Goal: Task Accomplishment & Management: Use online tool/utility

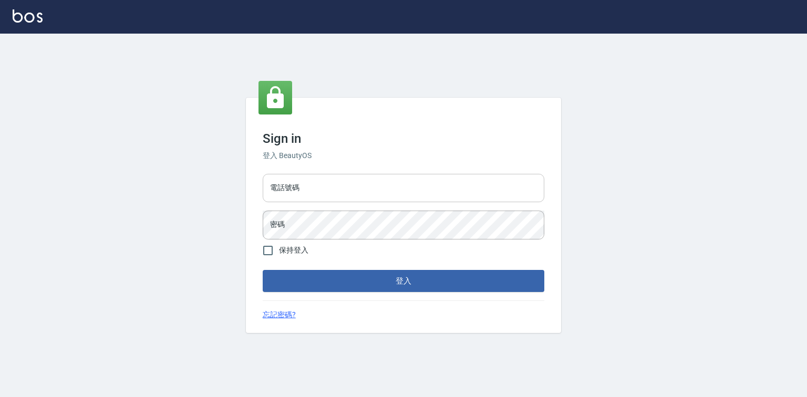
drag, startPoint x: 349, startPoint y: 182, endPoint x: 343, endPoint y: 197, distance: 16.6
click at [349, 182] on input "電話號碼" at bounding box center [403, 188] width 281 height 28
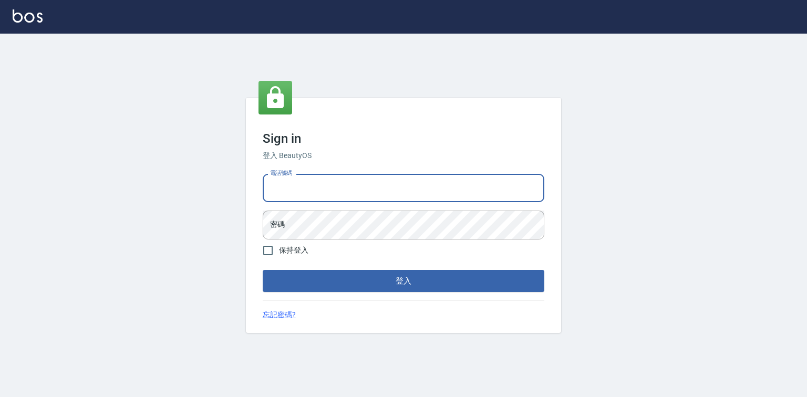
type input "0921855390"
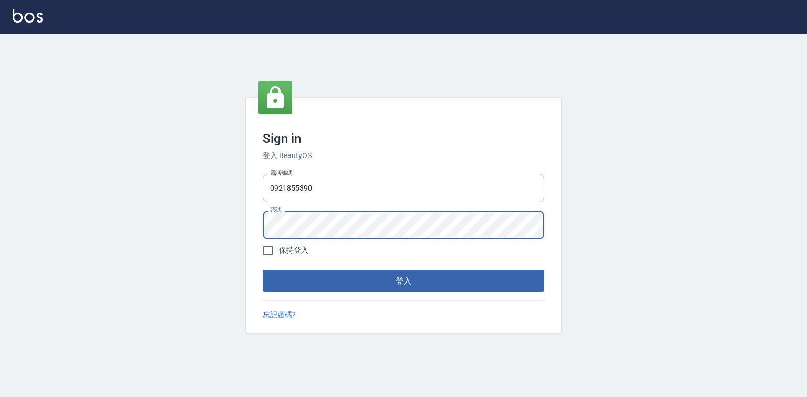
click at [263, 270] on button "登入" at bounding box center [403, 281] width 281 height 22
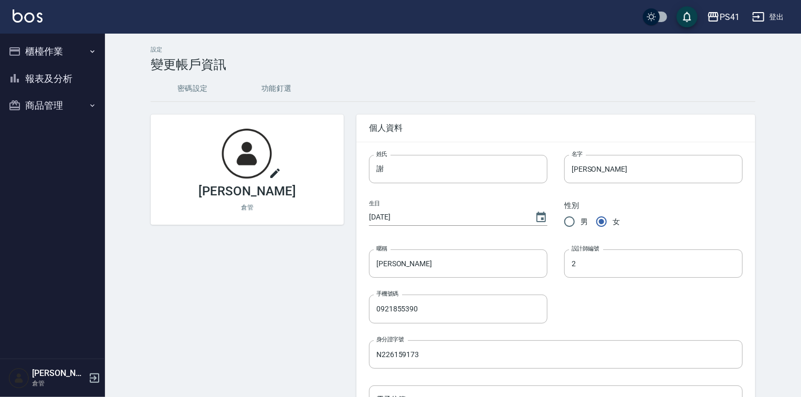
click at [66, 52] on button "櫃檯作業" at bounding box center [52, 51] width 97 height 27
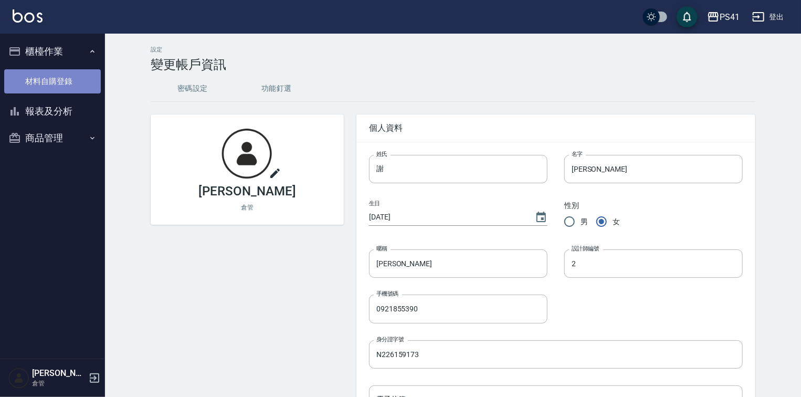
click at [84, 80] on link "材料自購登錄" at bounding box center [52, 81] width 97 height 24
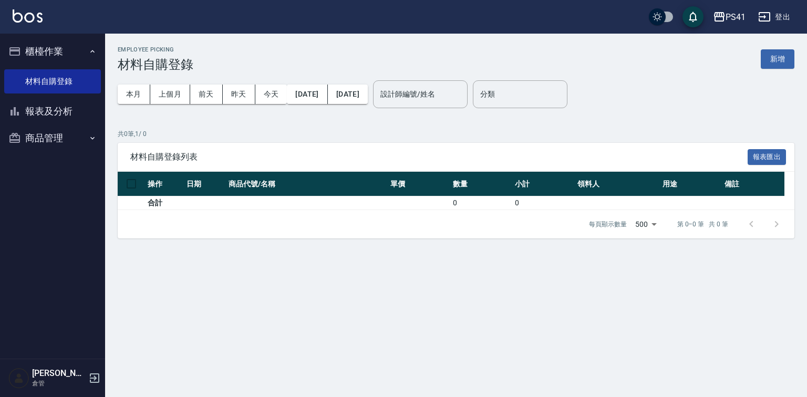
click at [79, 141] on button "商品管理" at bounding box center [52, 137] width 97 height 27
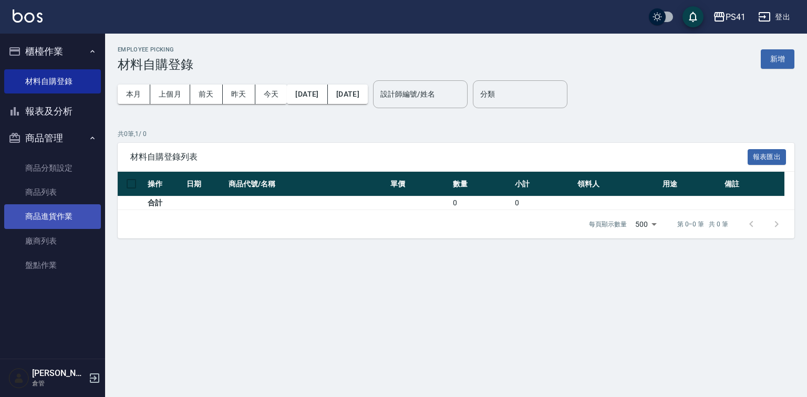
click at [67, 219] on link "商品進貨作業" at bounding box center [52, 216] width 97 height 24
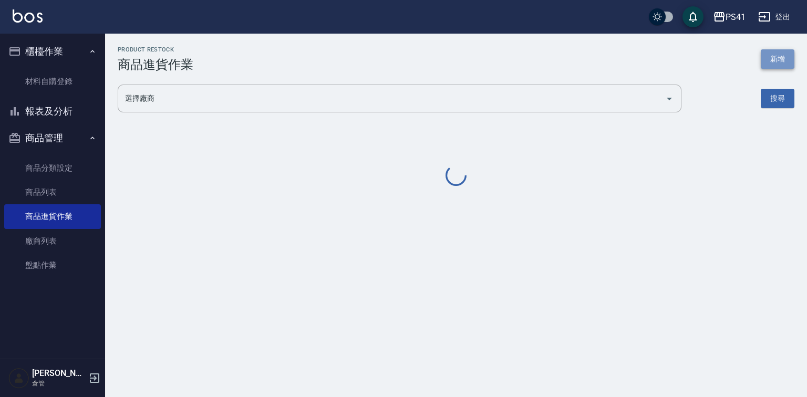
click at [783, 63] on button "新增" at bounding box center [777, 58] width 34 height 19
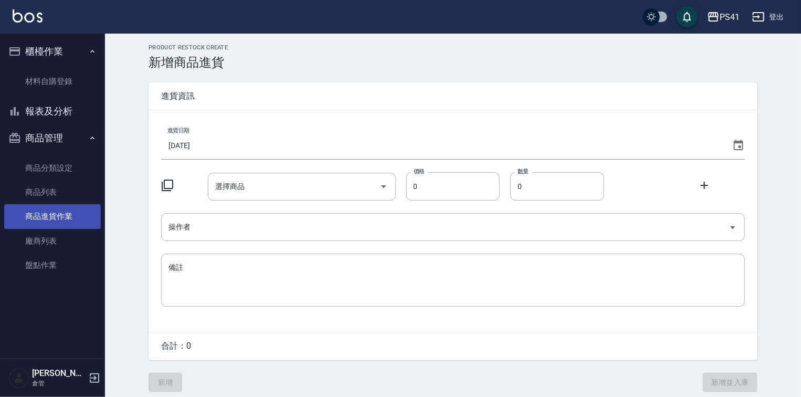
click at [57, 225] on link "商品進貨作業" at bounding box center [52, 216] width 97 height 24
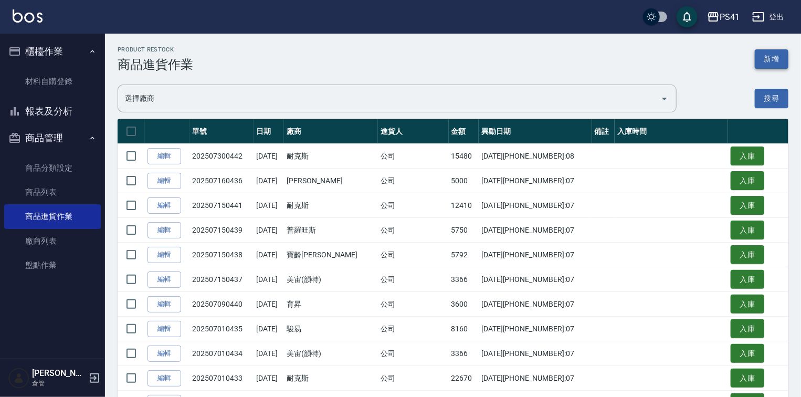
click at [779, 56] on button "新增" at bounding box center [772, 58] width 34 height 19
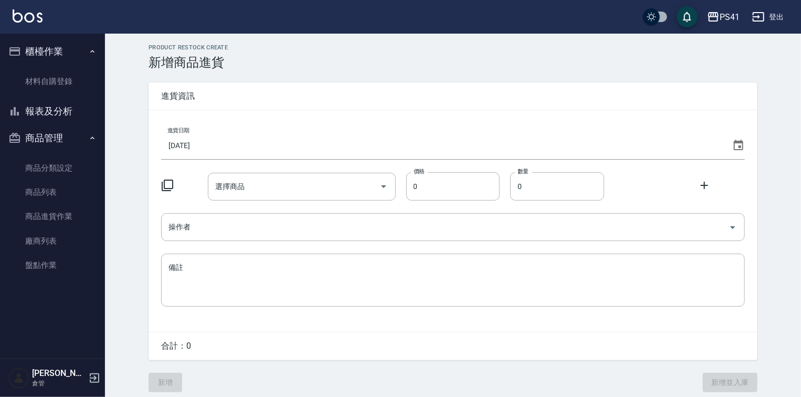
click at [288, 142] on input "[DATE]" at bounding box center [444, 145] width 567 height 28
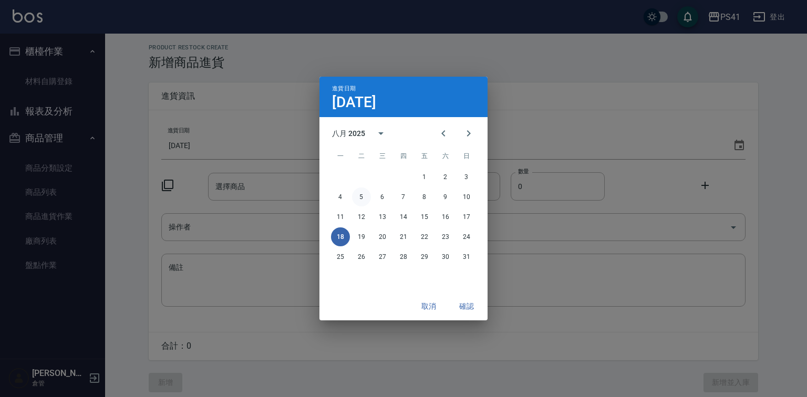
click at [354, 202] on button "5" at bounding box center [361, 196] width 19 height 19
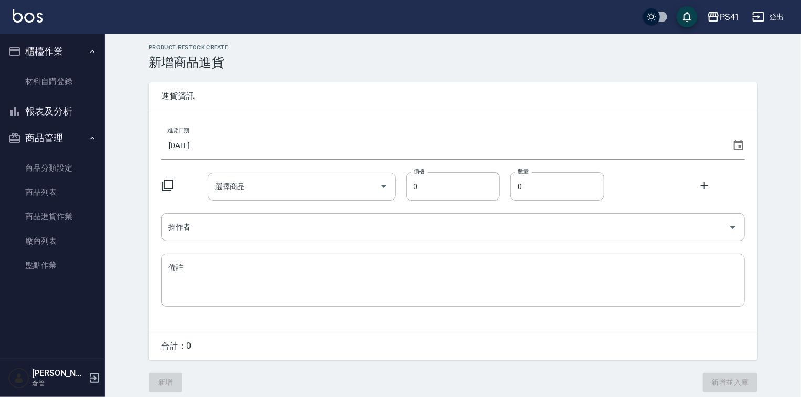
click at [172, 184] on icon at bounding box center [167, 185] width 13 height 13
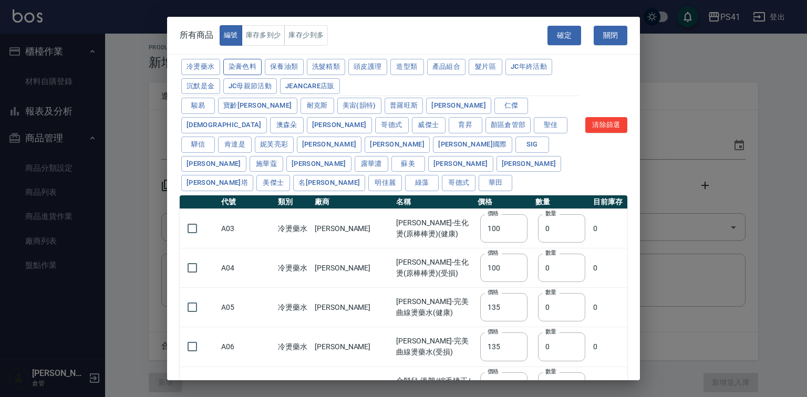
click at [262, 69] on button "染膏色料" at bounding box center [242, 67] width 39 height 16
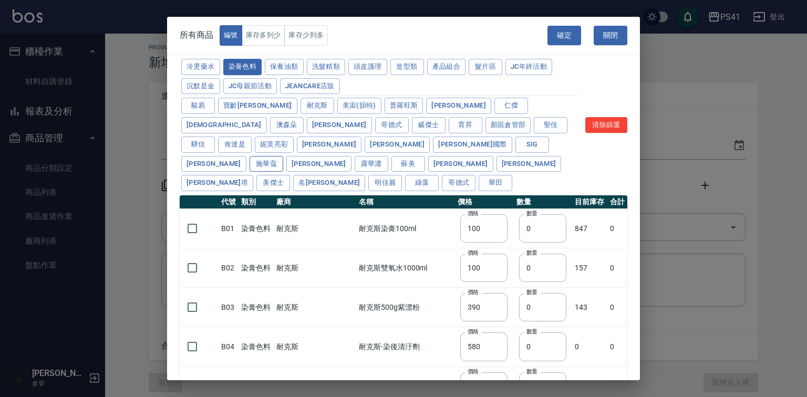
type input "390"
type input "580"
type input "105"
type input "406"
type input "105"
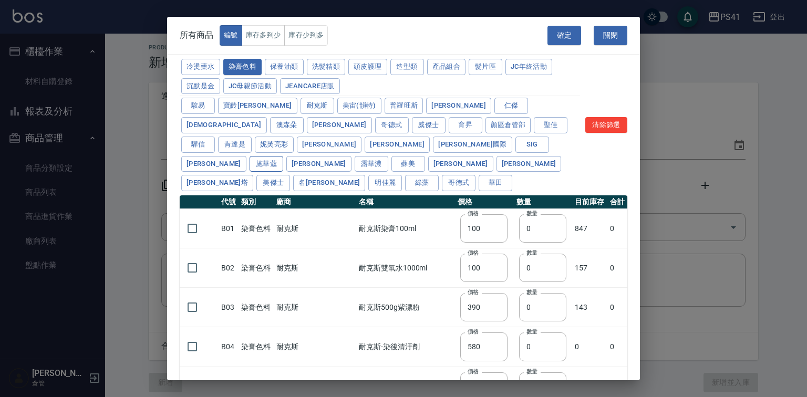
type input "450"
type input "102"
type input "137"
type input "110"
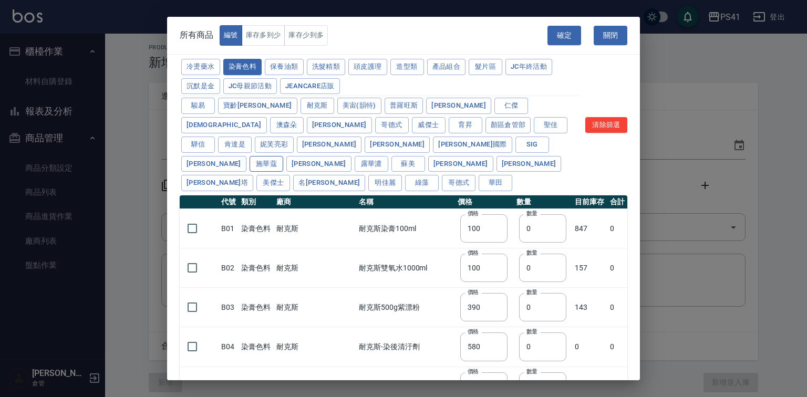
type input "133"
type input "186"
type input "133"
type input "450"
type input "350"
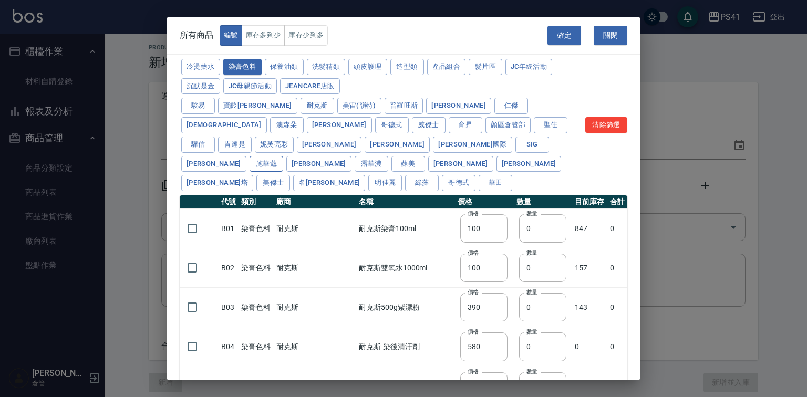
type input "112"
type input "1060"
type input "200"
type input "350"
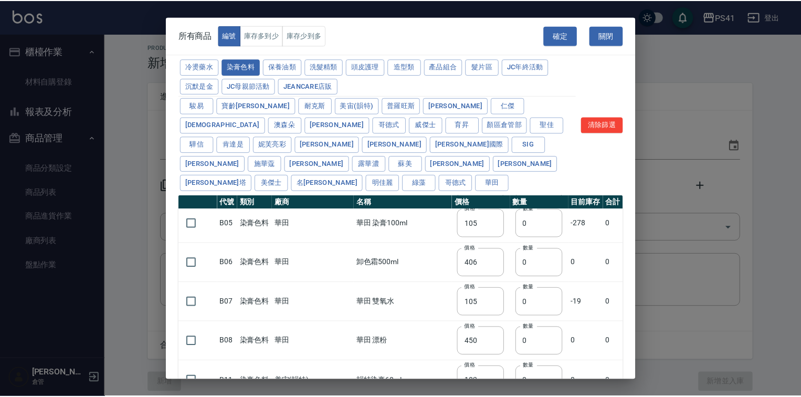
scroll to position [252, 0]
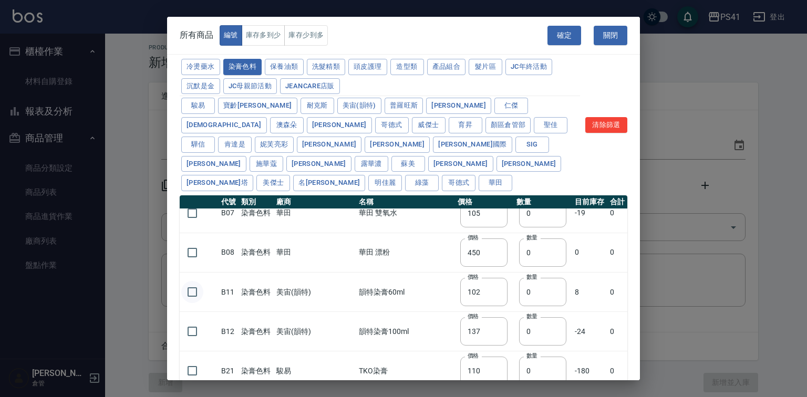
click at [189, 295] on input "checkbox" at bounding box center [192, 292] width 22 height 22
checkbox input "true"
drag, startPoint x: 515, startPoint y: 288, endPoint x: 498, endPoint y: 294, distance: 17.8
click at [514, 294] on td "數量 0 數量" at bounding box center [543, 292] width 58 height 39
type input "30"
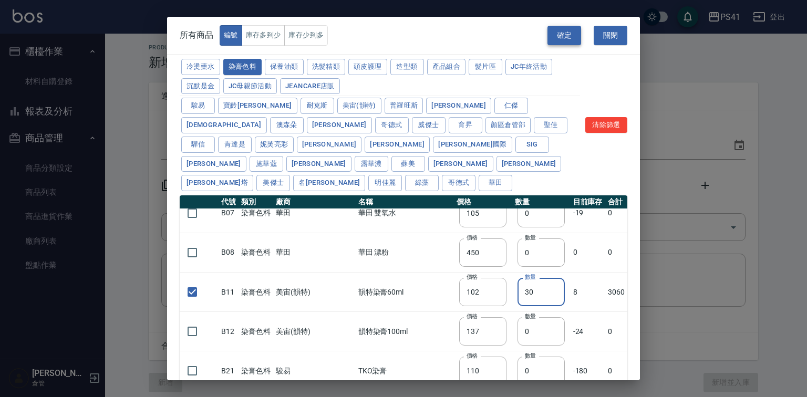
click at [567, 32] on button "確定" at bounding box center [564, 35] width 34 height 19
type input "B11 韻特染膏60ml"
type input "102"
type input "30"
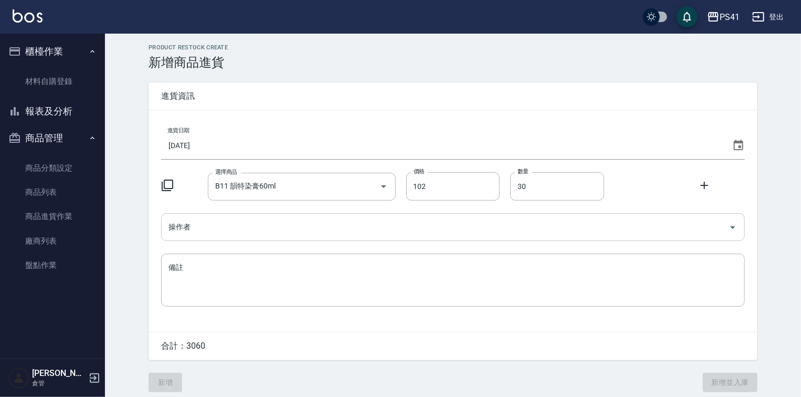
click at [264, 226] on input "操作者" at bounding box center [445, 227] width 559 height 18
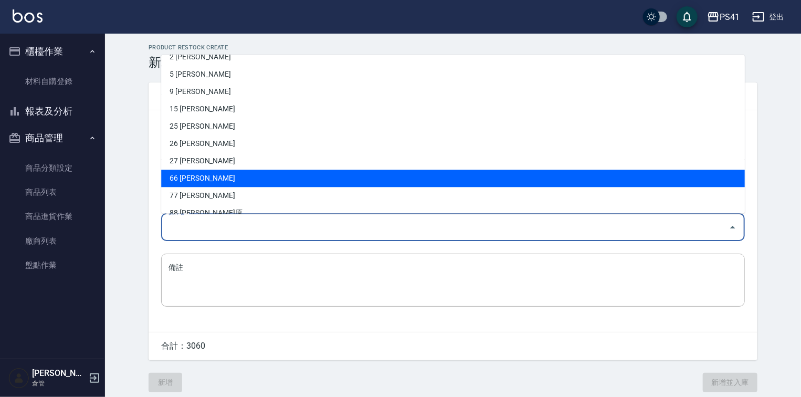
scroll to position [57, 0]
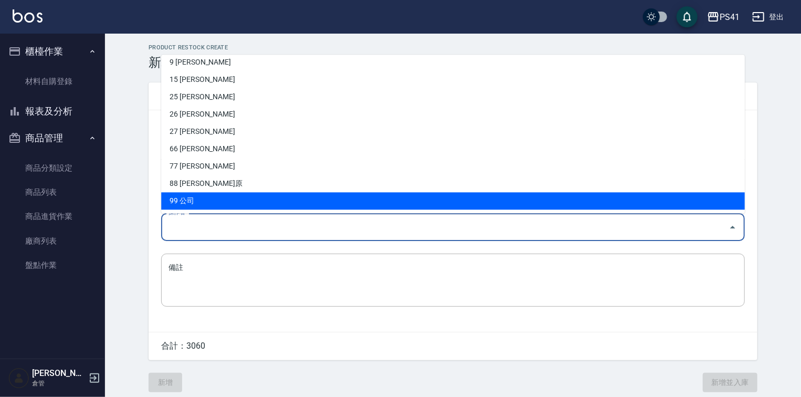
click at [232, 200] on li "99 公司" at bounding box center [453, 200] width 584 height 17
type input "公司"
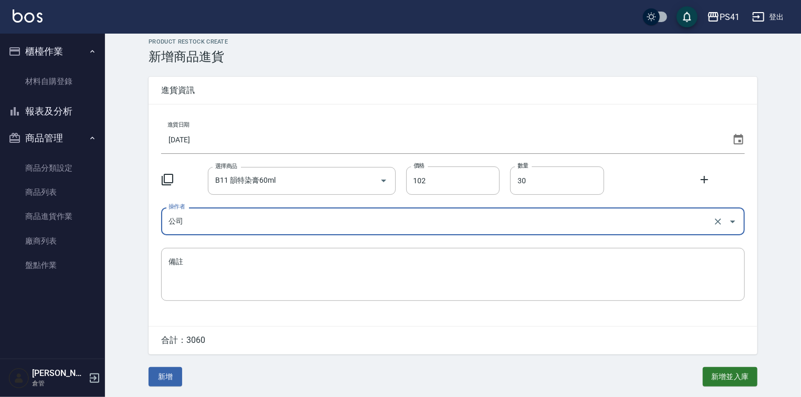
scroll to position [9, 0]
click at [170, 379] on button "新增" at bounding box center [166, 376] width 34 height 19
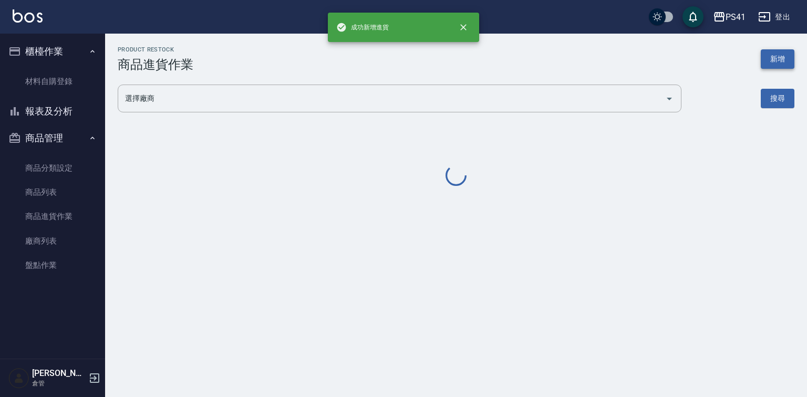
click at [784, 59] on button "新增" at bounding box center [777, 58] width 34 height 19
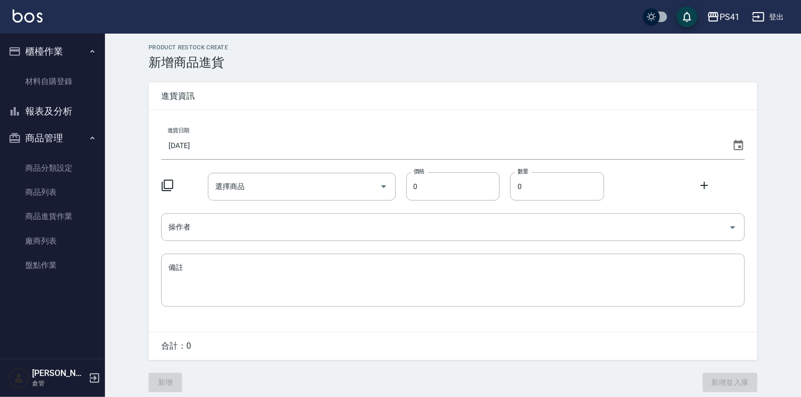
click at [352, 139] on input "[DATE]" at bounding box center [444, 145] width 567 height 28
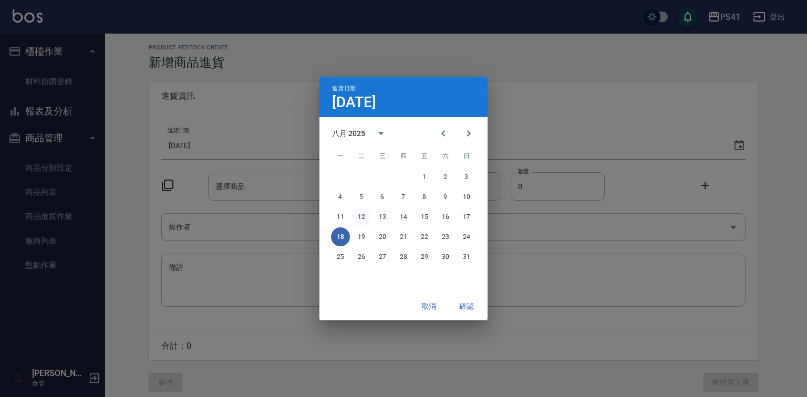
click at [365, 216] on button "12" at bounding box center [361, 216] width 19 height 19
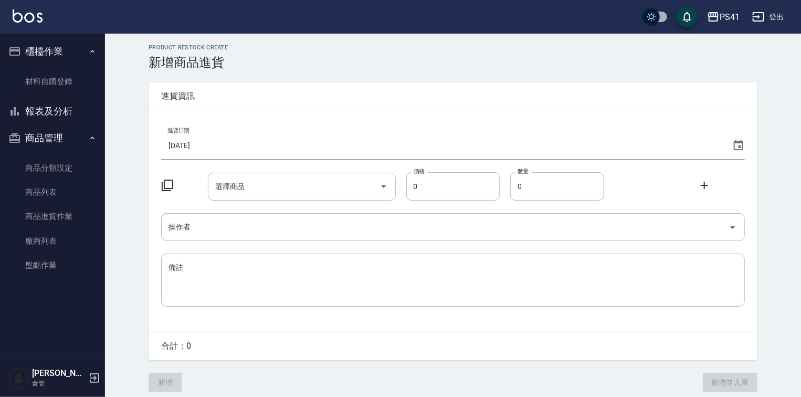
click at [174, 185] on icon at bounding box center [167, 185] width 13 height 13
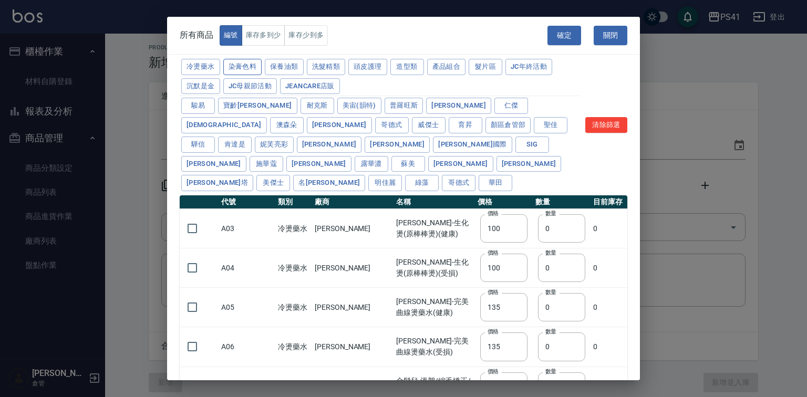
click at [239, 71] on button "染膏色料" at bounding box center [242, 67] width 39 height 16
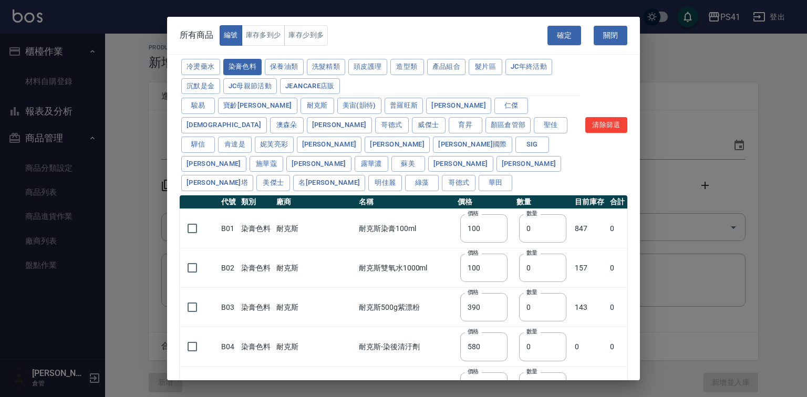
type input "390"
type input "580"
type input "105"
type input "406"
type input "105"
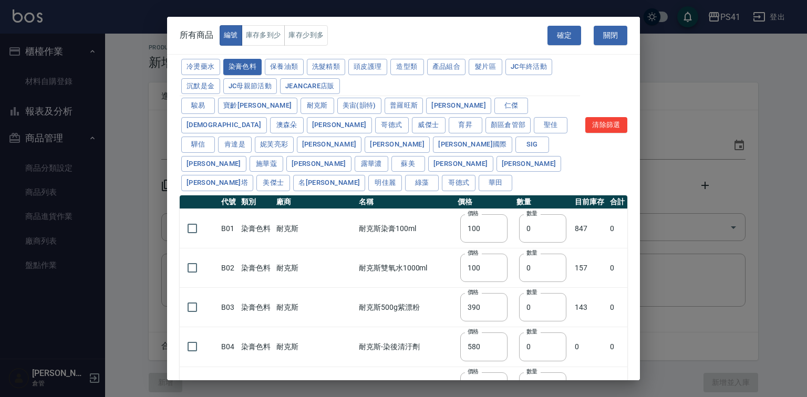
type input "450"
type input "102"
type input "137"
type input "110"
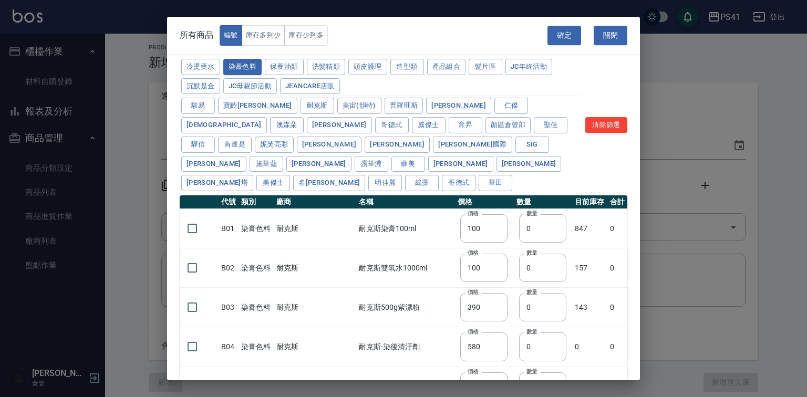
type input "133"
type input "186"
type input "133"
type input "450"
type input "350"
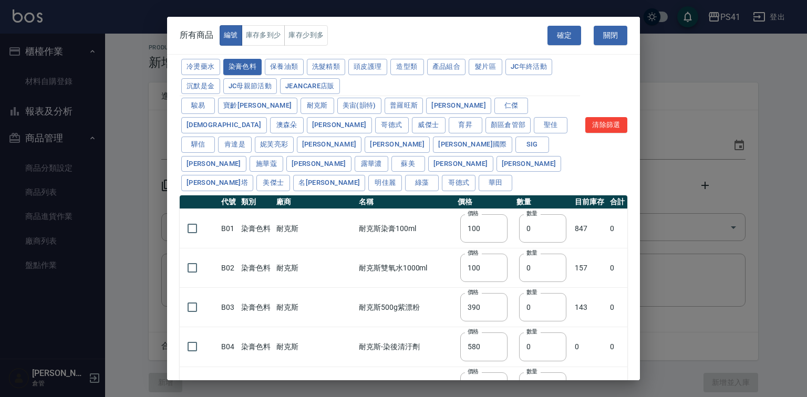
type input "112"
type input "1060"
type input "200"
type input "350"
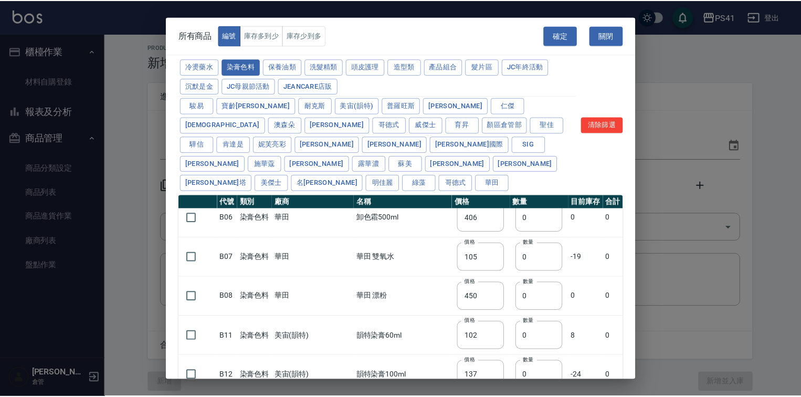
scroll to position [210, 0]
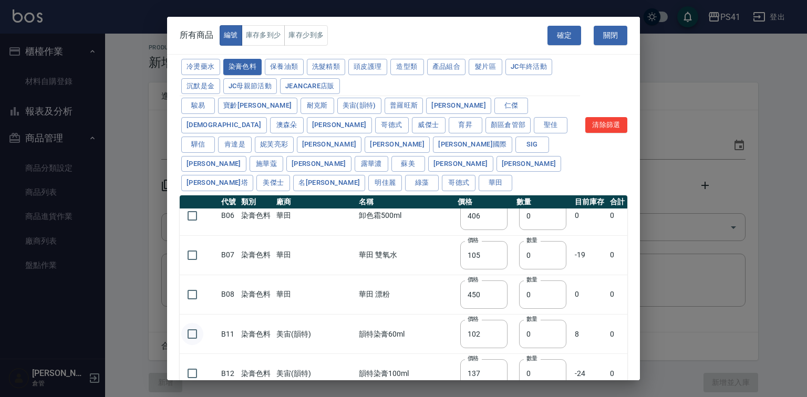
click at [200, 336] on input "checkbox" at bounding box center [192, 334] width 22 height 22
checkbox input "true"
drag, startPoint x: 520, startPoint y: 330, endPoint x: 485, endPoint y: 343, distance: 37.7
click at [485, 343] on tr "B11 染膏色料 美宙(韻特) 韻特染膏60ml 價格 102 價格 數量 0 數量 8 0" at bounding box center [403, 334] width 447 height 39
type input "33"
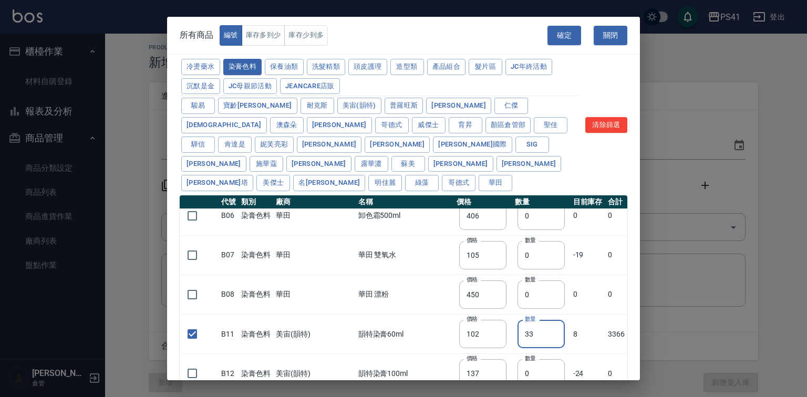
drag, startPoint x: 560, startPoint y: 36, endPoint x: 540, endPoint y: 48, distance: 23.3
click at [560, 36] on button "確定" at bounding box center [564, 35] width 34 height 19
type input "B11 韻特染膏60ml"
type input "102"
type input "33"
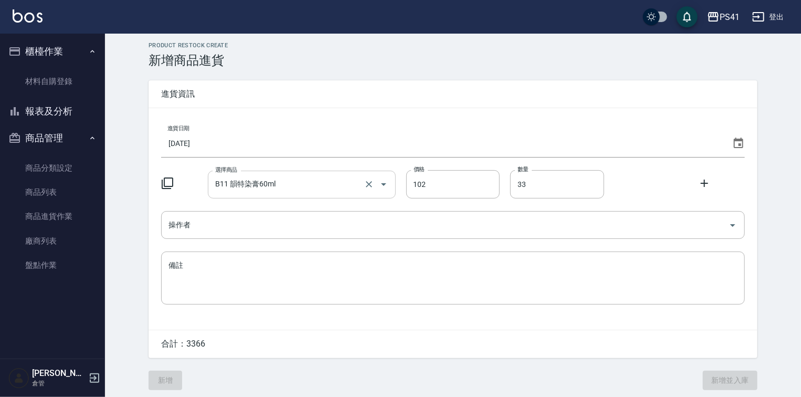
scroll to position [9, 0]
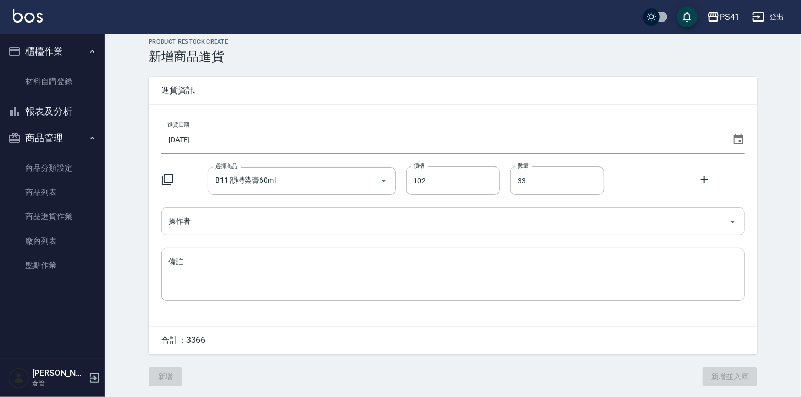
drag, startPoint x: 274, startPoint y: 208, endPoint x: 268, endPoint y: 209, distance: 5.9
click at [273, 212] on input "操作者" at bounding box center [445, 221] width 559 height 18
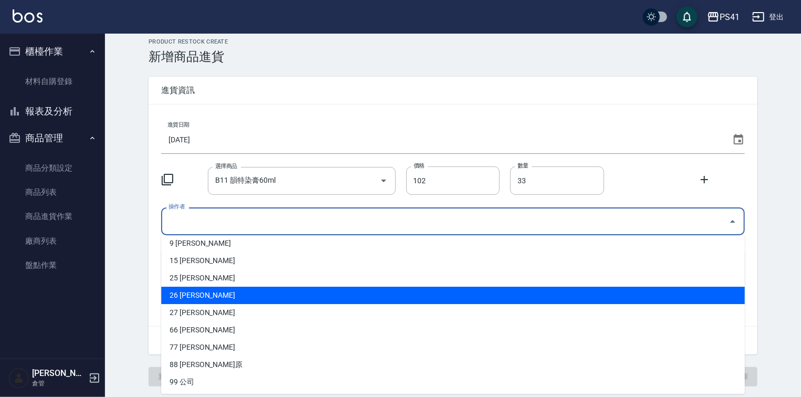
scroll to position [57, 0]
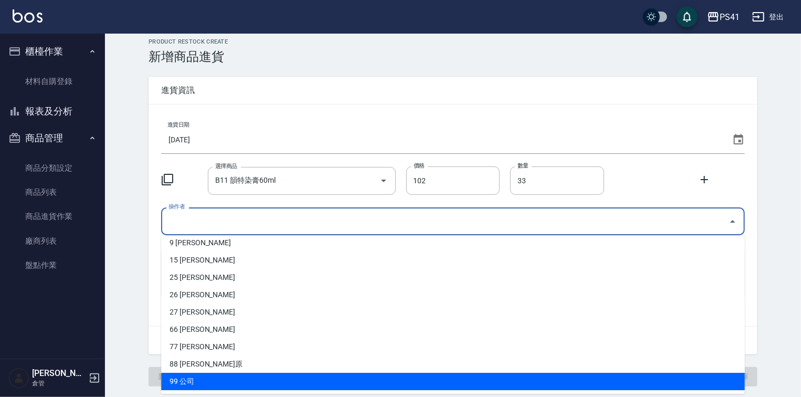
click at [247, 382] on li "99 公司" at bounding box center [453, 381] width 584 height 17
type input "公司"
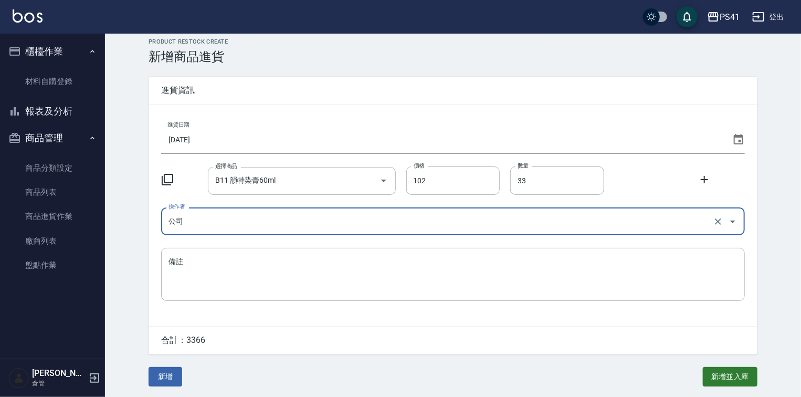
click at [175, 370] on button "新增" at bounding box center [166, 376] width 34 height 19
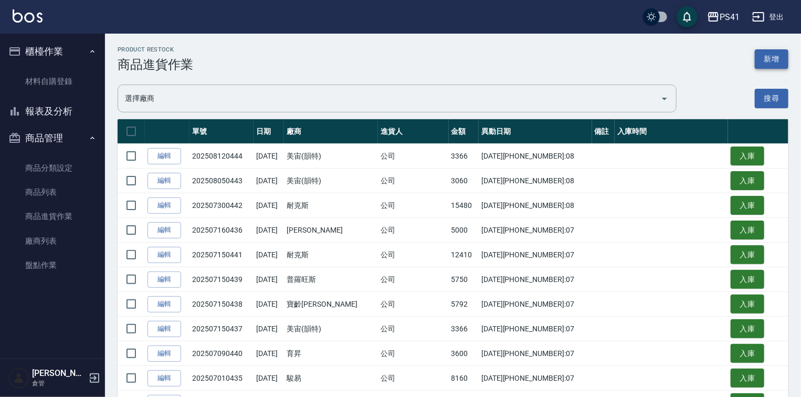
click at [767, 61] on button "新增" at bounding box center [772, 58] width 34 height 19
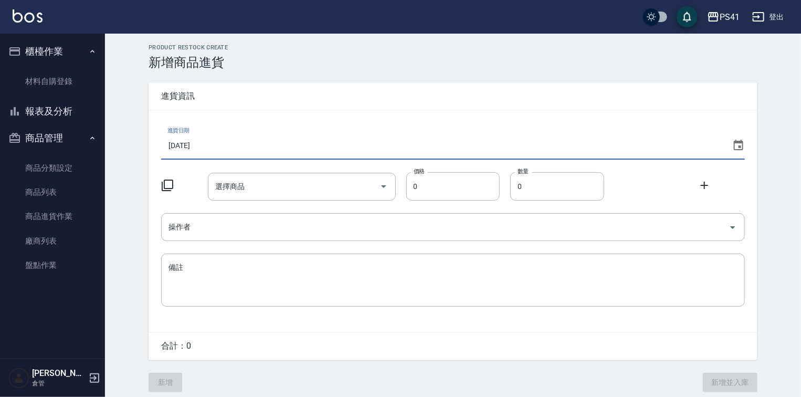
click at [264, 147] on input "[DATE]" at bounding box center [444, 145] width 567 height 28
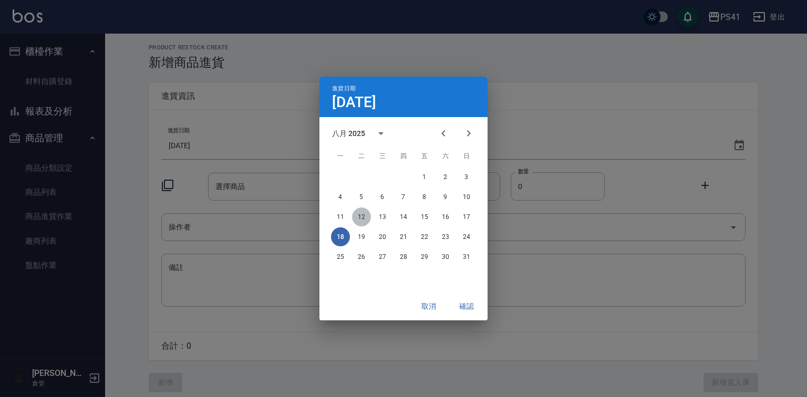
click at [355, 220] on button "12" at bounding box center [361, 216] width 19 height 19
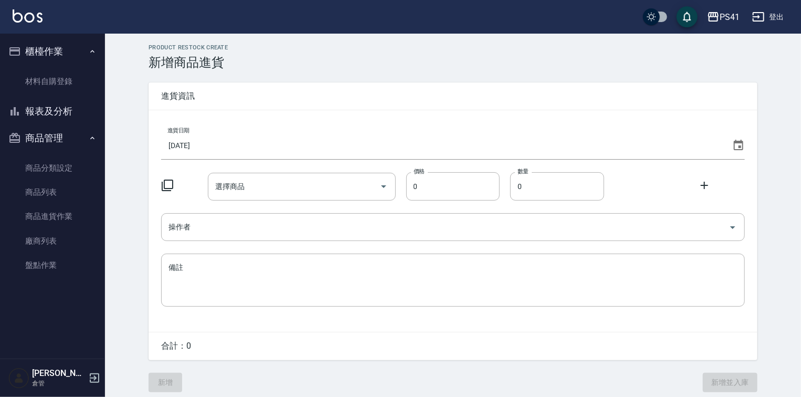
click at [168, 189] on icon at bounding box center [168, 186] width 12 height 12
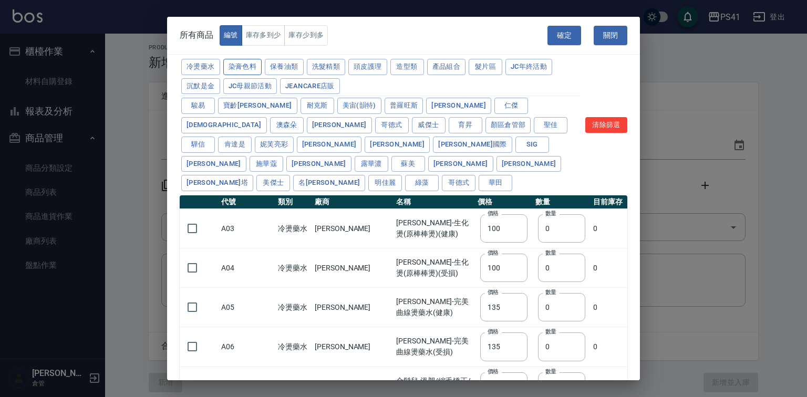
click at [257, 70] on button "染膏色料" at bounding box center [242, 67] width 39 height 16
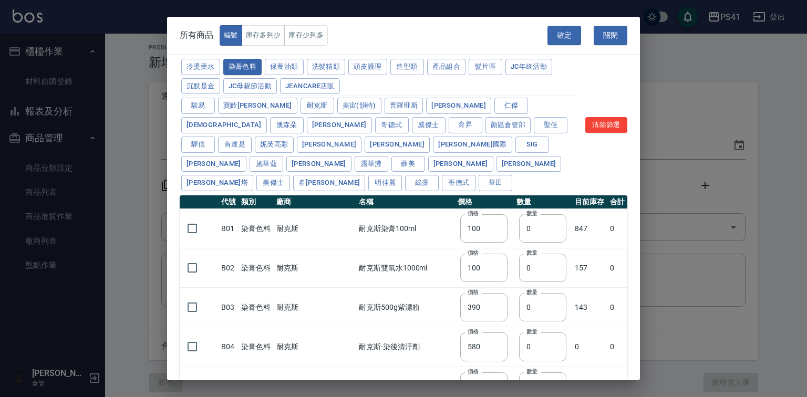
type input "390"
type input "580"
type input "105"
type input "406"
type input "105"
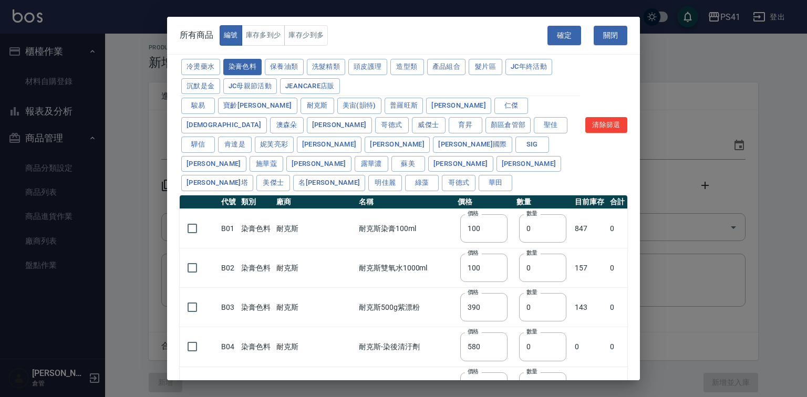
type input "450"
type input "102"
type input "137"
type input "110"
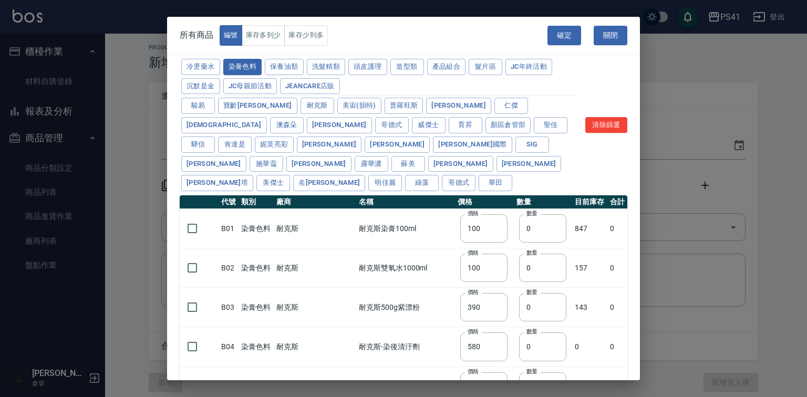
type input "133"
type input "186"
type input "133"
type input "450"
type input "350"
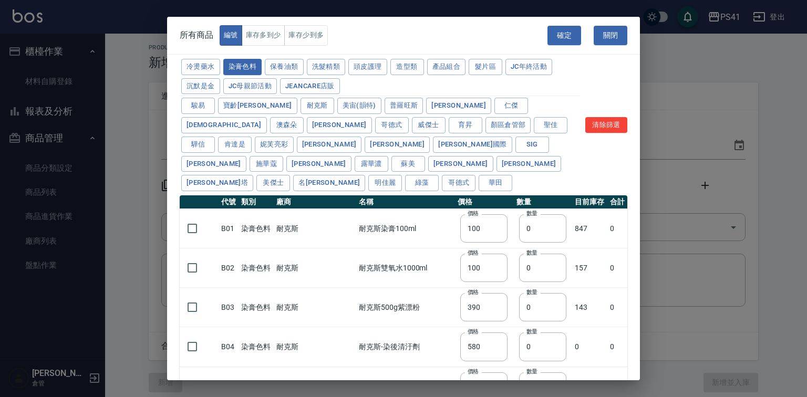
type input "112"
type input "1060"
type input "200"
type input "350"
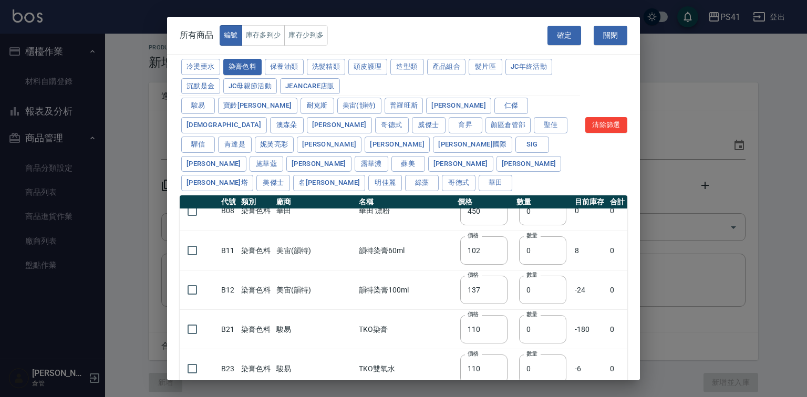
scroll to position [294, 0]
click at [203, 332] on input "checkbox" at bounding box center [192, 329] width 22 height 22
checkbox input "true"
drag, startPoint x: 536, startPoint y: 336, endPoint x: 485, endPoint y: 328, distance: 51.0
click at [486, 336] on tr "B21 染膏色料 駿易 TKO染膏 價格 110 價格 數量 0 數量 -180 0" at bounding box center [403, 328] width 447 height 39
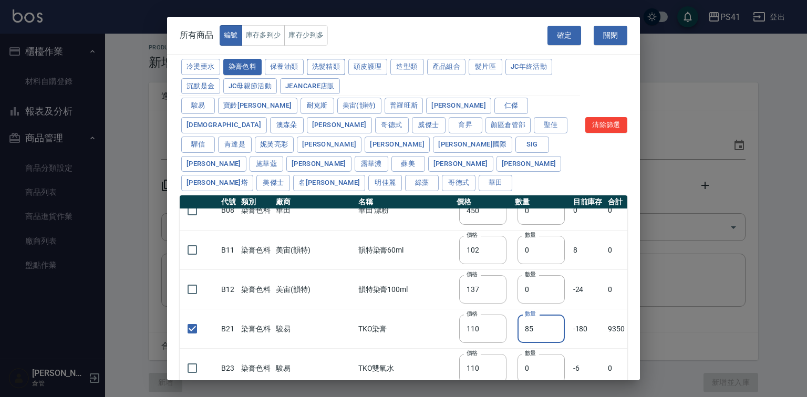
type input "85"
click at [346, 63] on button "洗髮精類" at bounding box center [326, 67] width 39 height 16
type input "150"
type input "160"
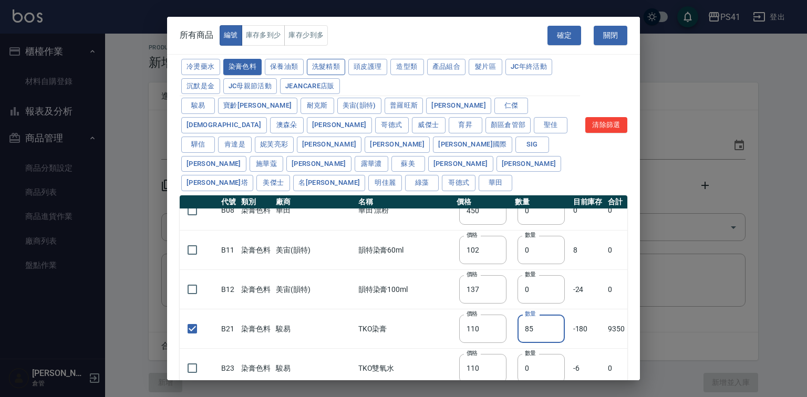
type input "170"
type input "155"
type input "165"
type input "190"
type input "200"
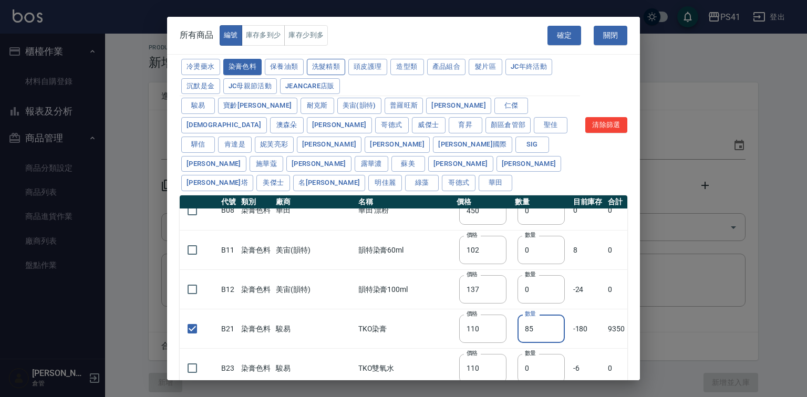
type input "440"
type input "200"
checkbox input "false"
type input "420"
type input "0"
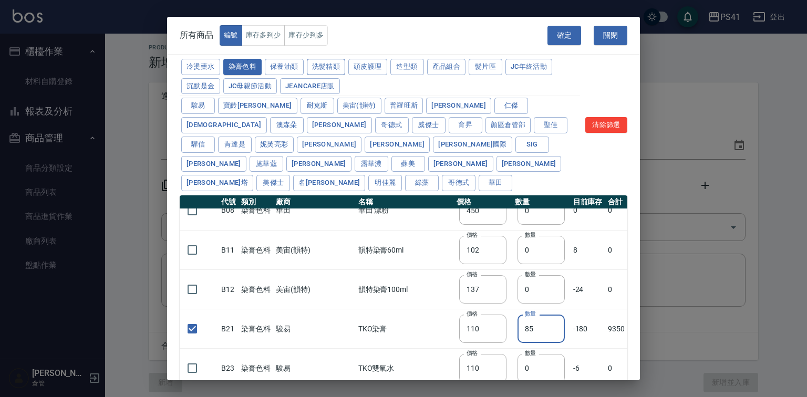
type input "330"
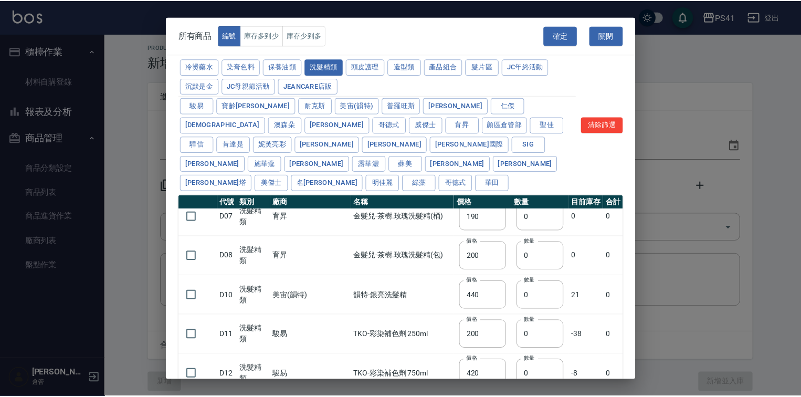
scroll to position [247, 0]
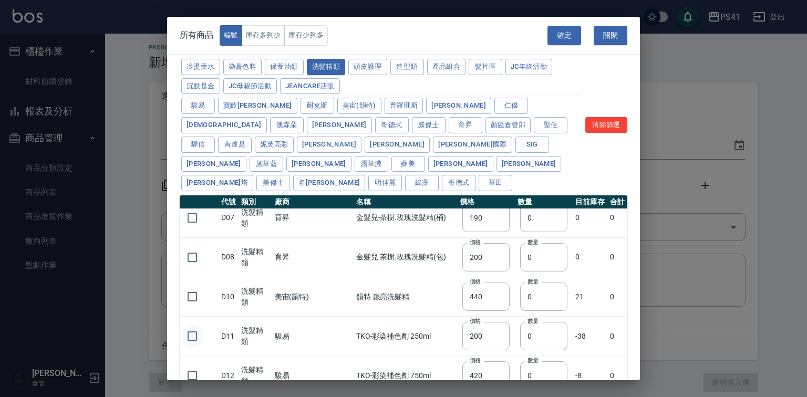
click at [186, 328] on input "checkbox" at bounding box center [192, 336] width 22 height 22
checkbox input "true"
click at [198, 376] on input "checkbox" at bounding box center [192, 375] width 22 height 22
checkbox input "true"
drag, startPoint x: 518, startPoint y: 327, endPoint x: 486, endPoint y: 332, distance: 31.9
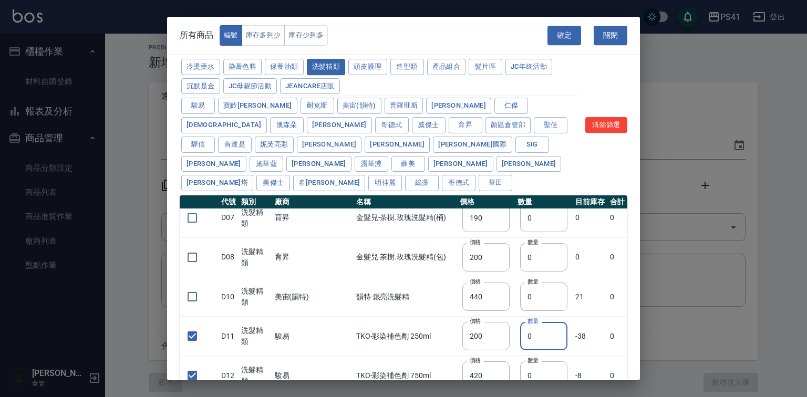
click at [485, 335] on tr "D11 洗髮精類 駿易 TKO-彩染補色劑 250ml 價格 200 價格 數量 0 數量 -38 0" at bounding box center [403, 336] width 447 height 39
type input "6"
drag, startPoint x: 515, startPoint y: 374, endPoint x: 498, endPoint y: 371, distance: 17.1
click at [518, 375] on input "0" at bounding box center [541, 375] width 47 height 28
type input "3"
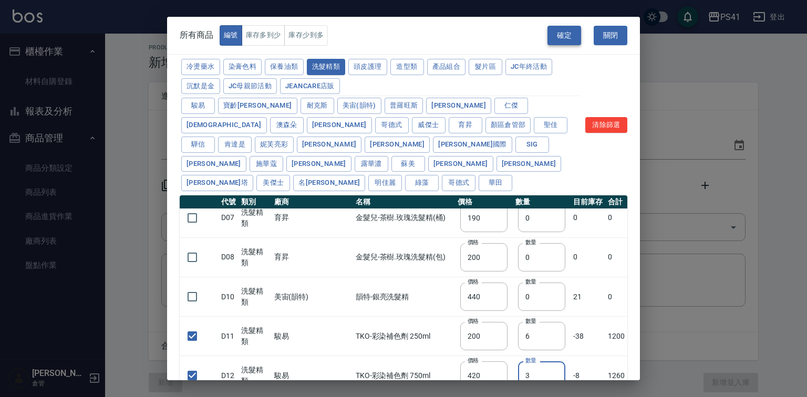
click at [569, 35] on button "確定" at bounding box center [564, 35] width 34 height 19
type input "B21 TKO染膏"
type input "110"
type input "85"
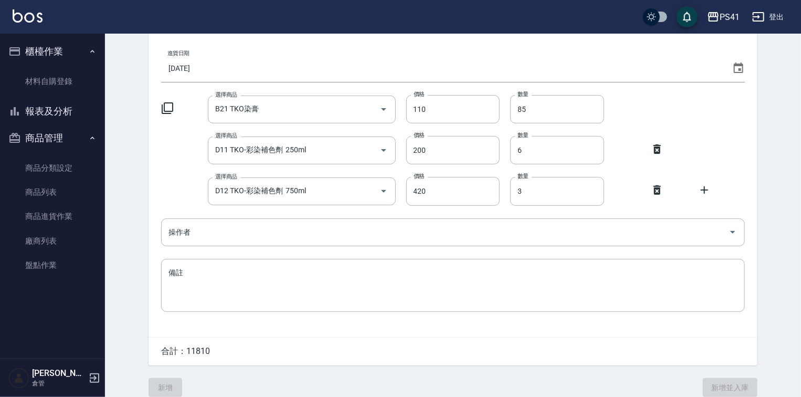
scroll to position [84, 0]
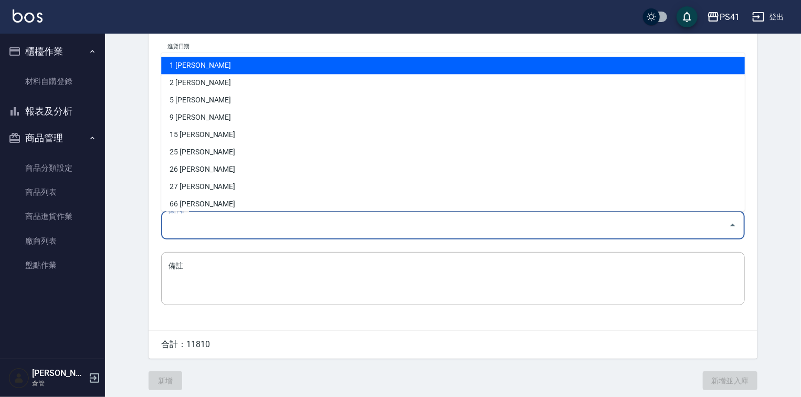
click at [259, 219] on input "操作者" at bounding box center [445, 225] width 559 height 18
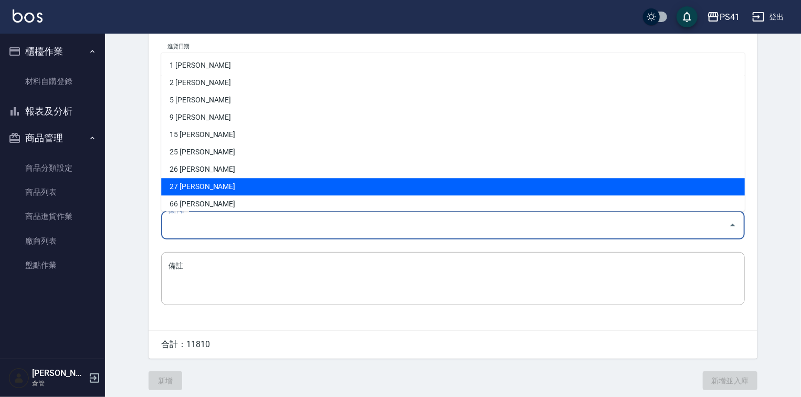
scroll to position [57, 0]
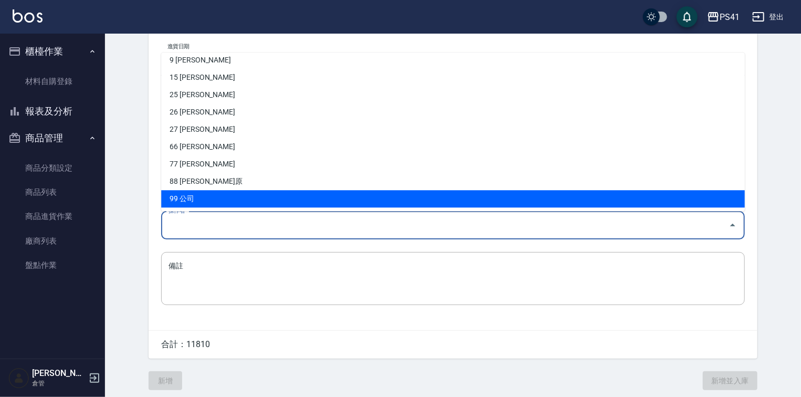
click at [242, 191] on li "99 公司" at bounding box center [453, 198] width 584 height 17
type input "公司"
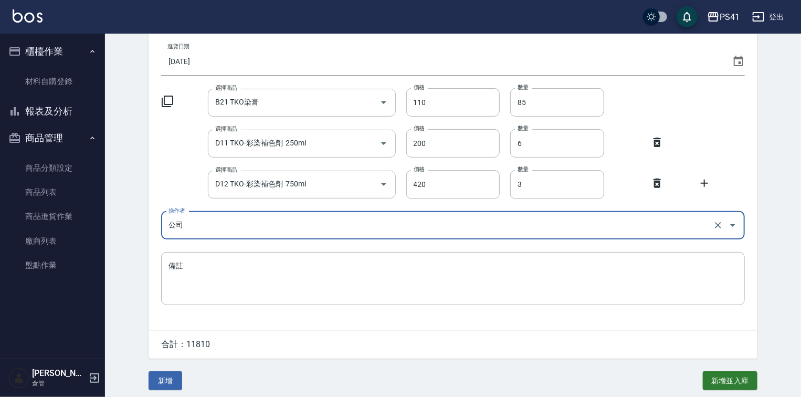
click at [171, 372] on div "新增 新增並入庫" at bounding box center [453, 375] width 609 height 32
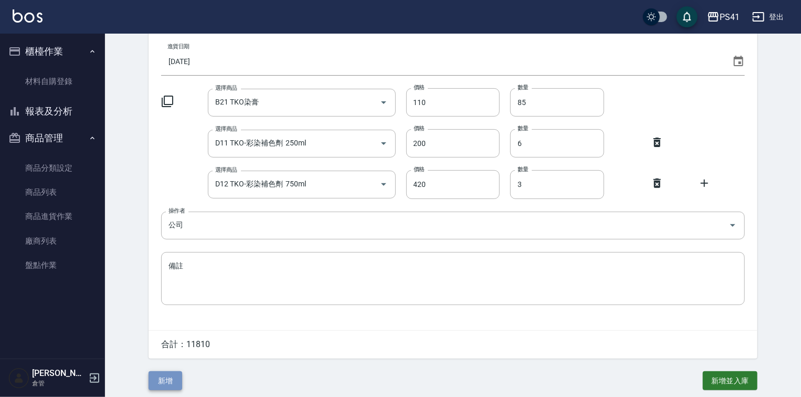
click at [166, 382] on button "新增" at bounding box center [166, 380] width 34 height 19
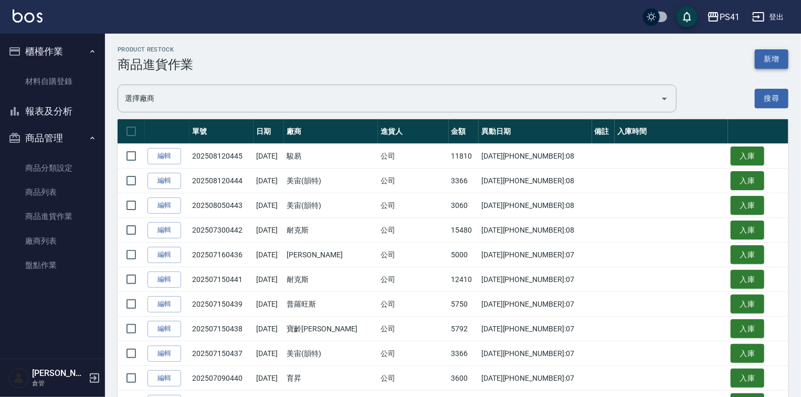
click at [771, 60] on button "新增" at bounding box center [772, 58] width 34 height 19
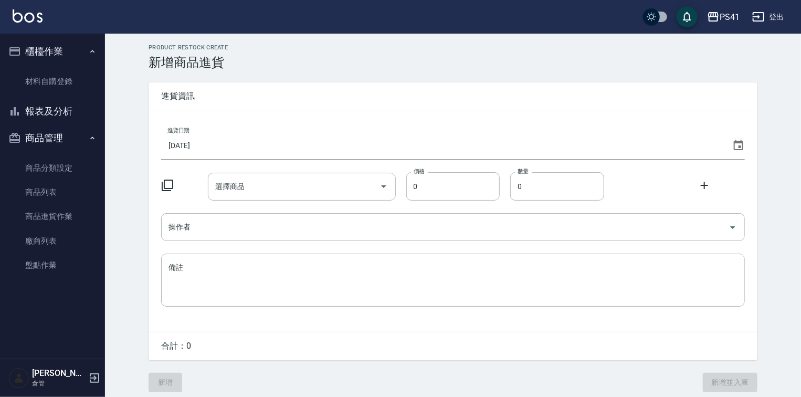
click at [747, 150] on div "進貨日期 [DATE] 選擇商品 選擇商品 價格 0 價格 數量 0 數量 操作者 操作者 備註 x 備註" at bounding box center [453, 221] width 609 height 222
click at [410, 132] on input "[DATE]" at bounding box center [444, 145] width 567 height 28
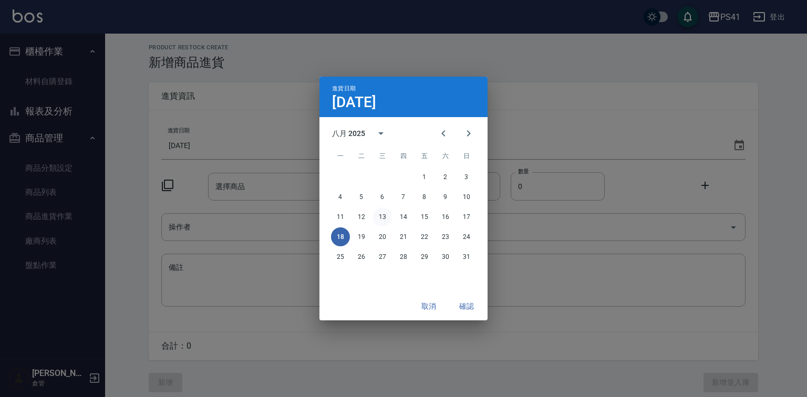
click at [388, 218] on button "13" at bounding box center [382, 216] width 19 height 19
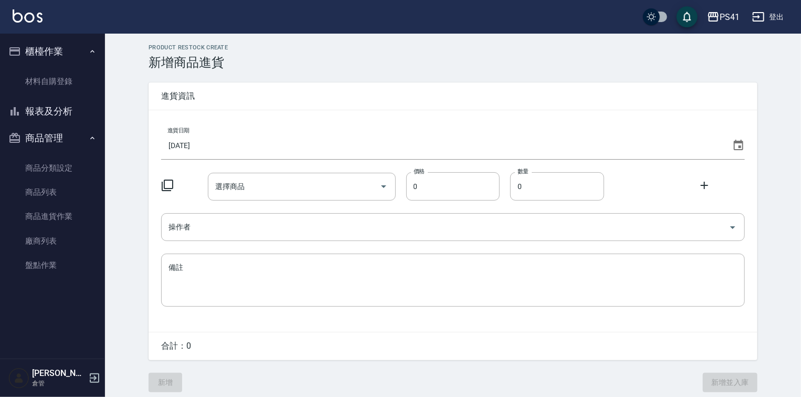
click at [167, 187] on icon at bounding box center [167, 185] width 13 height 13
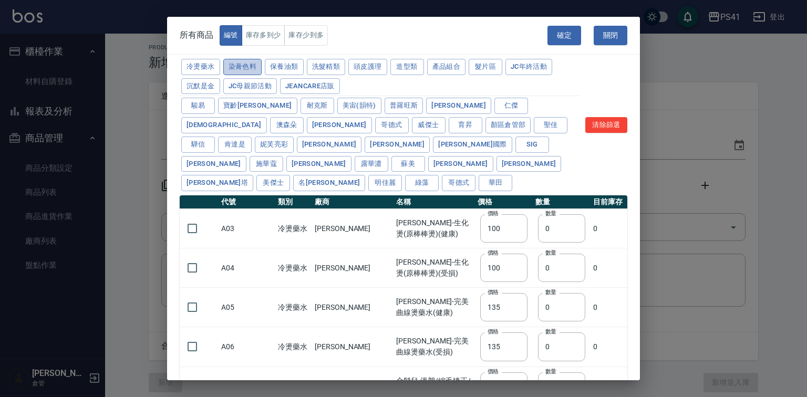
click at [253, 65] on button "染膏色料" at bounding box center [242, 67] width 39 height 16
type input "390"
type input "580"
type input "105"
type input "406"
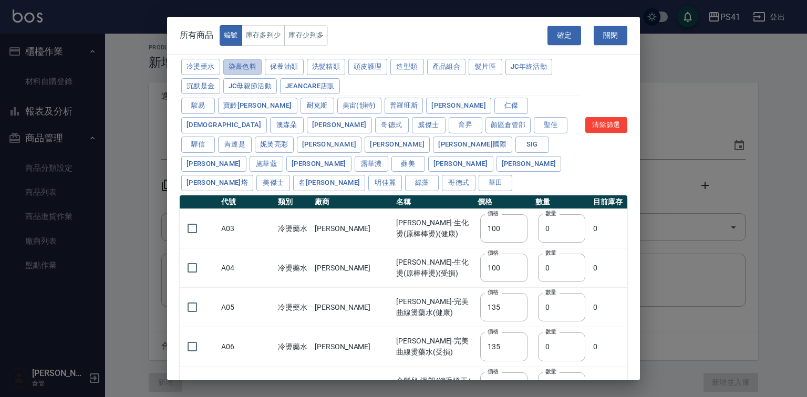
type input "105"
type input "450"
type input "102"
type input "137"
type input "110"
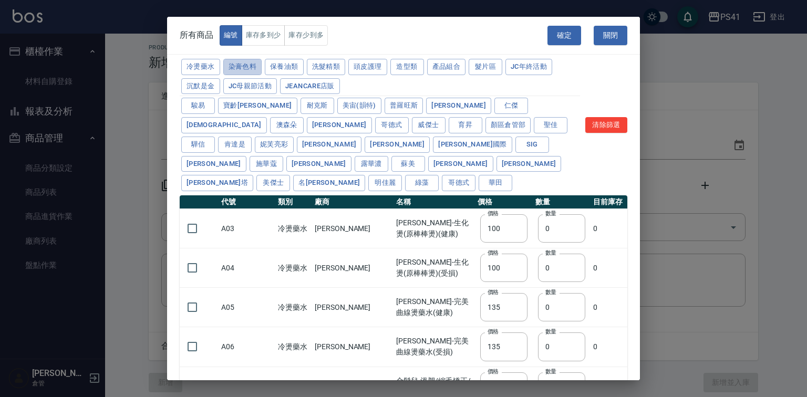
type input "110"
type input "133"
type input "186"
type input "133"
type input "450"
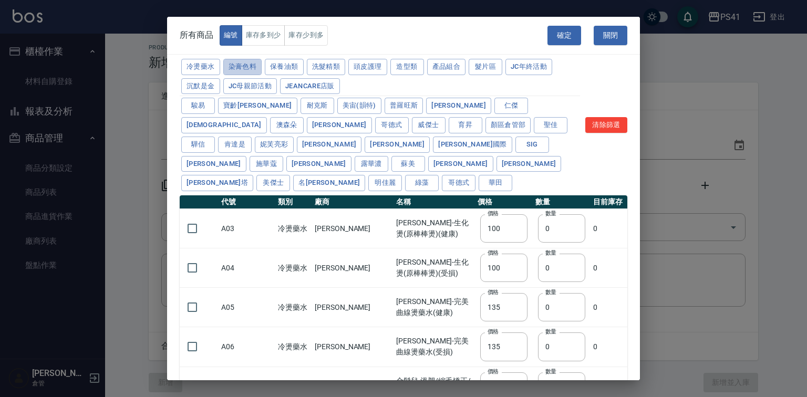
type input "350"
type input "112"
type input "1060"
type input "200"
type input "350"
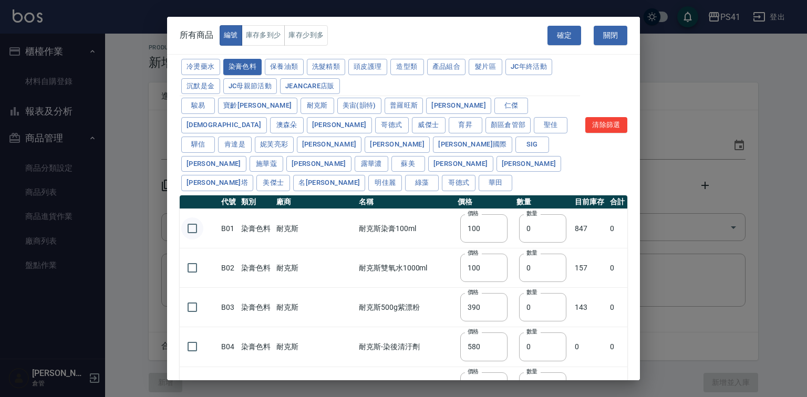
click at [186, 226] on input "checkbox" at bounding box center [192, 228] width 22 height 22
checkbox input "true"
drag, startPoint x: 520, startPoint y: 232, endPoint x: 469, endPoint y: 231, distance: 50.9
click at [474, 245] on tr "B01 染膏色料 耐克斯 耐克斯染膏100ml 價格 100 價格 數量 0 數量 847 0" at bounding box center [403, 228] width 447 height 39
type input "31"
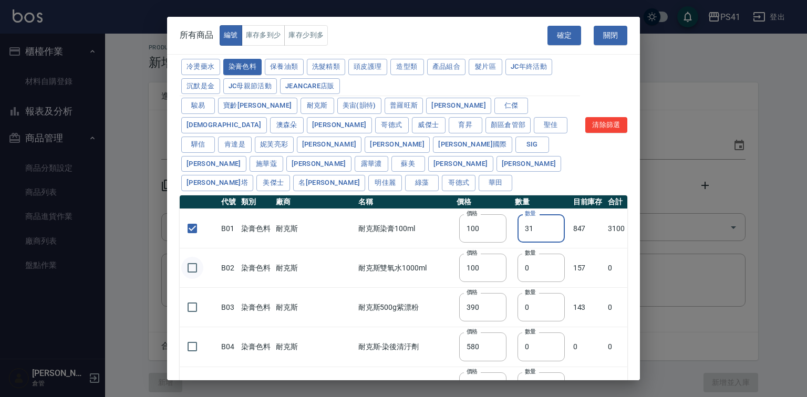
click at [203, 271] on input "checkbox" at bounding box center [192, 268] width 22 height 22
checkbox input "true"
click at [197, 307] on input "checkbox" at bounding box center [192, 307] width 22 height 22
checkbox input "true"
drag, startPoint x: 525, startPoint y: 269, endPoint x: 493, endPoint y: 270, distance: 32.6
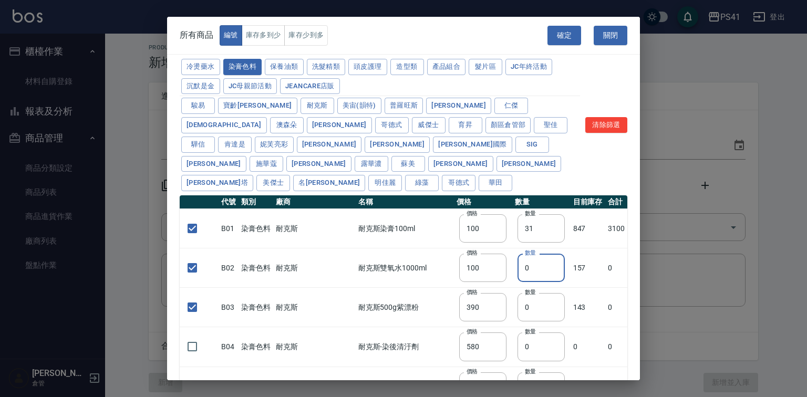
click at [493, 270] on tr "B02 染膏色料 耐克斯 耐克斯雙氧水1000ml 價格 100 價格 數量 0 數量 157 0" at bounding box center [403, 267] width 447 height 39
type input "12"
drag, startPoint x: 515, startPoint y: 304, endPoint x: 457, endPoint y: 318, distance: 59.0
click at [457, 318] on tr "B03 染膏色料 耐克斯 耐克斯500g紫漂粉 價格 390 價格 數量 0 數量 143 0" at bounding box center [403, 307] width 447 height 39
type input "2"
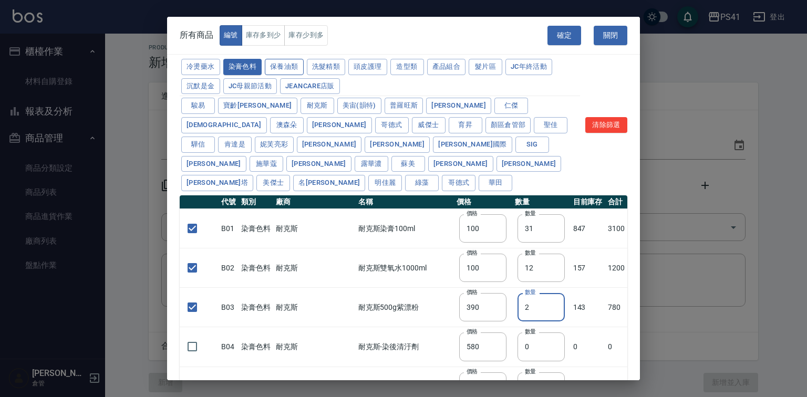
click at [303, 74] on button "保養油類" at bounding box center [284, 67] width 39 height 16
checkbox input "false"
type input "340"
type input "0"
checkbox input "false"
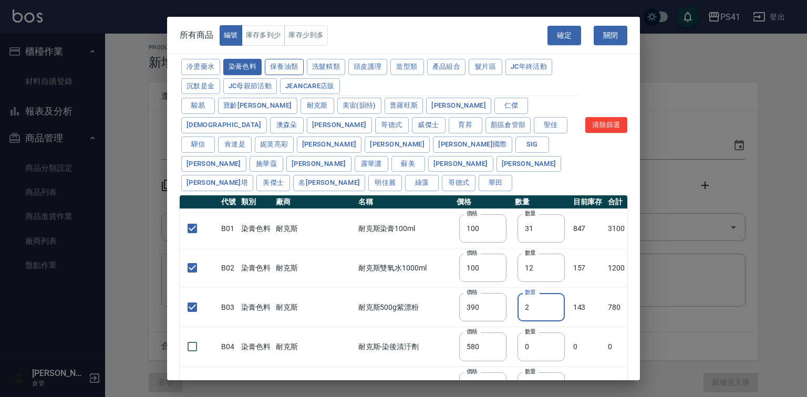
type input "53"
type input "0"
checkbox input "false"
type input "340"
type input "0"
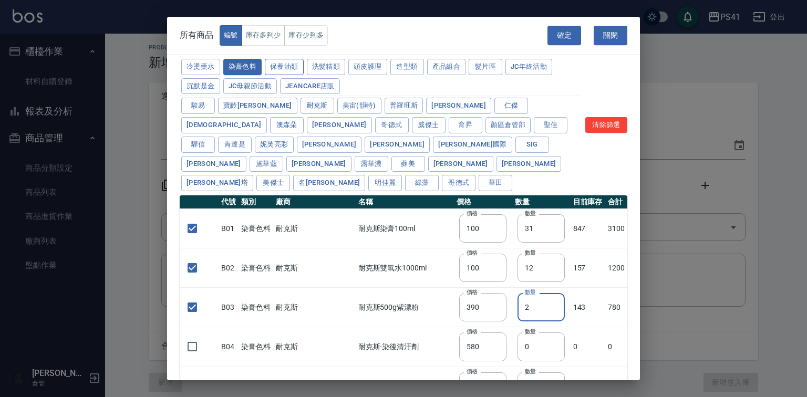
type input "53"
type input "32"
type input "2720"
type input "1040"
type input "1520"
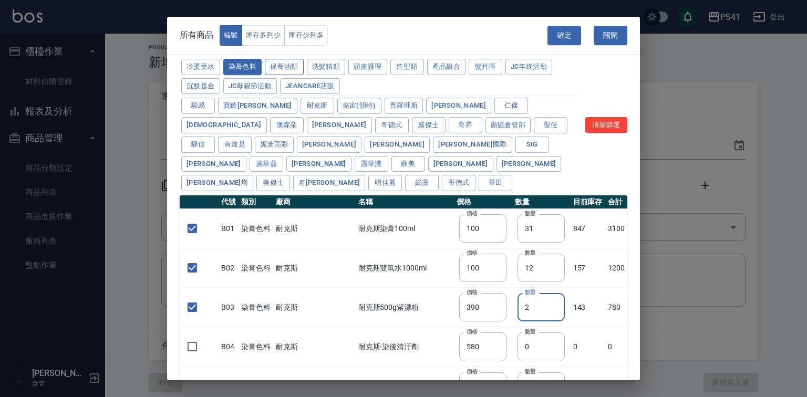
type input "120"
type input "1300"
type input "540"
type input "600"
type input "800"
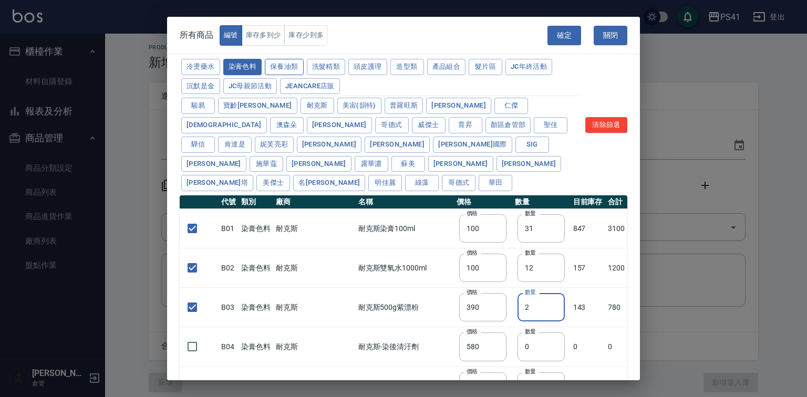
type input "1520"
type input "2000"
type input "270"
type input "60"
type input "500"
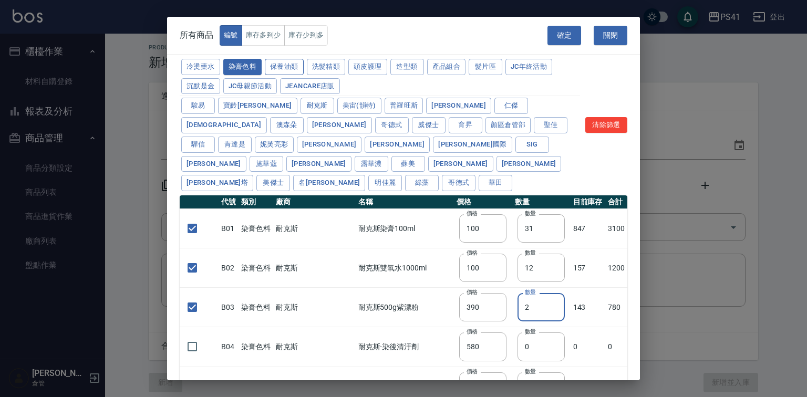
type input "800"
type input "700"
type input "350"
type input "272"
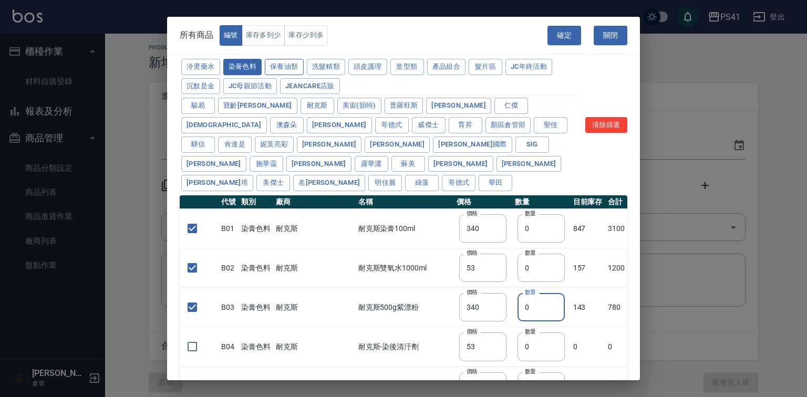
type input "221"
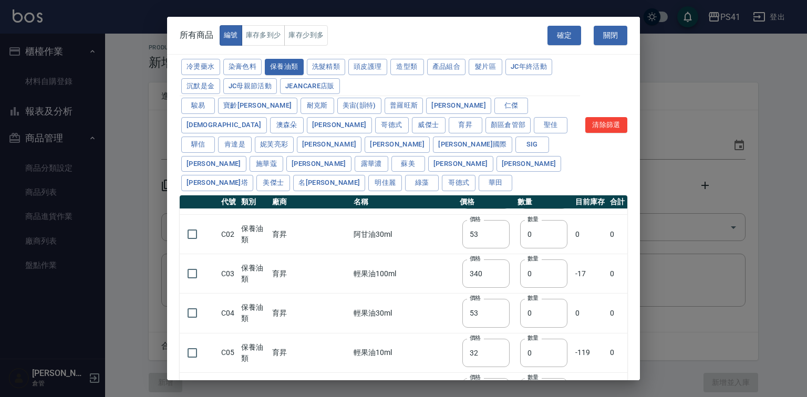
scroll to position [126, 0]
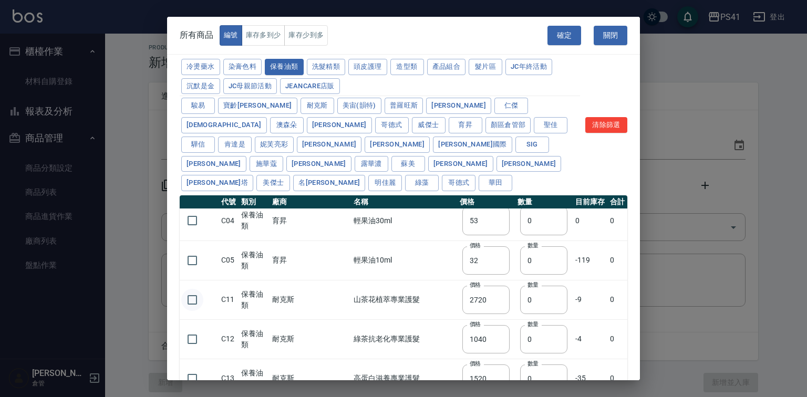
click at [193, 289] on input "checkbox" at bounding box center [192, 300] width 22 height 22
checkbox input "true"
drag, startPoint x: 527, startPoint y: 297, endPoint x: 509, endPoint y: 315, distance: 25.2
click at [515, 304] on td "數量 0 數量" at bounding box center [544, 299] width 58 height 39
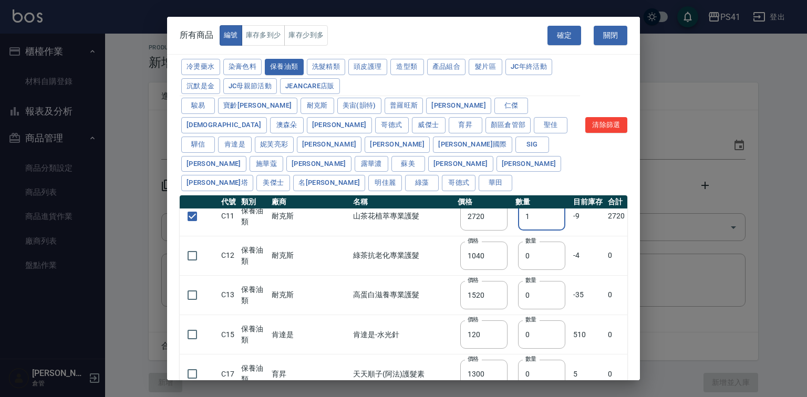
scroll to position [210, 0]
type input "1"
click at [186, 288] on input "checkbox" at bounding box center [192, 295] width 22 height 22
checkbox input "true"
drag, startPoint x: 520, startPoint y: 292, endPoint x: 372, endPoint y: 306, distance: 149.2
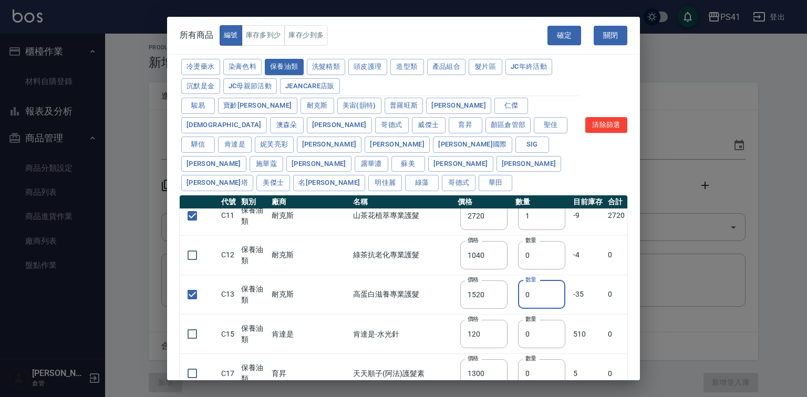
click at [373, 302] on tr "C13 保養油類 耐克斯 高蛋白滋養專業護髮 價格 1520 價格 數量 0 數量 -35 0" at bounding box center [403, 294] width 447 height 39
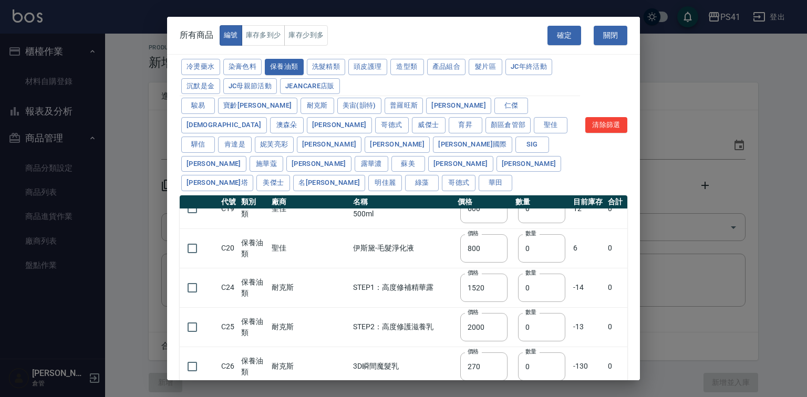
scroll to position [462, 0]
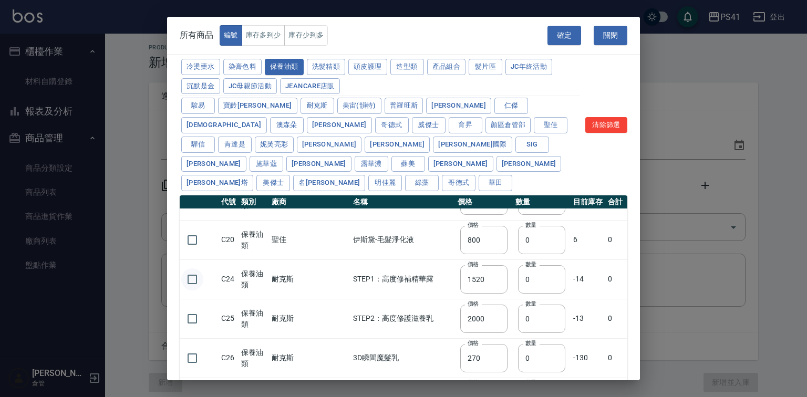
type input "2"
click at [203, 278] on input "checkbox" at bounding box center [192, 279] width 22 height 22
checkbox input "true"
click at [181, 321] on input "checkbox" at bounding box center [192, 319] width 22 height 22
checkbox input "true"
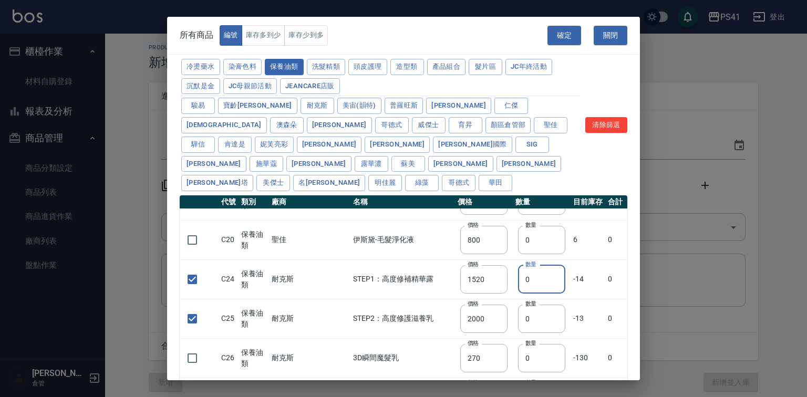
drag, startPoint x: 527, startPoint y: 276, endPoint x: 484, endPoint y: 288, distance: 44.7
click at [486, 288] on tr "C24 保養油類 耐克斯 STEP1：高度修補精華露 價格 1520 價格 數量 0 數量 -14 0" at bounding box center [403, 278] width 447 height 39
type input "2"
click at [485, 324] on tr "C25 保養油類 耐克斯 STEP2：高度修護滋養乳 價格 2000 價格 數量 0 數量 -13 0" at bounding box center [403, 318] width 447 height 39
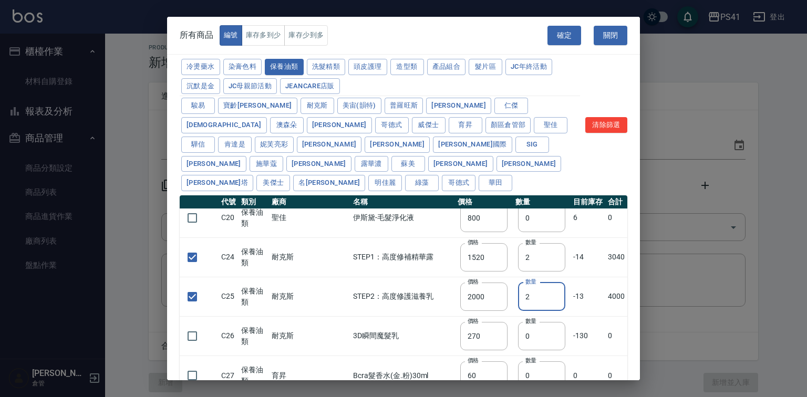
scroll to position [504, 0]
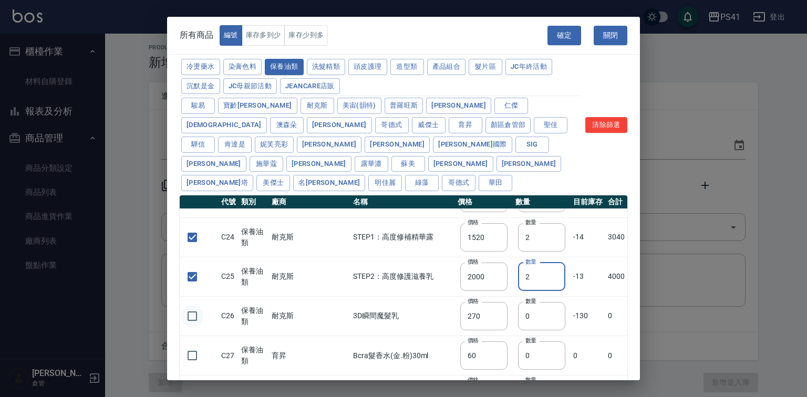
type input "2"
click at [197, 317] on input "checkbox" at bounding box center [192, 316] width 22 height 22
checkbox input "true"
drag, startPoint x: 509, startPoint y: 311, endPoint x: 487, endPoint y: 319, distance: 22.9
click at [487, 319] on tr "C26 保養油類 耐克斯 3D瞬間魔髮乳 價格 270 價格 數量 0 數量 -130 0" at bounding box center [403, 315] width 447 height 39
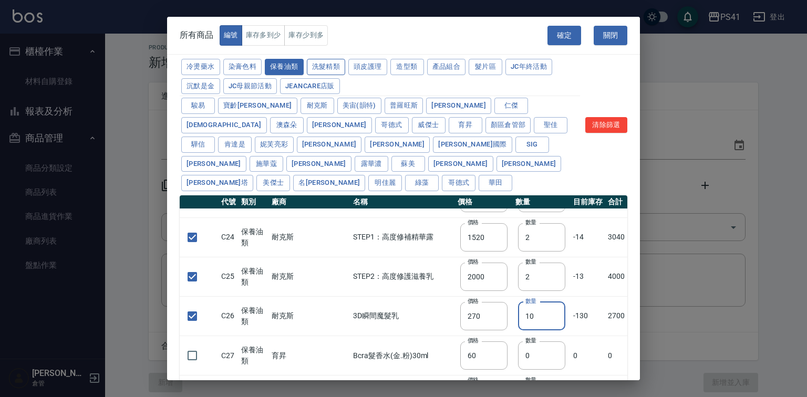
type input "10"
drag, startPoint x: 347, startPoint y: 71, endPoint x: 382, endPoint y: 72, distance: 35.7
click at [346, 72] on button "洗髮精類" at bounding box center [326, 67] width 39 height 16
type input "150"
type input "160"
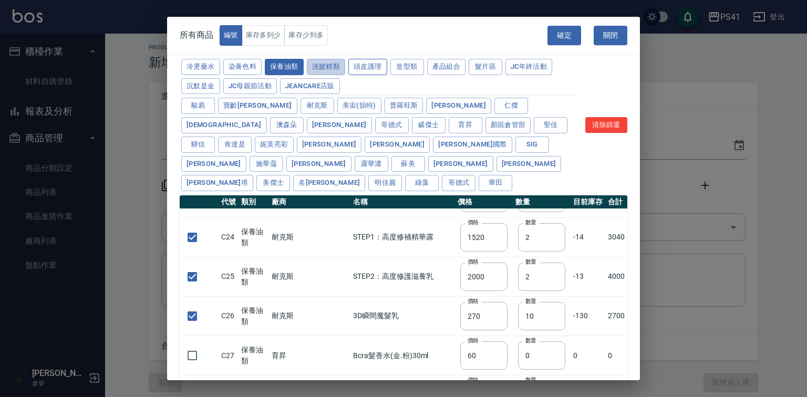
type input "160"
type input "170"
type input "155"
checkbox input "false"
type input "165"
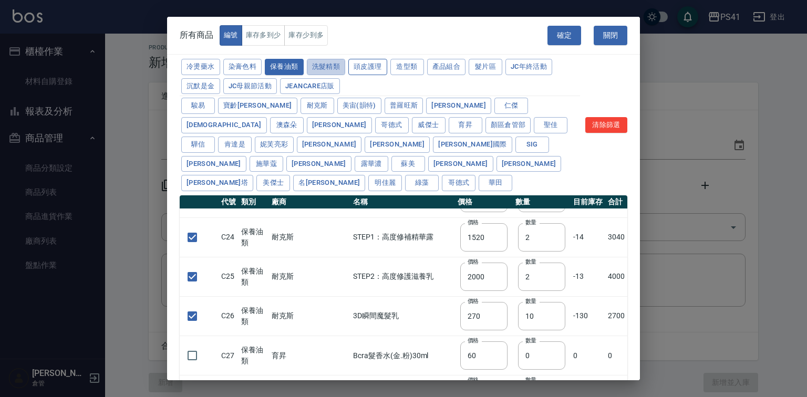
type input "0"
type input "190"
checkbox input "false"
type input "200"
type input "0"
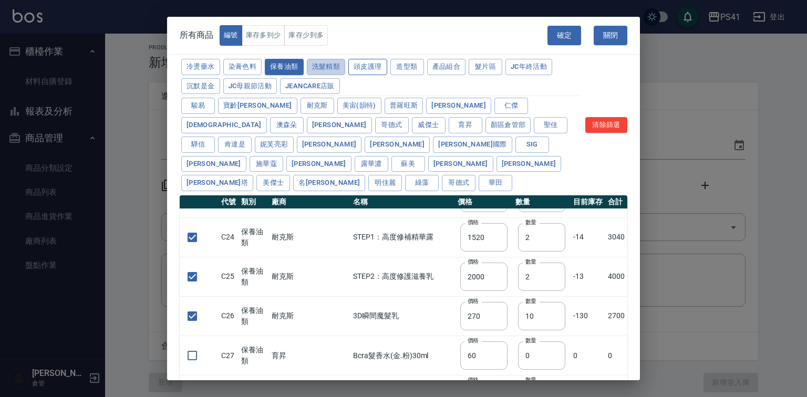
type input "440"
type input "200"
type input "420"
type input "330"
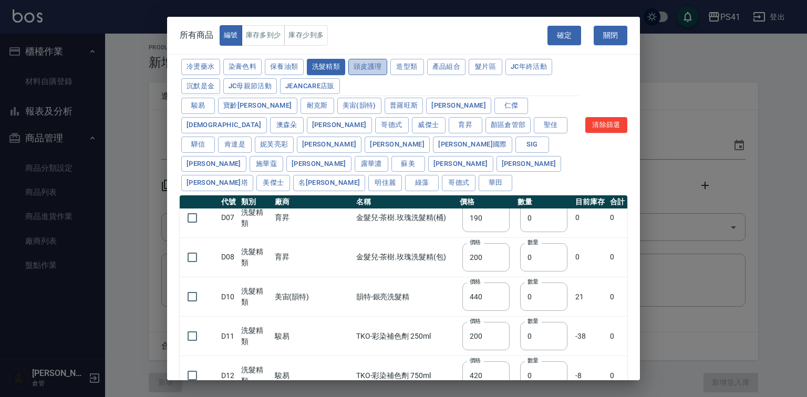
click at [387, 74] on button "頭皮護理" at bounding box center [367, 67] width 39 height 16
type input "315"
type input "273"
type input "1183"
type input "798"
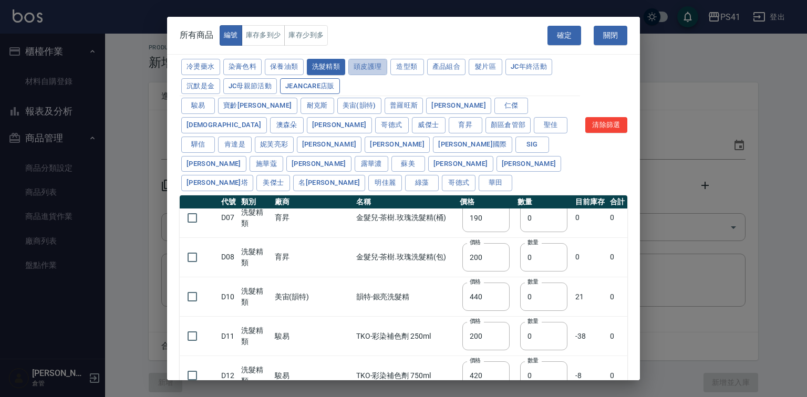
type input "481"
type input "640"
type input "308"
type input "245"
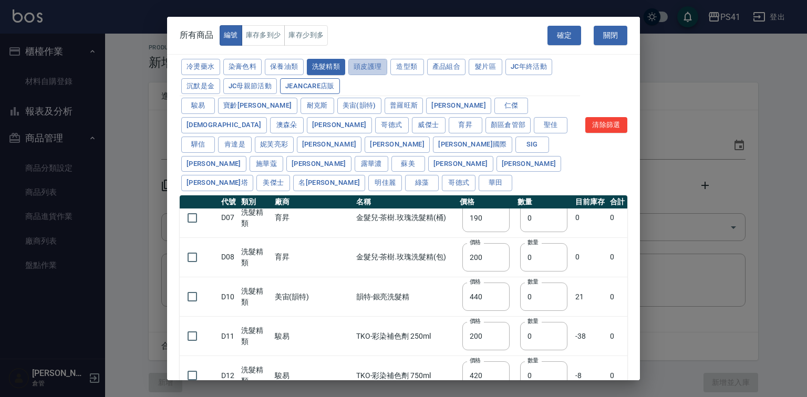
type input "350"
type input "1260"
type input "440"
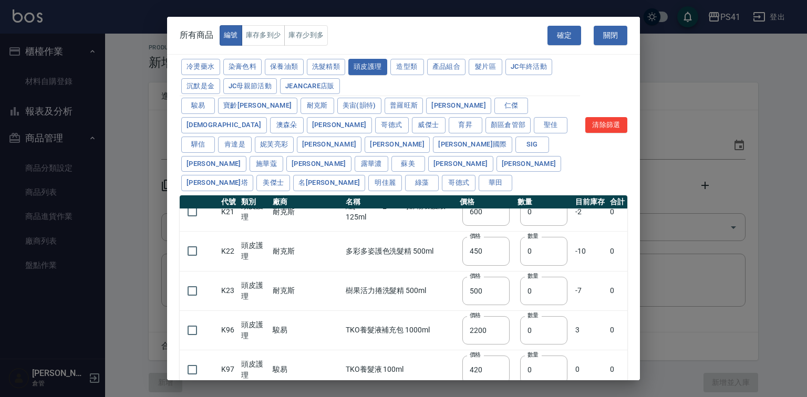
scroll to position [714, 0]
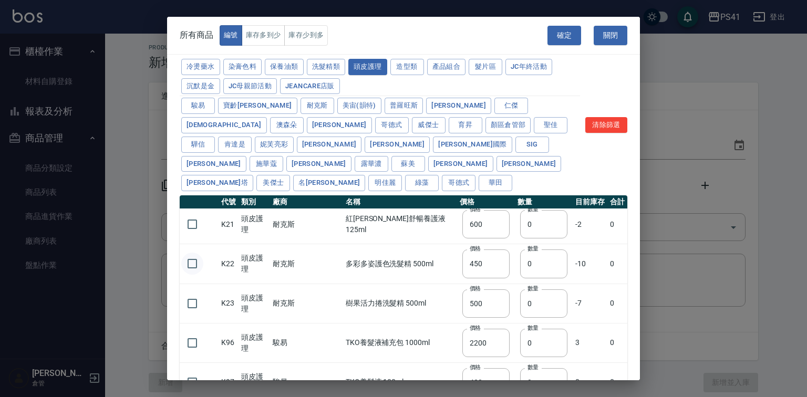
click at [202, 265] on input "checkbox" at bounding box center [192, 264] width 22 height 22
checkbox input "true"
drag, startPoint x: 526, startPoint y: 261, endPoint x: 500, endPoint y: 270, distance: 27.4
click at [515, 270] on td "數量 0 數量" at bounding box center [544, 263] width 58 height 39
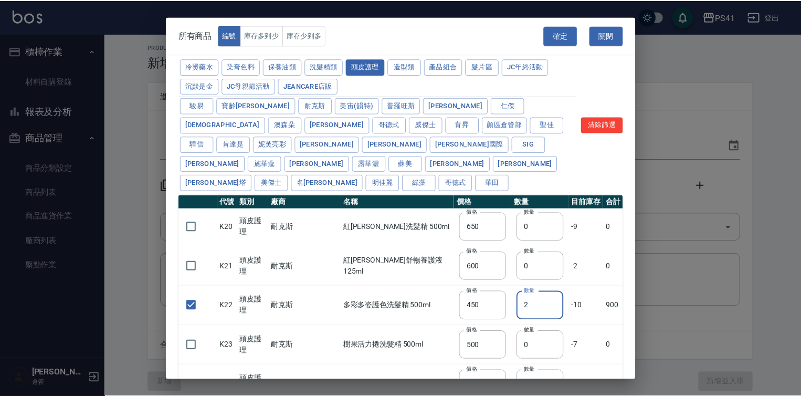
scroll to position [630, 0]
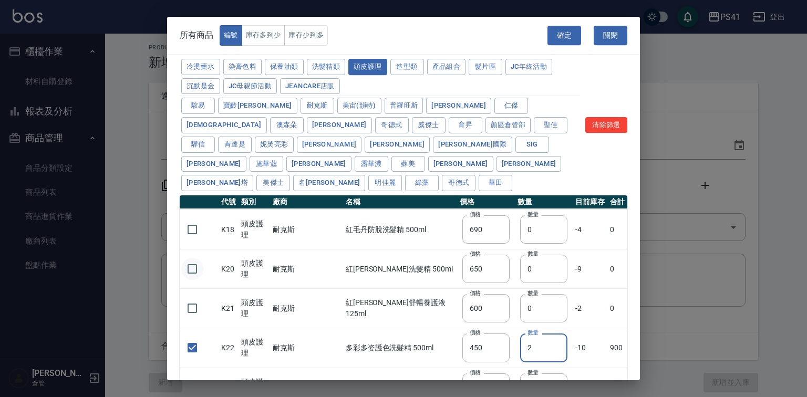
type input "2"
click at [195, 267] on input "checkbox" at bounding box center [192, 269] width 22 height 22
checkbox input "true"
click at [202, 227] on input "checkbox" at bounding box center [192, 229] width 22 height 22
checkbox input "true"
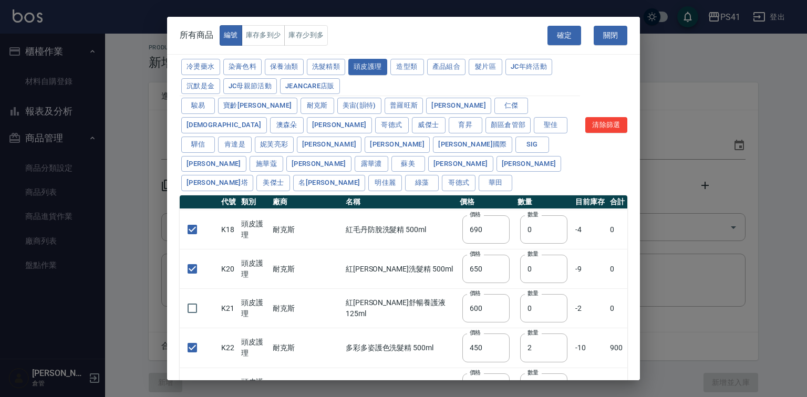
drag, startPoint x: 472, startPoint y: 243, endPoint x: 466, endPoint y: 243, distance: 5.8
click at [470, 244] on tr "K18 頭皮護理 耐克斯 紅毛丹防脫洗髮精 500ml 價格 690 價格 數量 0 數量 -4 0" at bounding box center [403, 229] width 447 height 39
type input "2"
drag, startPoint x: 524, startPoint y: 270, endPoint x: 452, endPoint y: 272, distance: 72.0
click at [452, 272] on tr "K20 頭皮護理 耐克斯 紅毛丹[PERSON_NAME]洗髮精 500ml 價格 650 價格 數量 0 數量 -9 0" at bounding box center [403, 268] width 447 height 39
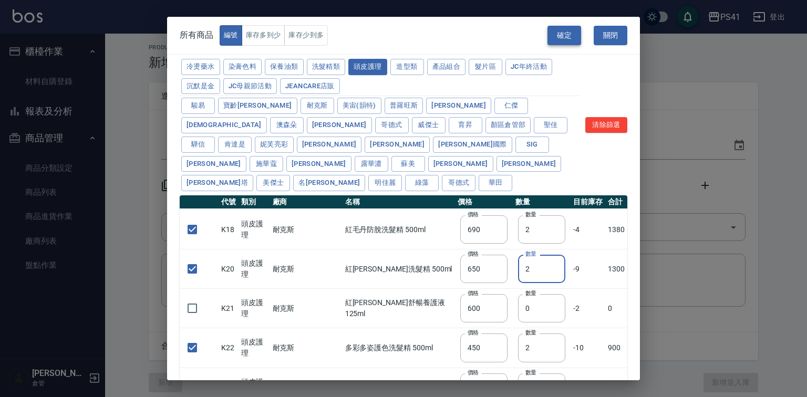
type input "2"
click at [567, 36] on button "確定" at bounding box center [564, 35] width 34 height 19
type input "B01 耐克斯染膏100ml"
type input "100"
type input "31"
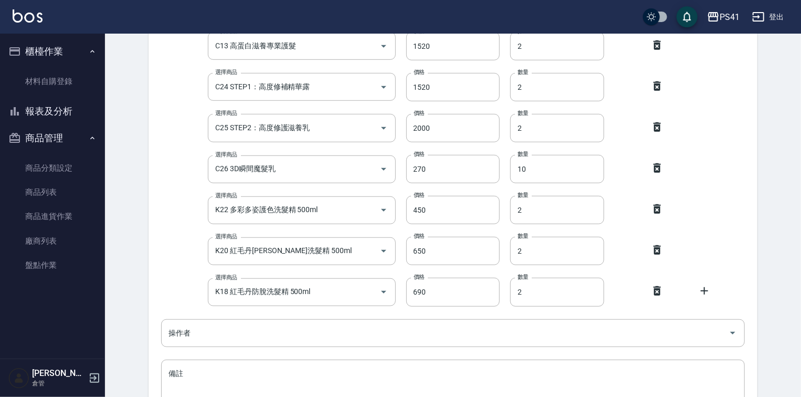
scroll to position [420, 0]
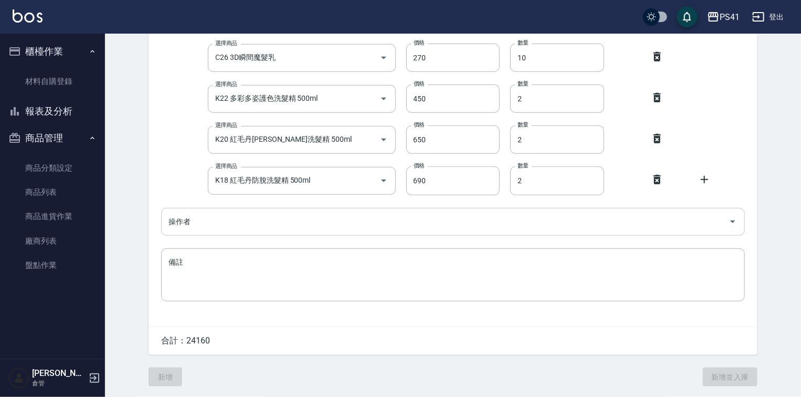
click at [303, 221] on input "操作者" at bounding box center [445, 222] width 559 height 18
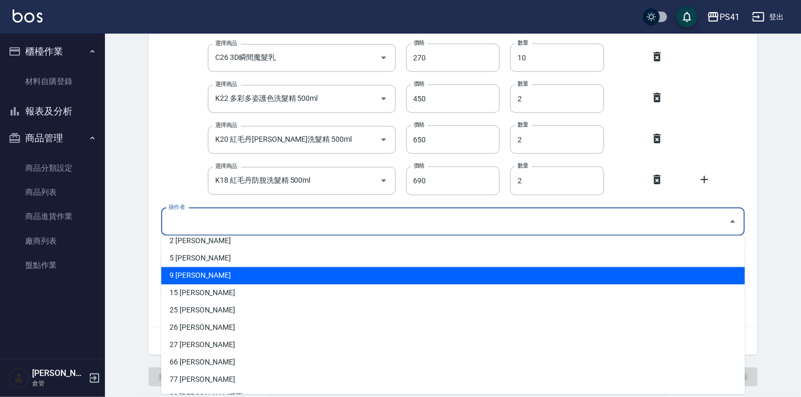
scroll to position [57, 0]
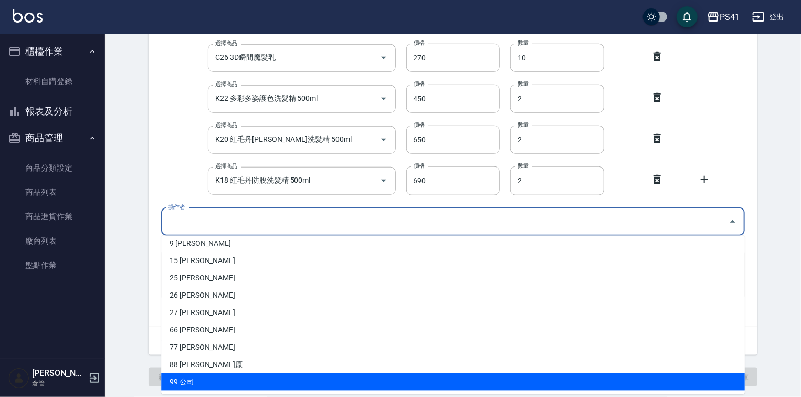
click at [200, 378] on li "99 公司" at bounding box center [453, 381] width 584 height 17
type input "公司"
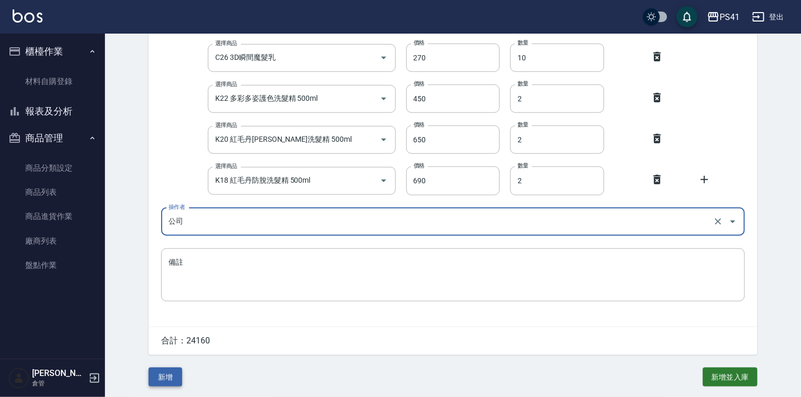
click at [174, 384] on button "新增" at bounding box center [166, 377] width 34 height 19
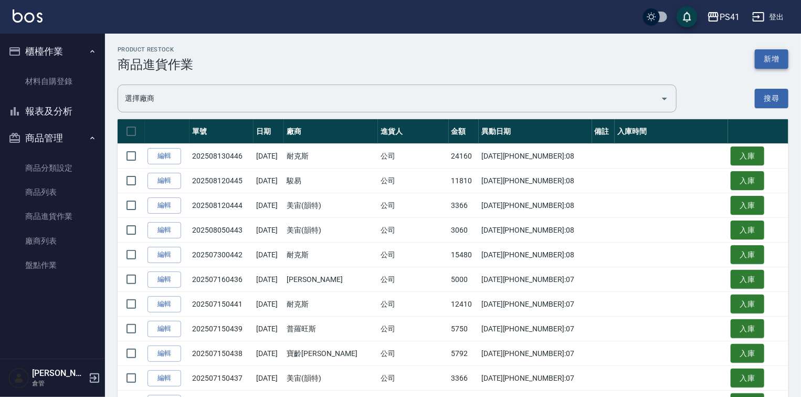
click at [765, 57] on button "新增" at bounding box center [772, 58] width 34 height 19
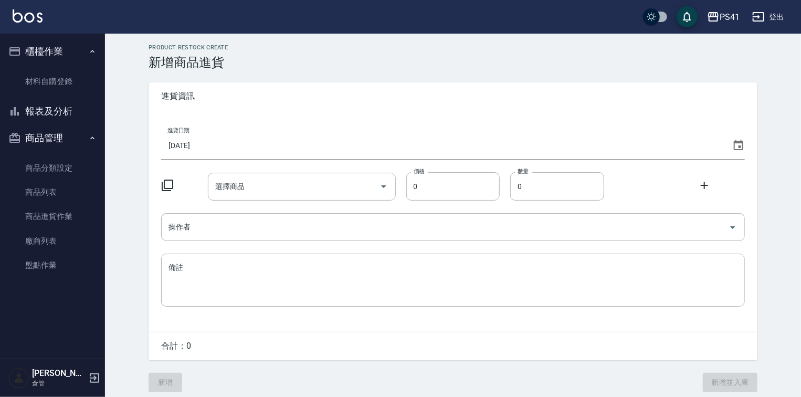
click at [187, 147] on input "[DATE]" at bounding box center [444, 145] width 567 height 28
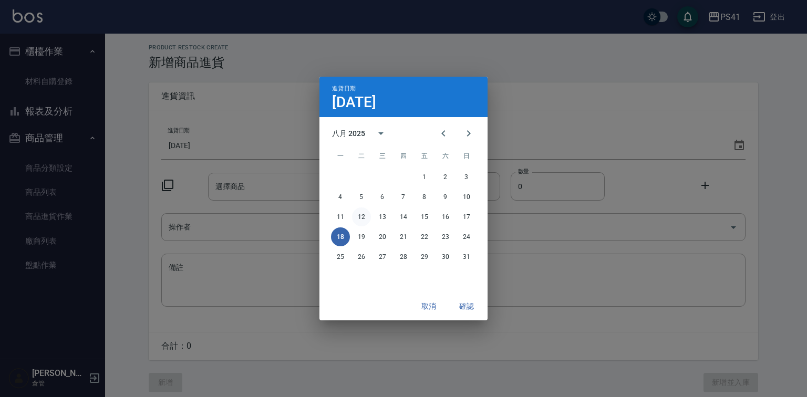
click at [365, 216] on button "12" at bounding box center [361, 216] width 19 height 19
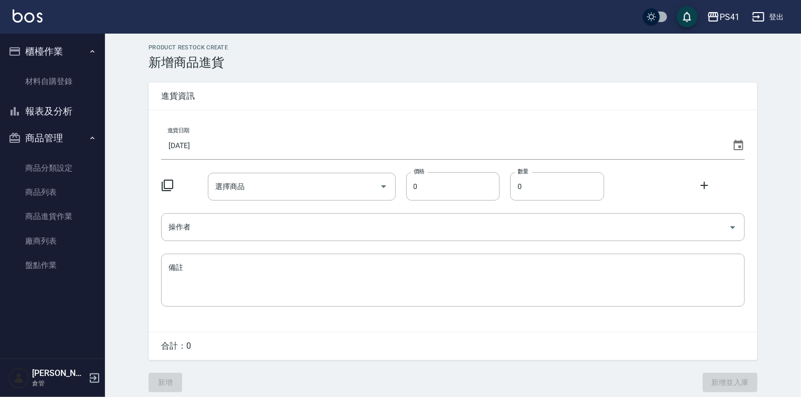
click at [160, 187] on div "進貨日期 [DATE] 選擇商品 選擇商品 價格 0 價格 數量 0 數量 操作者 操作者 備註 x 備註" at bounding box center [453, 221] width 609 height 222
click at [157, 185] on div "進貨日期 [DATE] 選擇商品 選擇商品 價格 0 價格 數量 0 數量 操作者 操作者 備註 x 備註" at bounding box center [453, 221] width 609 height 222
click at [163, 186] on icon at bounding box center [167, 185] width 13 height 13
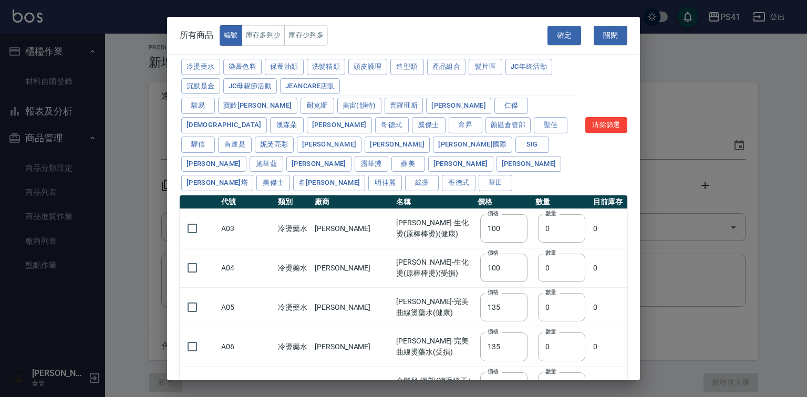
drag, startPoint x: 308, startPoint y: 69, endPoint x: 340, endPoint y: 216, distance: 149.8
click at [303, 69] on button "保養油類" at bounding box center [284, 67] width 39 height 16
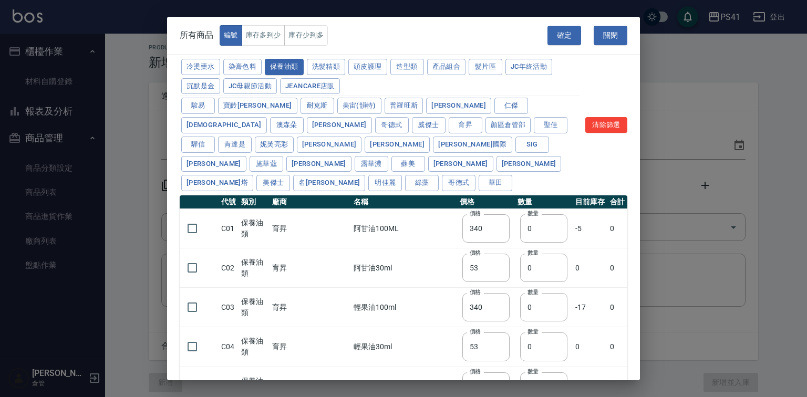
type input "340"
type input "53"
type input "340"
click at [197, 306] on input "checkbox" at bounding box center [192, 307] width 22 height 22
drag, startPoint x: 506, startPoint y: 300, endPoint x: 523, endPoint y: 315, distance: 22.4
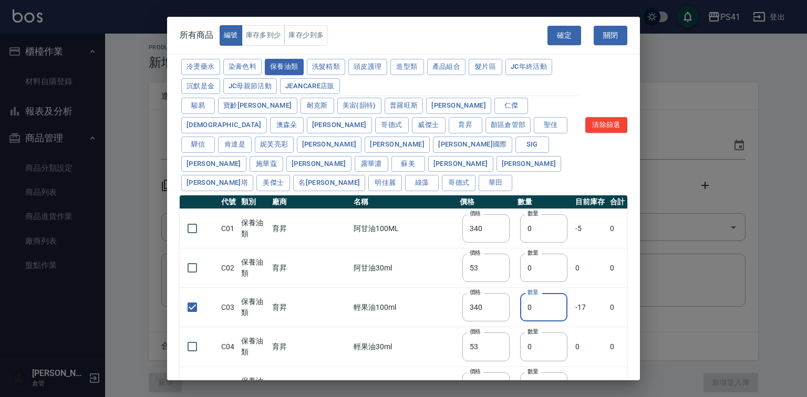
click at [523, 315] on input "0" at bounding box center [543, 307] width 47 height 28
click at [346, 71] on button "洗髮精類" at bounding box center [326, 67] width 39 height 16
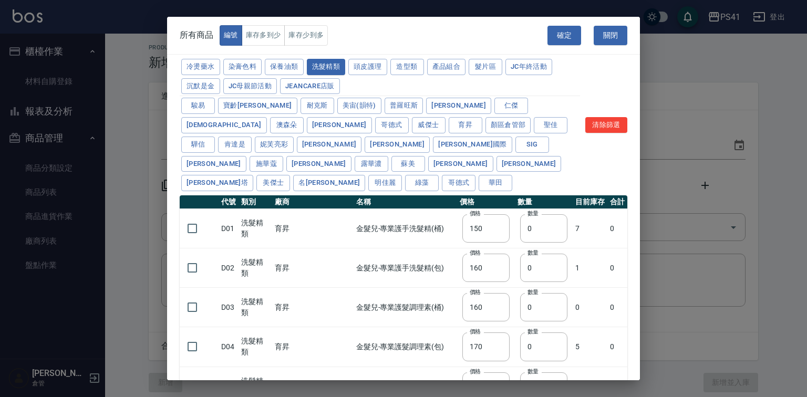
click at [172, 270] on div "冷燙藥水 染膏色料 保養油類 洗髮精類 頭皮護理 造型類 產品組合 髮片區 JC年終活動 沉默是金 JC母親節活動 JeanCare店販 駿[PERSON_N…" at bounding box center [403, 251] width 473 height 389
click at [218, 261] on td "D02" at bounding box center [228, 267] width 20 height 39
click at [200, 270] on input "checkbox" at bounding box center [192, 268] width 22 height 22
drag, startPoint x: 519, startPoint y: 267, endPoint x: 481, endPoint y: 275, distance: 38.6
click at [481, 274] on tr "D02 洗髮精類 育昇 金髮兒-專業護手洗髮精(包) 價格 160 價格 數量 0 數量 1 0" at bounding box center [403, 267] width 447 height 39
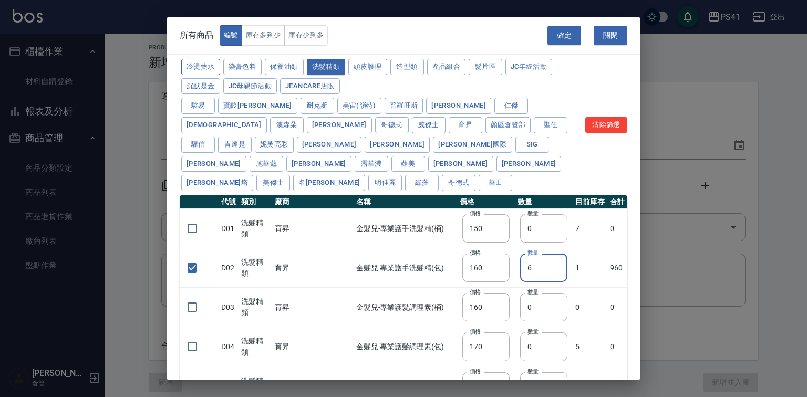
drag, startPoint x: 205, startPoint y: 69, endPoint x: 206, endPoint y: 83, distance: 13.7
click at [204, 70] on button "冷燙藥水" at bounding box center [200, 67] width 39 height 16
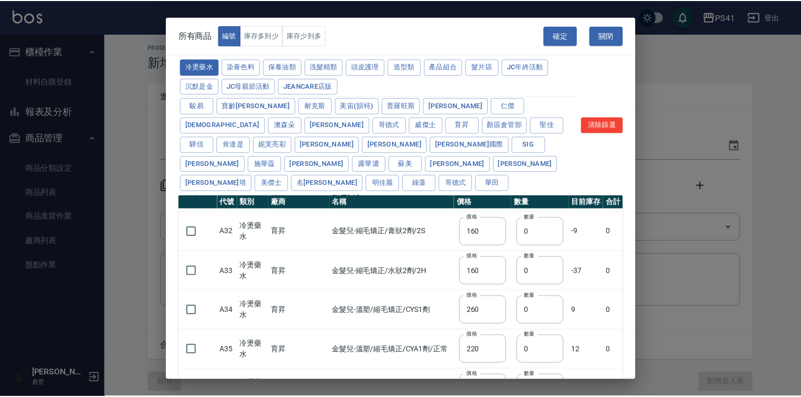
scroll to position [294, 0]
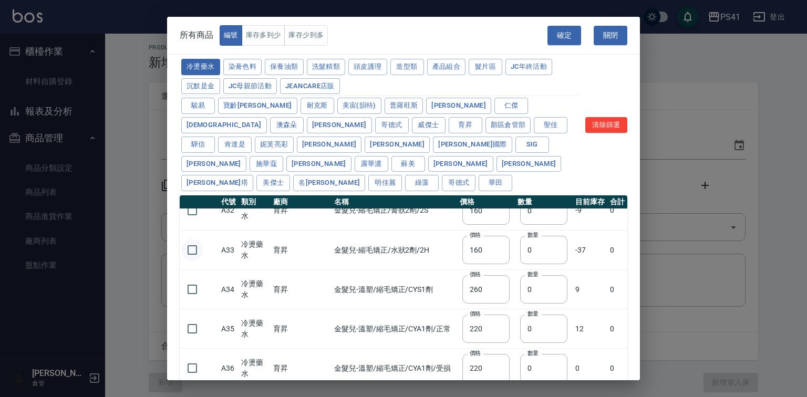
click at [189, 248] on input "checkbox" at bounding box center [192, 250] width 22 height 22
drag, startPoint x: 524, startPoint y: 247, endPoint x: 478, endPoint y: 243, distance: 45.4
click at [474, 254] on tr "A33 冷燙藥水 育昇 金髮兒-縮毛矯正/水狀2劑/2H 價格 160 價格 數量 0 數量 -37 0" at bounding box center [403, 250] width 447 height 39
click at [573, 45] on button "確定" at bounding box center [564, 35] width 34 height 19
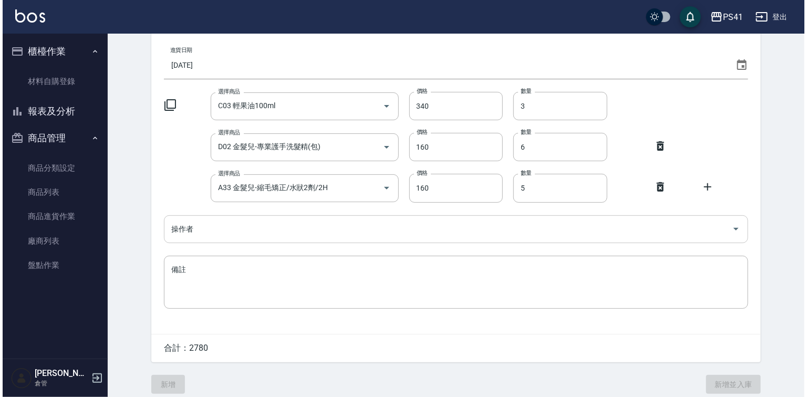
scroll to position [84, 0]
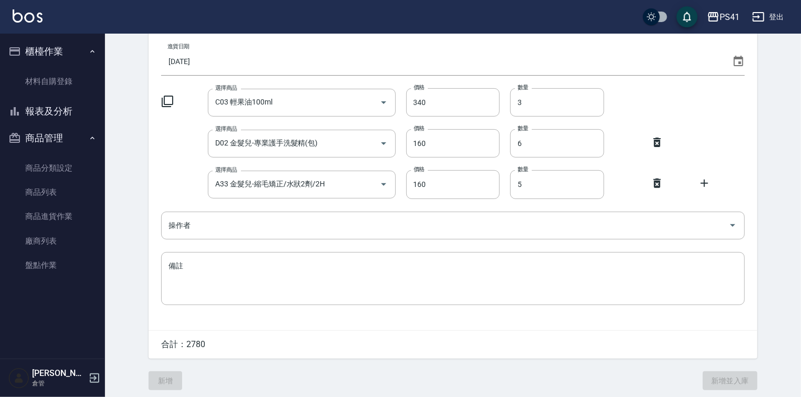
click at [709, 185] on icon at bounding box center [704, 183] width 13 height 13
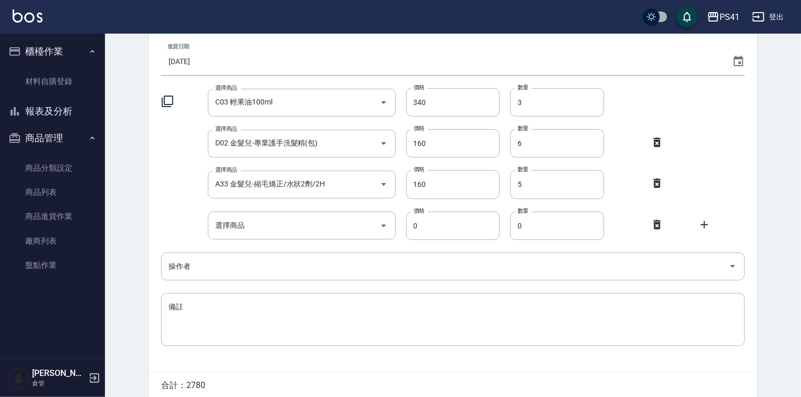
click at [165, 101] on icon at bounding box center [168, 102] width 12 height 12
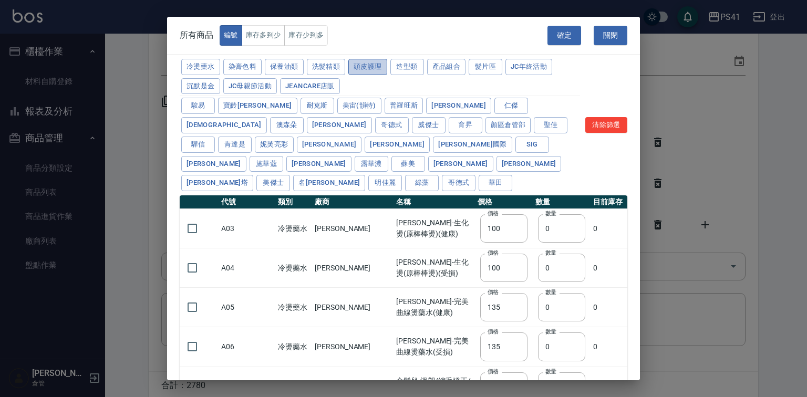
click at [387, 69] on button "頭皮護理" at bounding box center [367, 67] width 39 height 16
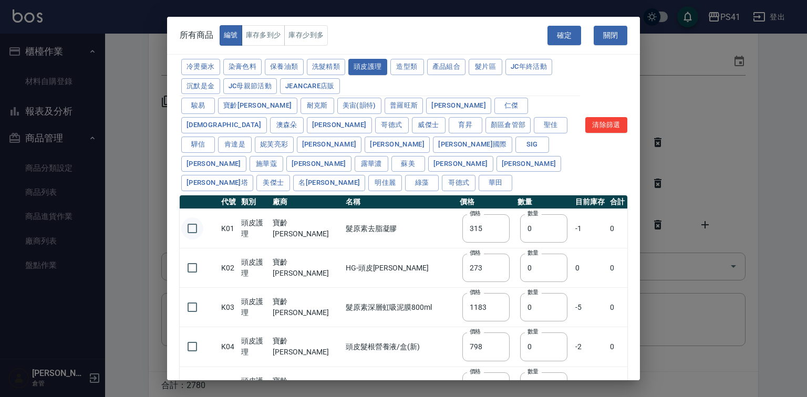
click at [189, 229] on input "checkbox" at bounding box center [192, 228] width 22 height 22
drag, startPoint x: 527, startPoint y: 231, endPoint x: 490, endPoint y: 245, distance: 40.1
click at [488, 236] on tr "K01 頭皮護理 寶齡富錦 髮原素去脂凝膠 價格 315 價格 數量 0 數量 -1 0" at bounding box center [403, 228] width 447 height 39
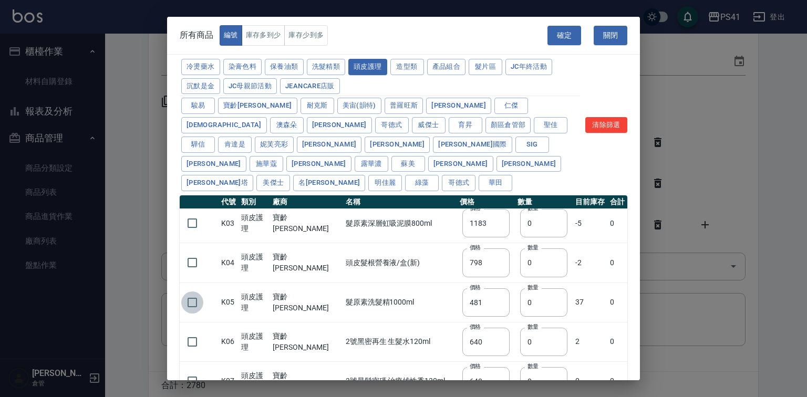
click at [184, 302] on input "checkbox" at bounding box center [192, 302] width 22 height 22
drag, startPoint x: 493, startPoint y: 297, endPoint x: 439, endPoint y: 323, distance: 58.9
click at [457, 309] on tr "K05 頭皮護理 寶齡富錦 髮原素洗髮精1000ml 價格 481 價格 數量 0 數量 37 0" at bounding box center [403, 301] width 447 height 39
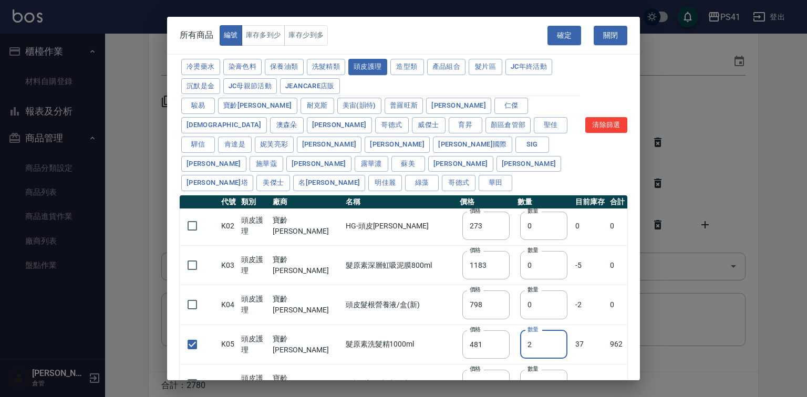
drag, startPoint x: 193, startPoint y: 258, endPoint x: 449, endPoint y: 288, distance: 257.9
click at [193, 260] on input "checkbox" at bounding box center [192, 265] width 22 height 22
drag, startPoint x: 523, startPoint y: 267, endPoint x: 469, endPoint y: 277, distance: 54.6
click at [474, 274] on tr "K03 頭皮護理 寶齡富錦 髮原素深層虹吸泥膜800ml 價格 1183 價格 數量 0 數量 -5 0" at bounding box center [403, 265] width 447 height 39
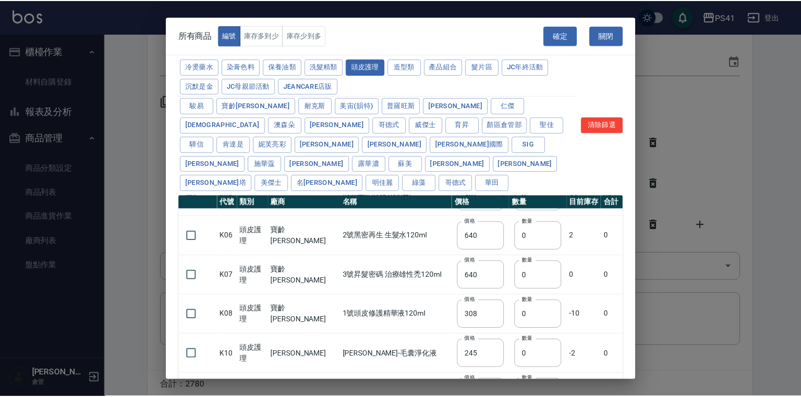
scroll to position [210, 0]
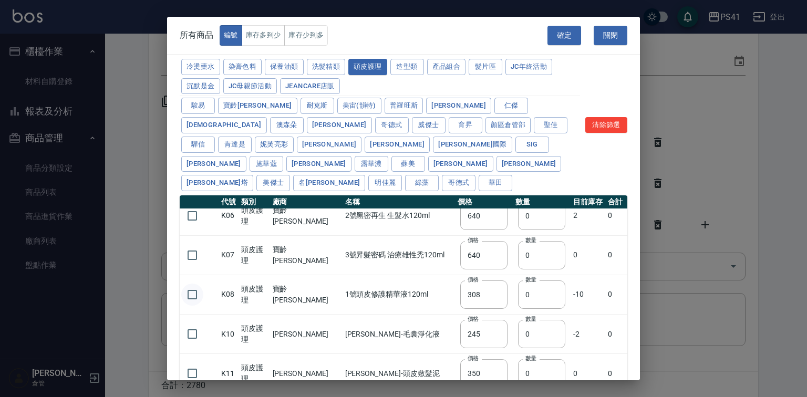
click at [193, 289] on input "checkbox" at bounding box center [192, 295] width 22 height 22
drag, startPoint x: 532, startPoint y: 296, endPoint x: 472, endPoint y: 296, distance: 60.9
click at [472, 296] on tr "K08 頭皮護理 寶齡富錦 1號頭皮修護精華液120ml 價格 308 價格 數量 0 數量 -10 0" at bounding box center [403, 294] width 447 height 39
click at [561, 39] on button "確定" at bounding box center [564, 35] width 34 height 19
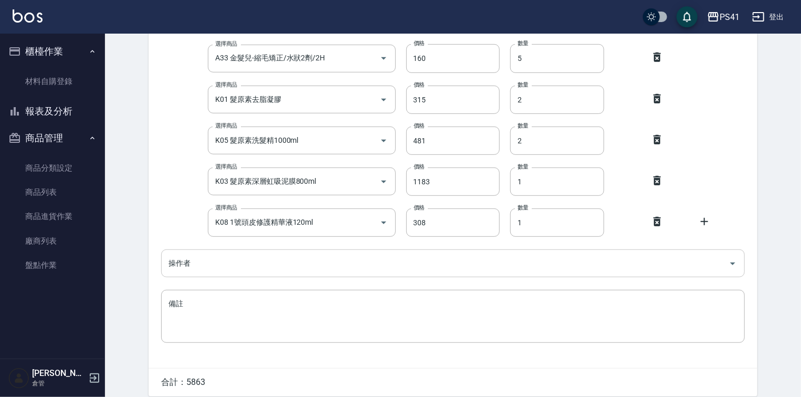
drag, startPoint x: 273, startPoint y: 251, endPoint x: 263, endPoint y: 261, distance: 14.1
click at [267, 256] on div "操作者" at bounding box center [453, 263] width 584 height 28
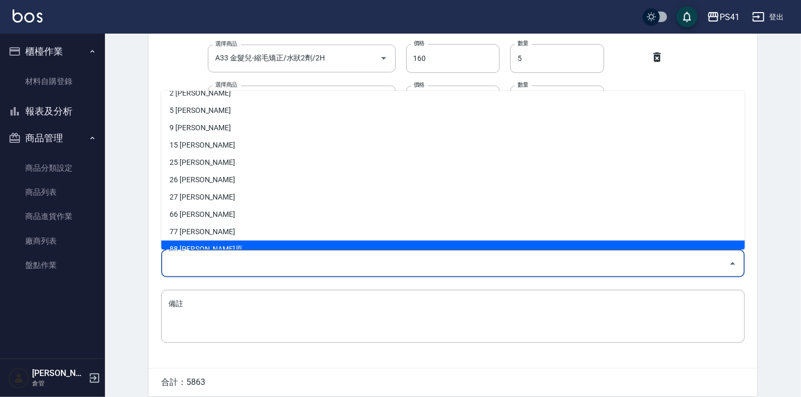
scroll to position [57, 0]
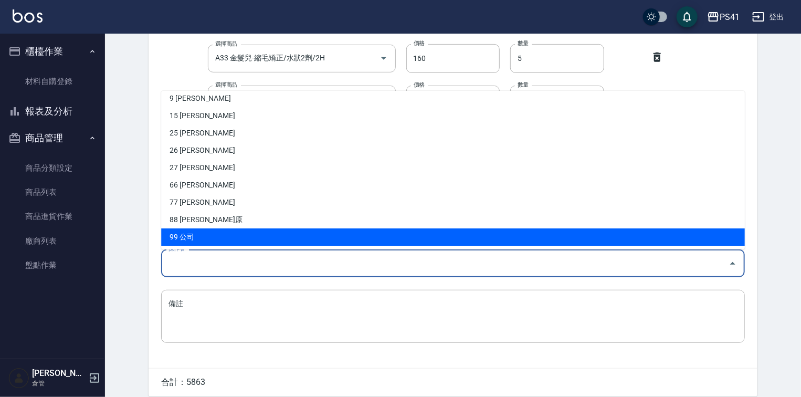
click at [245, 232] on li "99 公司" at bounding box center [453, 236] width 584 height 17
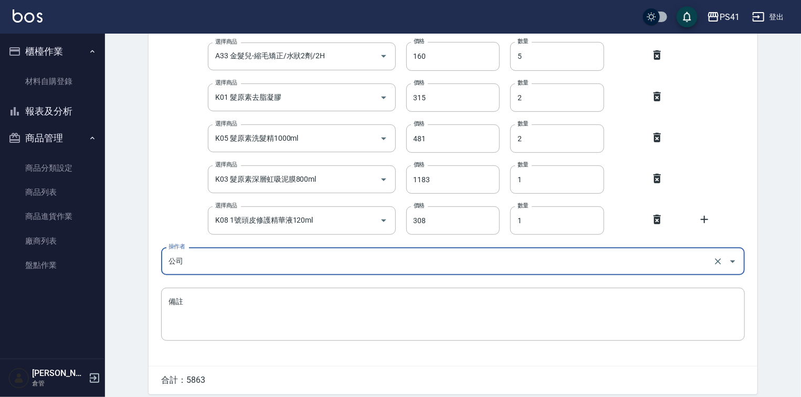
scroll to position [256, 0]
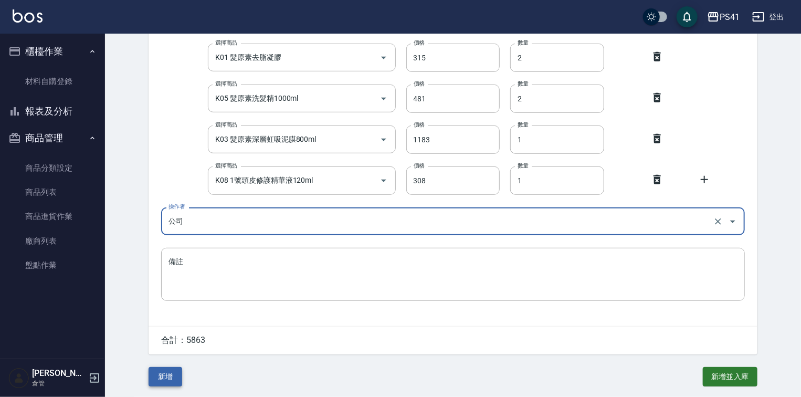
click at [177, 380] on button "新增" at bounding box center [166, 376] width 34 height 19
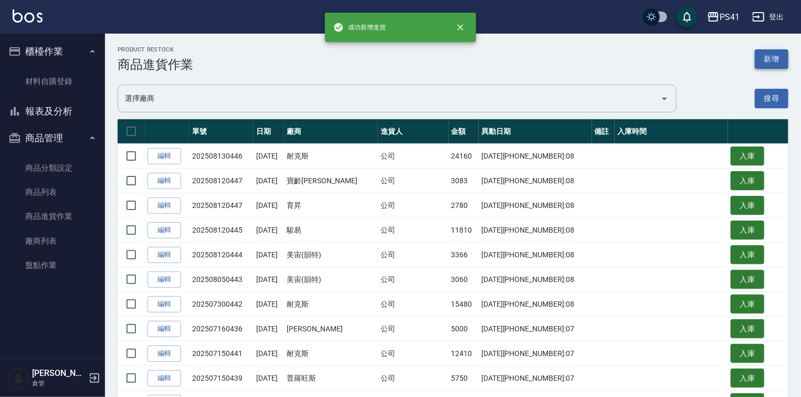
click at [788, 61] on button "新增" at bounding box center [772, 58] width 34 height 19
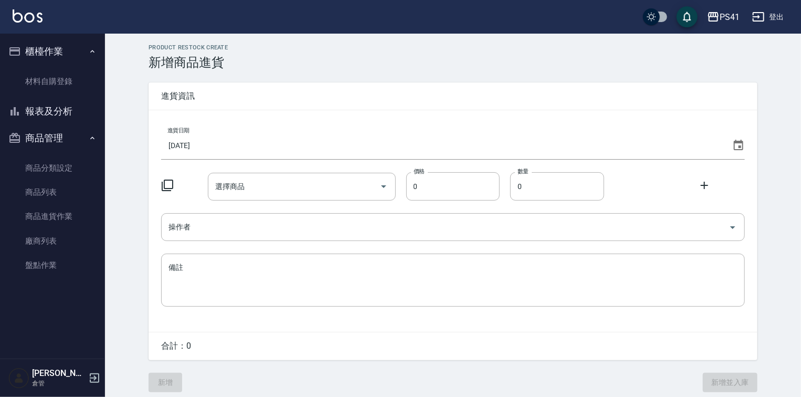
click at [193, 131] on input "[DATE]" at bounding box center [444, 145] width 567 height 28
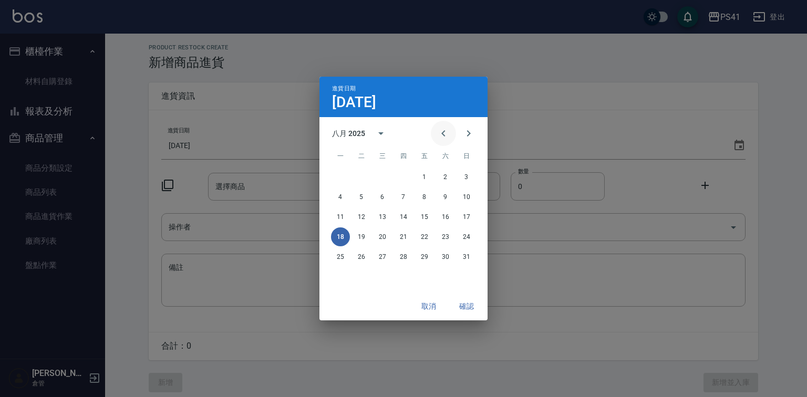
click at [441, 133] on icon "Previous month" at bounding box center [443, 133] width 13 height 13
click at [362, 235] on button "22" at bounding box center [361, 236] width 19 height 19
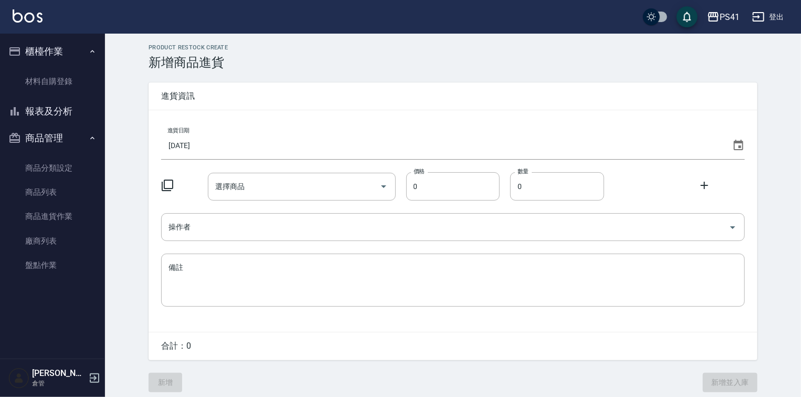
click at [167, 184] on icon at bounding box center [167, 185] width 13 height 13
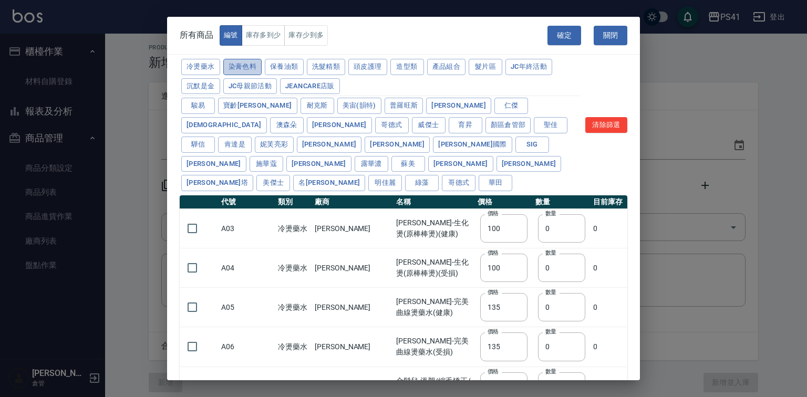
click at [260, 67] on button "染膏色料" at bounding box center [242, 67] width 39 height 16
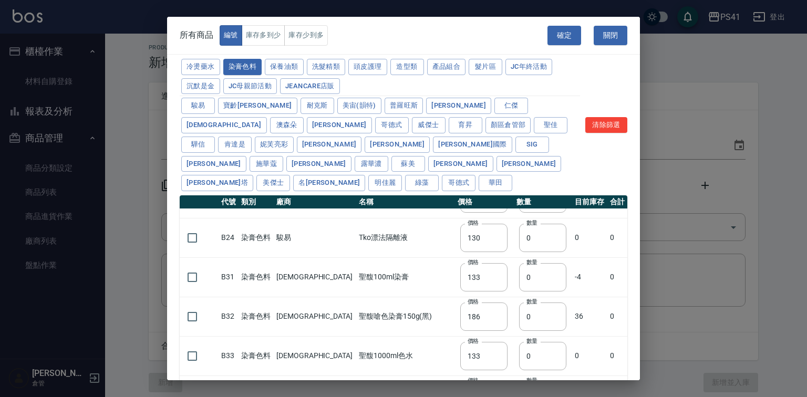
scroll to position [462, 0]
click at [190, 274] on input "checkbox" at bounding box center [192, 279] width 22 height 22
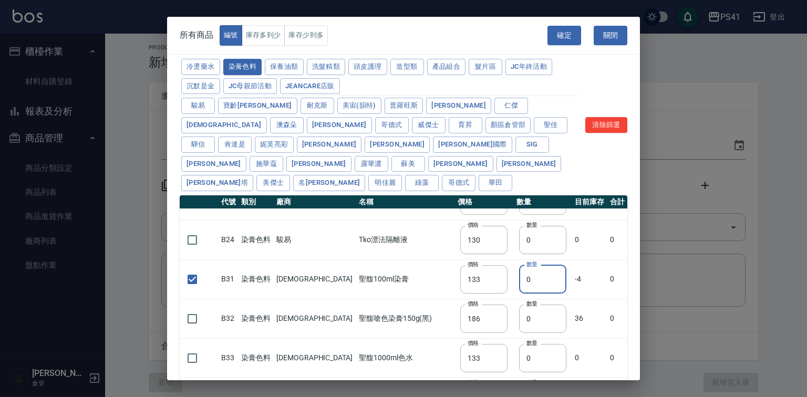
drag, startPoint x: 523, startPoint y: 279, endPoint x: 483, endPoint y: 286, distance: 40.4
click at [483, 286] on tr "B31 染膏色料 聖馥 聖馥100ml染膏 價格 133 價格 數量 0 數量 -4 0" at bounding box center [403, 278] width 447 height 39
click at [346, 70] on button "洗髮精類" at bounding box center [326, 67] width 39 height 16
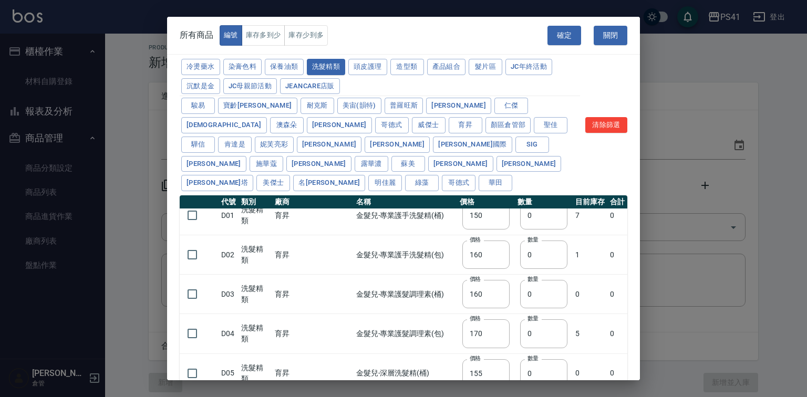
scroll to position [0, 0]
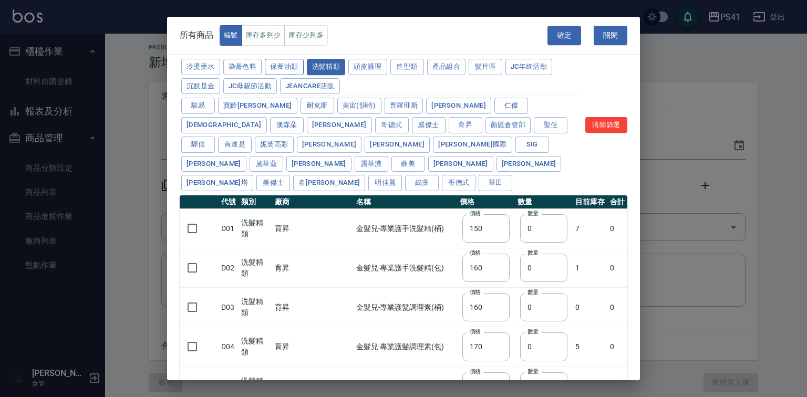
click at [291, 73] on button "保養油類" at bounding box center [284, 67] width 39 height 16
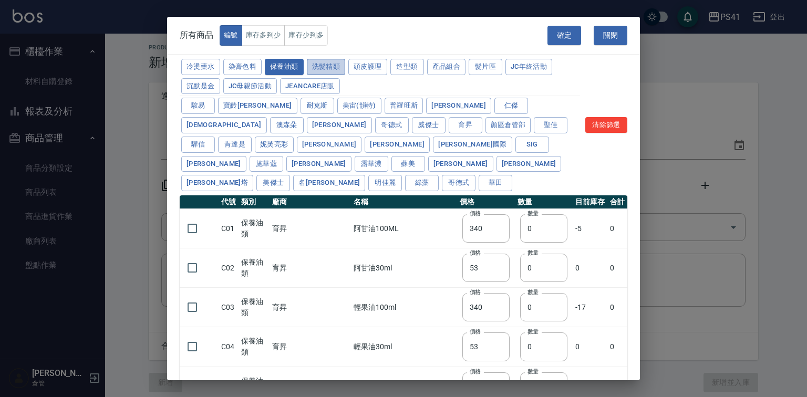
click at [346, 72] on button "洗髮精類" at bounding box center [326, 67] width 39 height 16
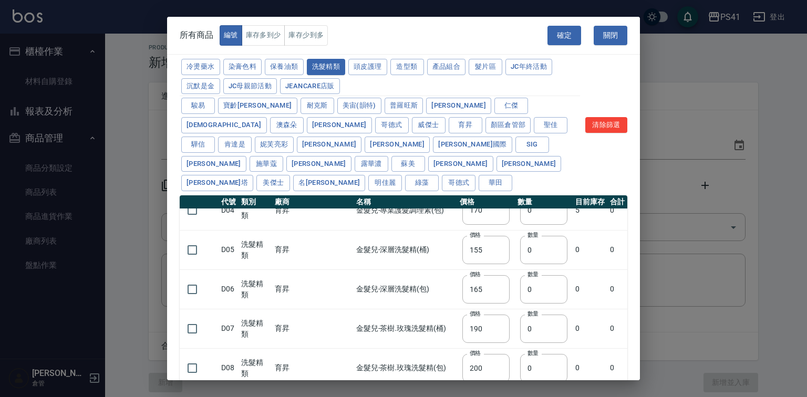
scroll to position [247, 0]
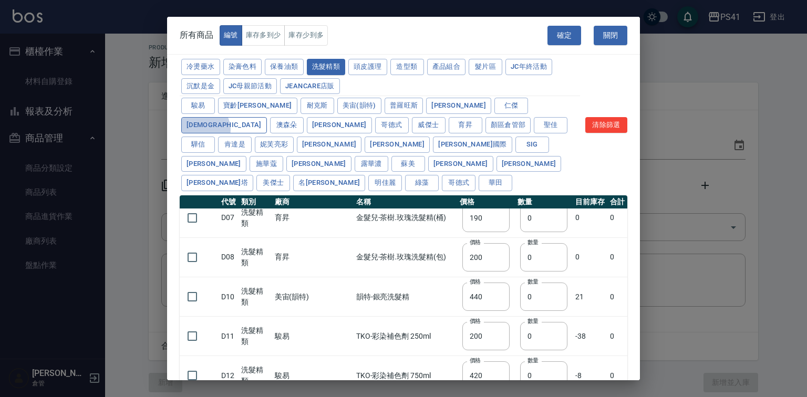
click at [267, 118] on button "[DEMOGRAPHIC_DATA]" at bounding box center [224, 125] width 86 height 16
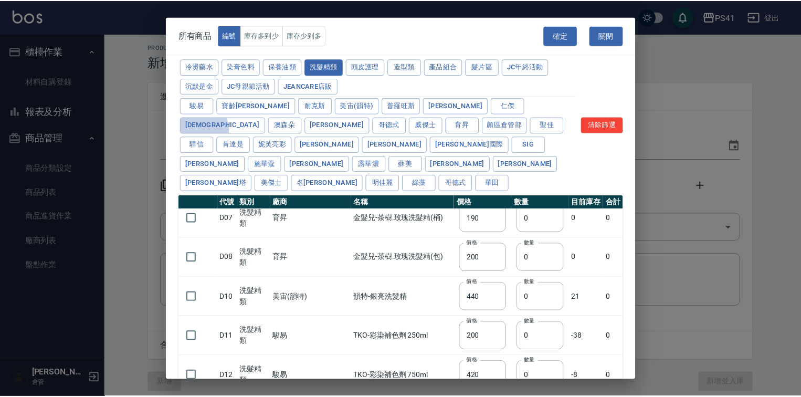
scroll to position [0, 0]
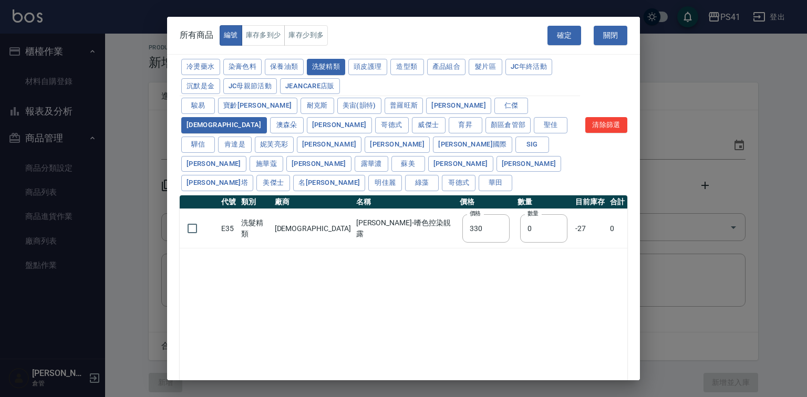
click at [175, 234] on div "冷燙藥水 染膏色料 保養油類 洗髮精類 頭皮護理 造型類 產品組合 髮片區 JC年終活動 沉默是金 JC母親節活動 JeanCare店販 駿[PERSON_N…" at bounding box center [403, 251] width 473 height 389
click at [189, 229] on input "checkbox" at bounding box center [192, 228] width 22 height 22
drag, startPoint x: 501, startPoint y: 229, endPoint x: 452, endPoint y: 250, distance: 53.4
click at [456, 241] on tr "E35 洗髮精類 聖馥 聖馥-嗜色控染靚露 價格 330 價格 數量 0 數量 -27 0" at bounding box center [403, 228] width 447 height 39
click at [559, 33] on button "確定" at bounding box center [564, 35] width 34 height 19
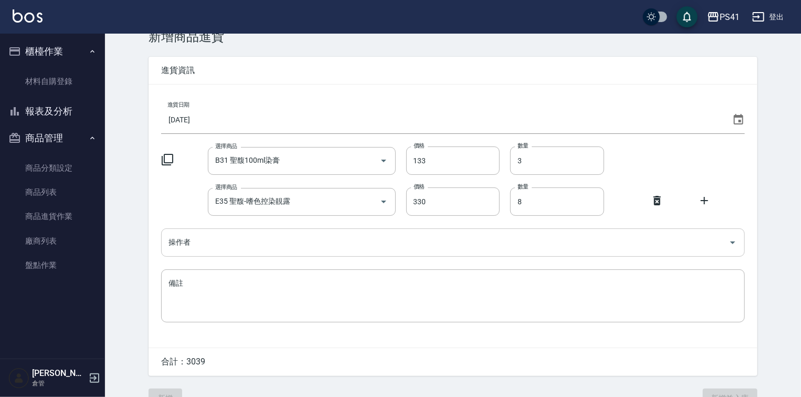
scroll to position [50, 0]
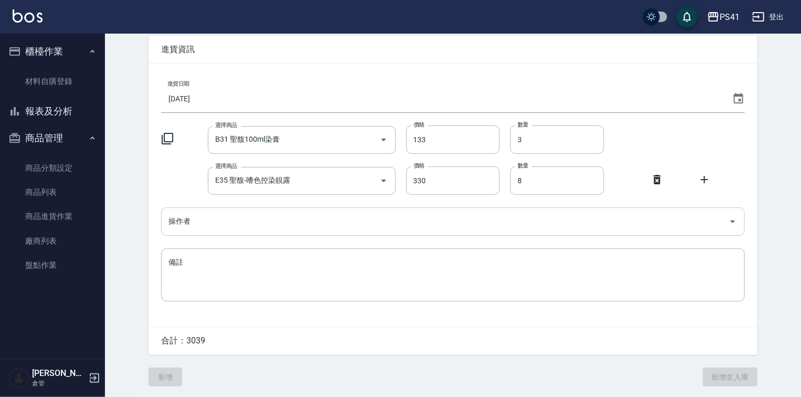
click at [264, 214] on input "操作者" at bounding box center [445, 221] width 559 height 18
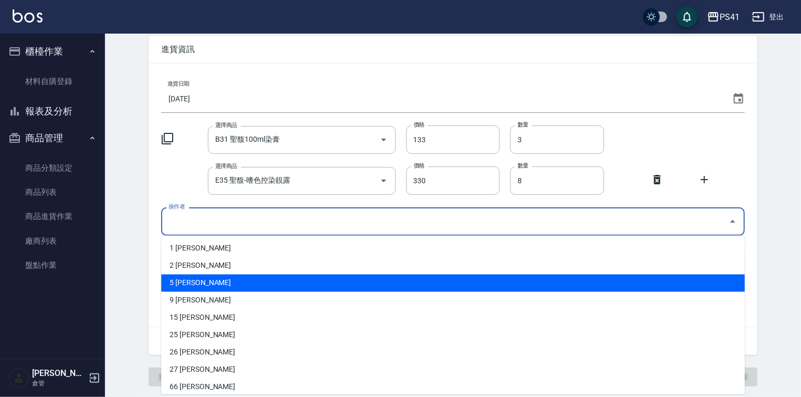
scroll to position [57, 0]
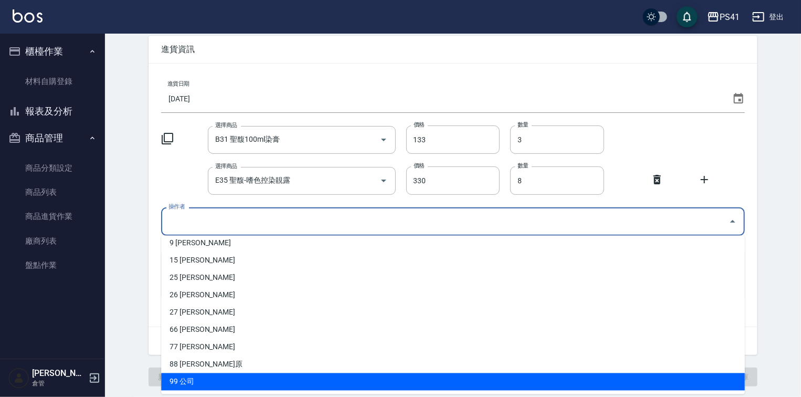
click at [222, 382] on li "99 公司" at bounding box center [453, 381] width 584 height 17
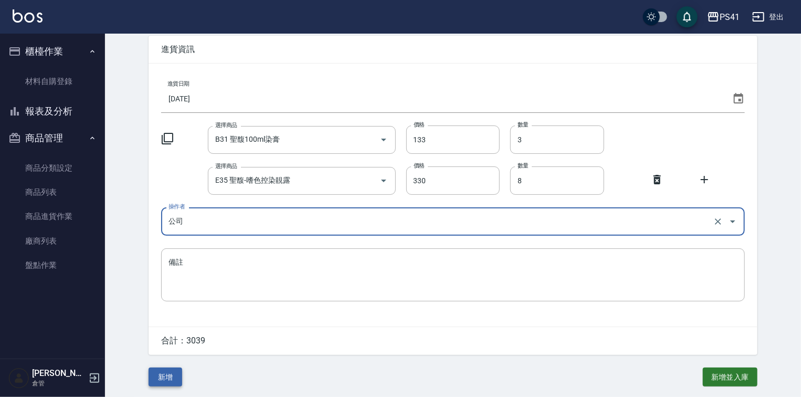
click at [181, 374] on button "新增" at bounding box center [166, 377] width 34 height 19
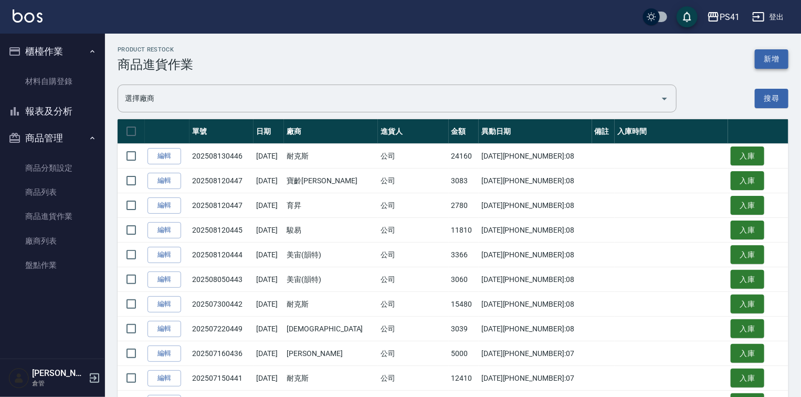
click at [766, 61] on button "新增" at bounding box center [772, 58] width 34 height 19
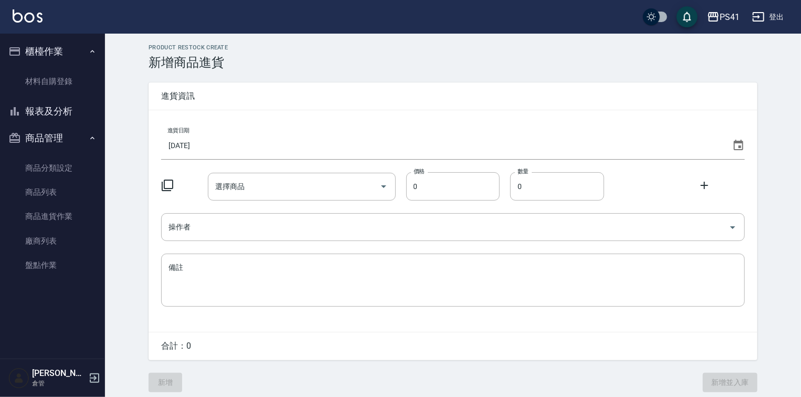
click at [168, 186] on icon at bounding box center [167, 185] width 13 height 13
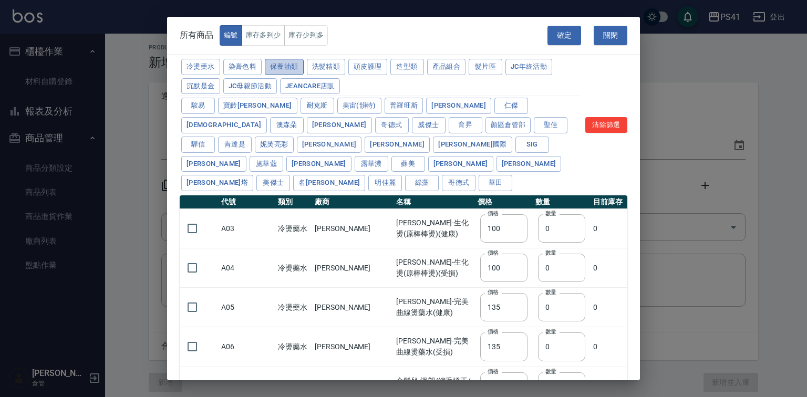
click at [303, 70] on button "保養油類" at bounding box center [284, 67] width 39 height 16
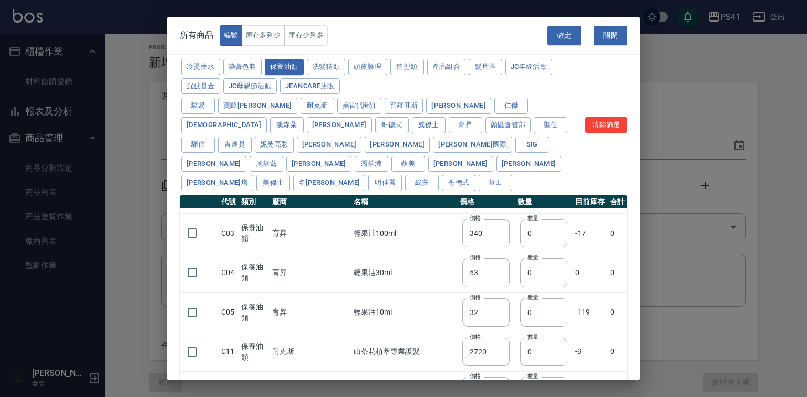
scroll to position [84, 0]
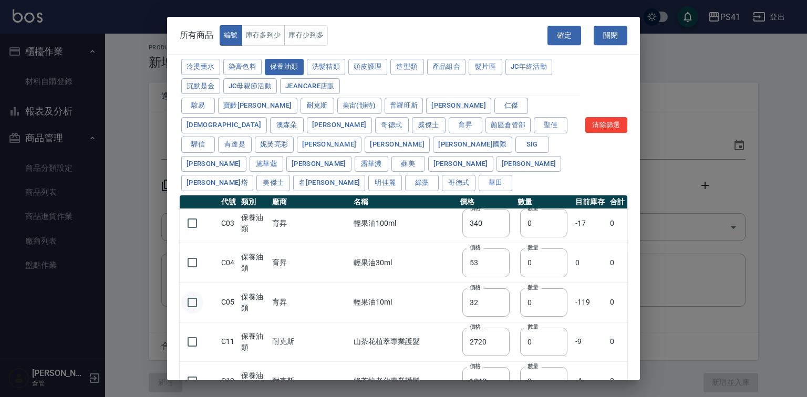
click at [187, 302] on input "checkbox" at bounding box center [192, 302] width 22 height 22
click at [608, 36] on button "關閉" at bounding box center [610, 35] width 34 height 19
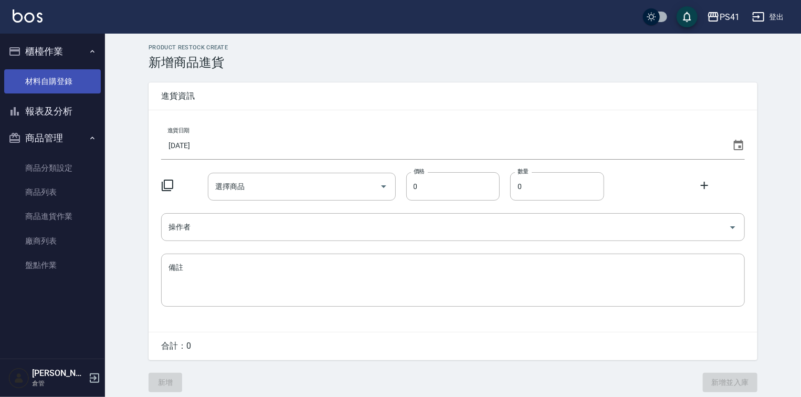
click at [74, 80] on link "材料自購登錄" at bounding box center [52, 81] width 97 height 24
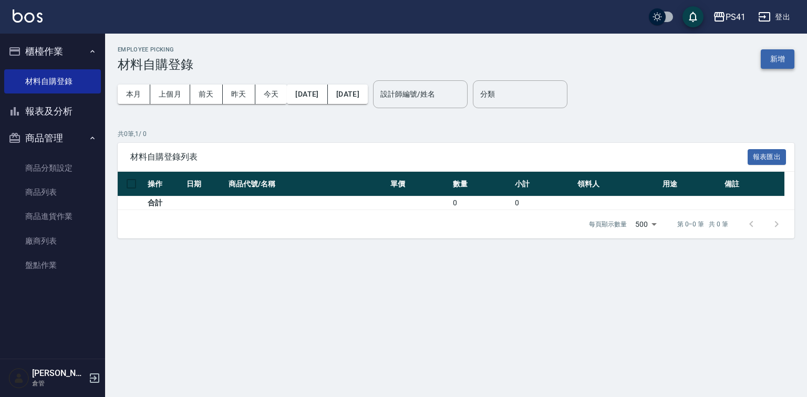
click at [771, 55] on button "新增" at bounding box center [777, 58] width 34 height 19
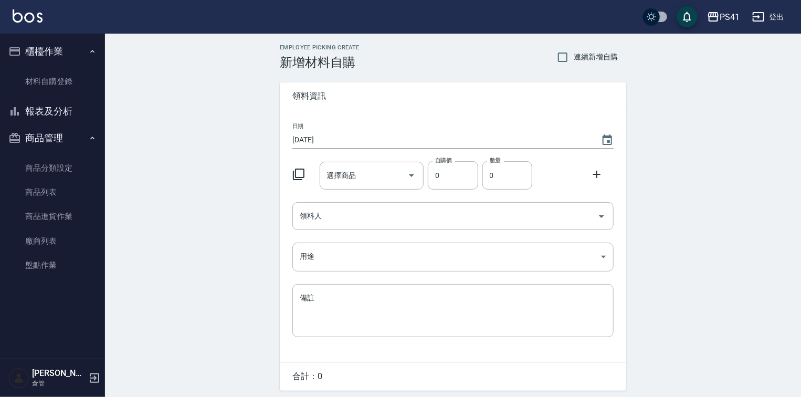
click at [305, 170] on icon at bounding box center [298, 174] width 13 height 13
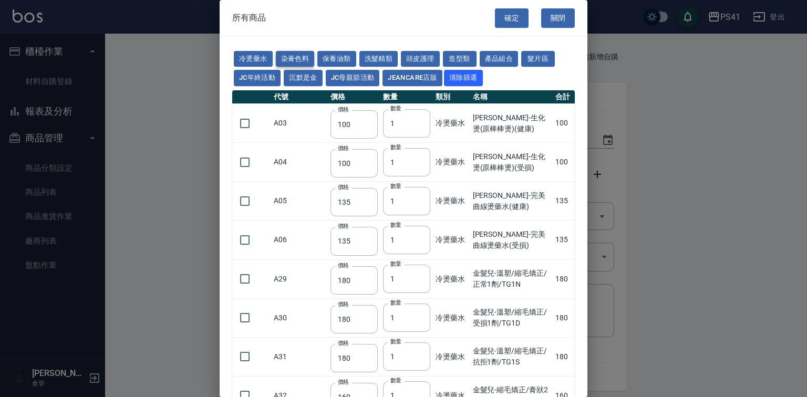
click at [315, 60] on button "染膏色料" at bounding box center [295, 59] width 39 height 16
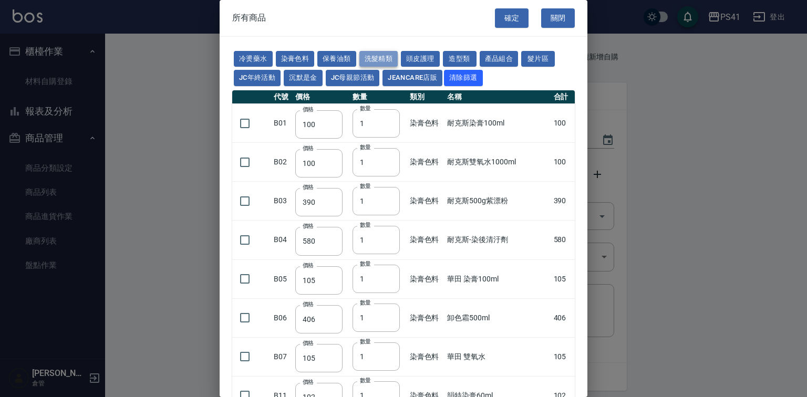
click at [398, 57] on button "洗髮精類" at bounding box center [378, 59] width 39 height 16
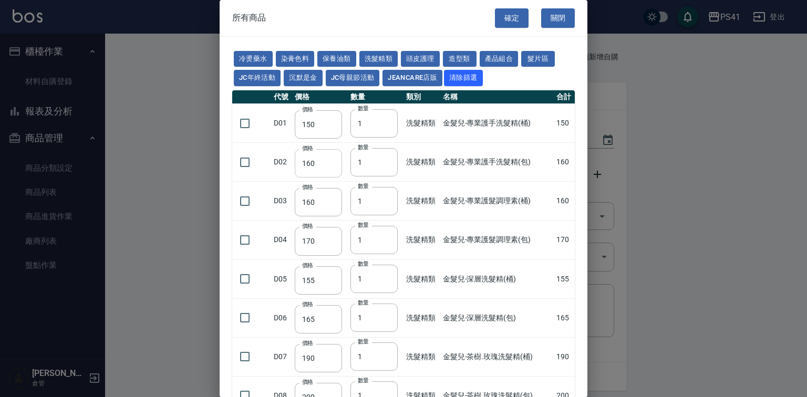
drag, startPoint x: 246, startPoint y: 186, endPoint x: 300, endPoint y: 180, distance: 54.9
click at [246, 173] on input "checkbox" at bounding box center [245, 162] width 22 height 22
drag, startPoint x: 349, startPoint y: 185, endPoint x: 338, endPoint y: 187, distance: 10.7
click at [338, 182] on tr "D02 價格 160 價格 數量 1 數量 洗髮精類 金髮兒-專業護手洗髮精(包) 160" at bounding box center [403, 162] width 342 height 39
click at [254, 251] on input "checkbox" at bounding box center [245, 240] width 22 height 22
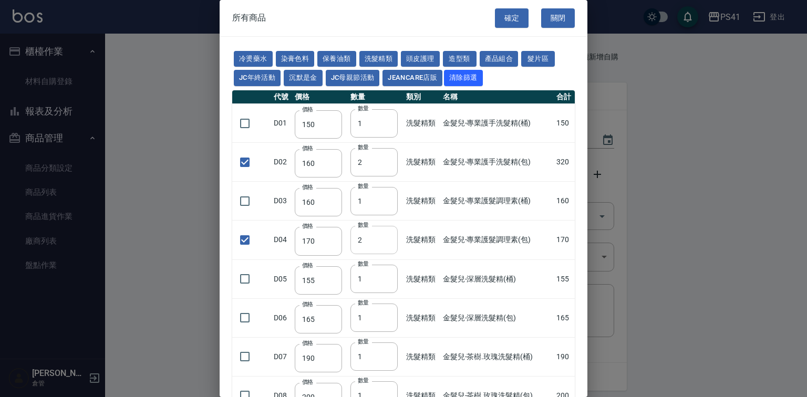
click at [391, 254] on input "2" at bounding box center [373, 240] width 47 height 28
drag, startPoint x: 467, startPoint y: 57, endPoint x: 462, endPoint y: 72, distance: 16.1
click at [439, 57] on button "頭皮護理" at bounding box center [420, 59] width 39 height 16
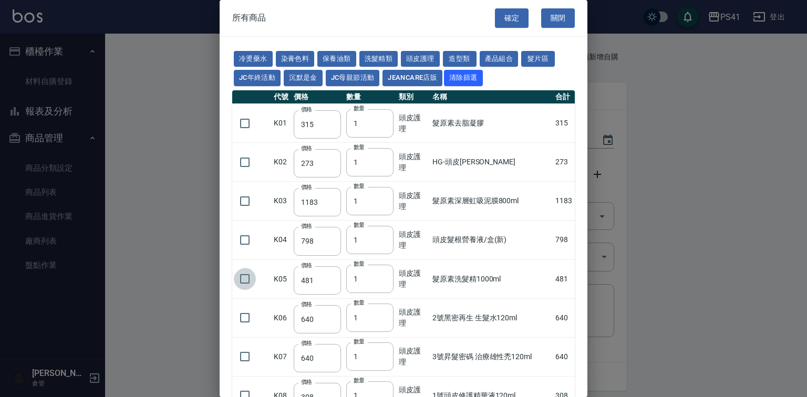
drag, startPoint x: 248, startPoint y: 308, endPoint x: 344, endPoint y: 300, distance: 96.9
click at [248, 290] on input "checkbox" at bounding box center [245, 279] width 22 height 22
drag, startPoint x: 366, startPoint y: 300, endPoint x: 344, endPoint y: 306, distance: 22.2
click at [344, 298] on tr "K05 價格 481 價格 數量 1 數量 頭皮護理 髮原素洗髮精1000ml 481" at bounding box center [403, 278] width 342 height 39
click at [382, 293] on input "2" at bounding box center [369, 279] width 47 height 28
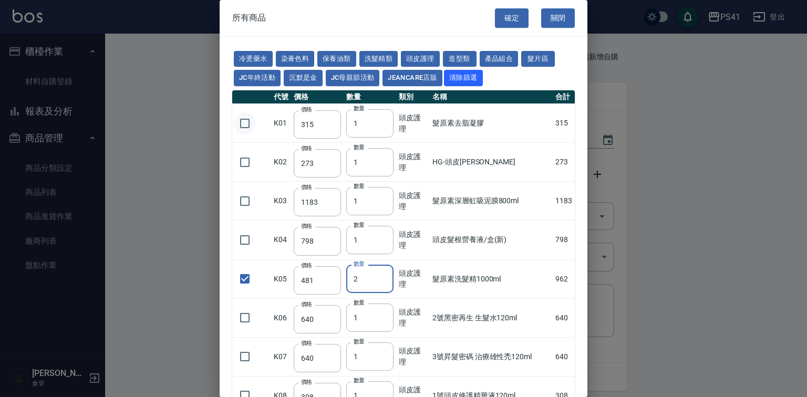
click at [246, 134] on input "checkbox" at bounding box center [245, 123] width 22 height 22
click at [241, 173] on input "checkbox" at bounding box center [245, 162] width 22 height 22
click at [246, 212] on input "checkbox" at bounding box center [245, 201] width 22 height 22
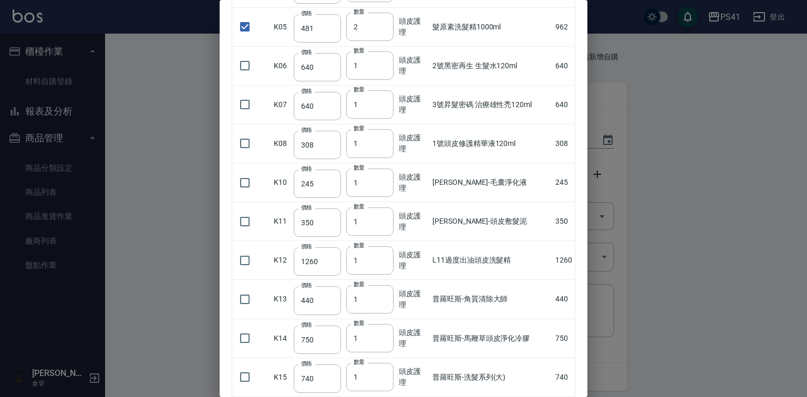
scroll to position [336, 0]
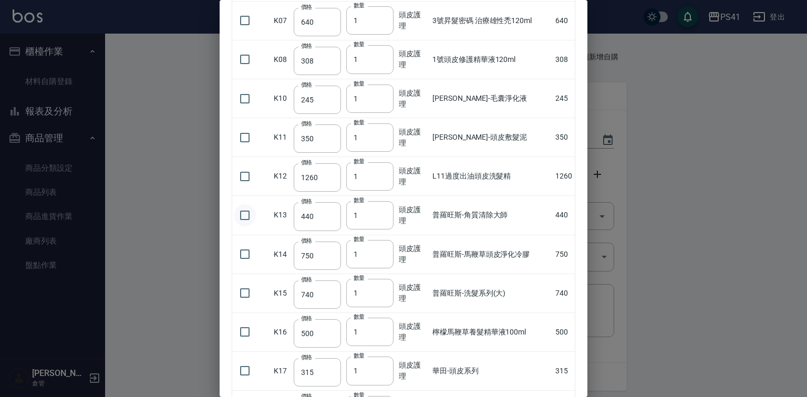
click at [252, 226] on input "checkbox" at bounding box center [245, 215] width 22 height 22
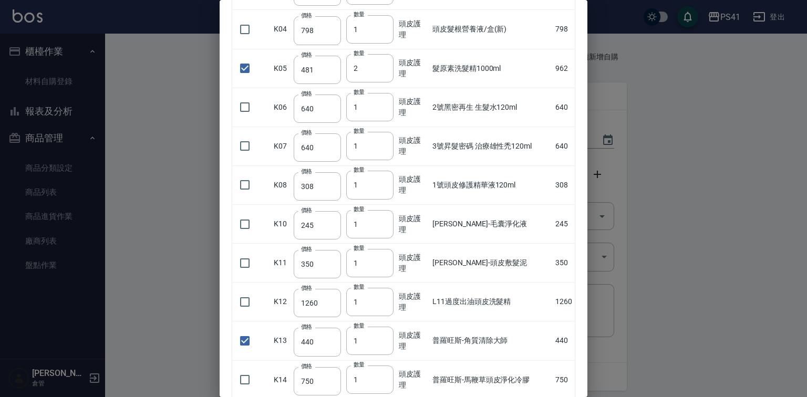
scroll to position [210, 0]
click at [242, 196] on input "checkbox" at bounding box center [245, 185] width 22 height 22
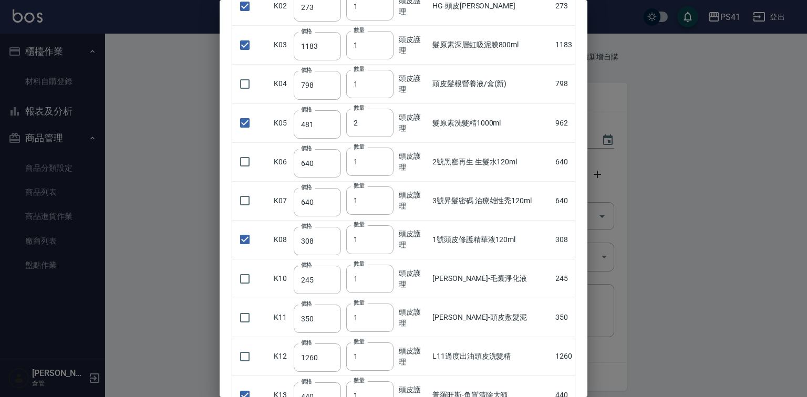
scroll to position [0, 0]
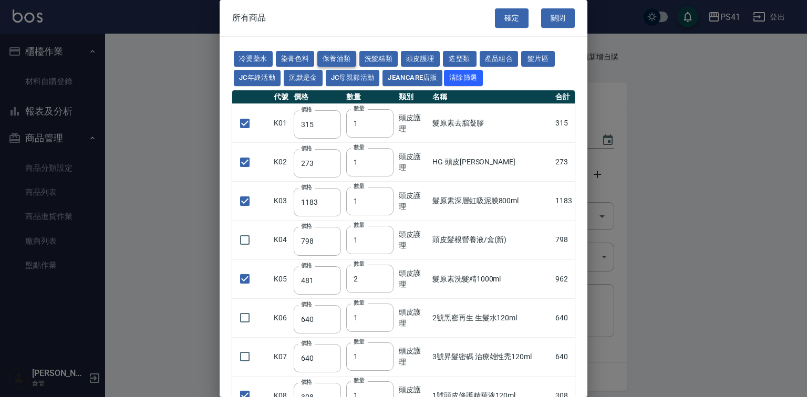
drag, startPoint x: 348, startPoint y: 59, endPoint x: 356, endPoint y: 59, distance: 7.9
click at [349, 59] on button "保養油類" at bounding box center [336, 59] width 39 height 16
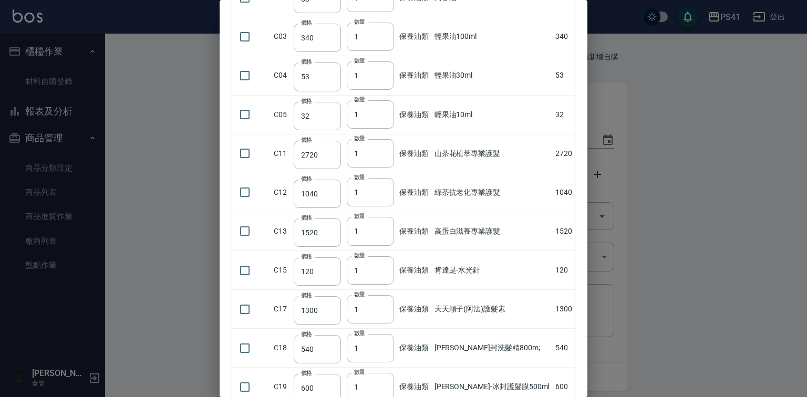
scroll to position [168, 0]
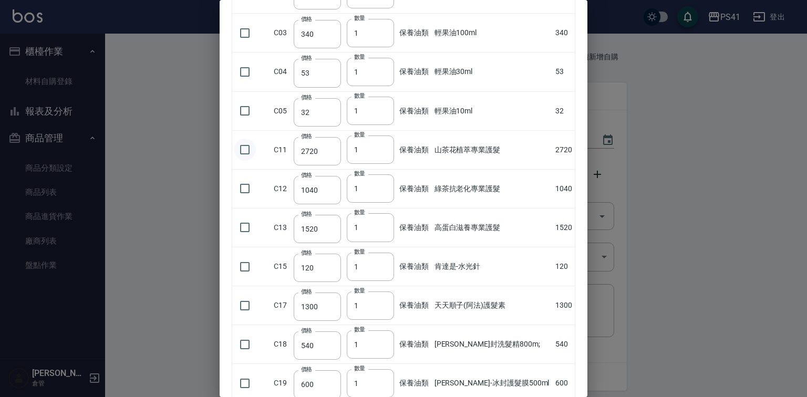
click at [243, 161] on input "checkbox" at bounding box center [245, 150] width 22 height 22
click at [242, 238] on input "checkbox" at bounding box center [245, 227] width 22 height 22
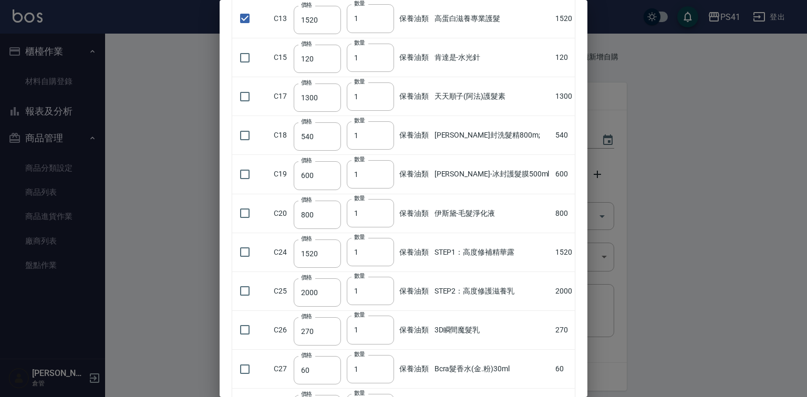
scroll to position [378, 0]
drag, startPoint x: 247, startPoint y: 271, endPoint x: 250, endPoint y: 278, distance: 8.0
click at [247, 262] on input "checkbox" at bounding box center [245, 251] width 22 height 22
click at [244, 301] on input "checkbox" at bounding box center [245, 290] width 22 height 22
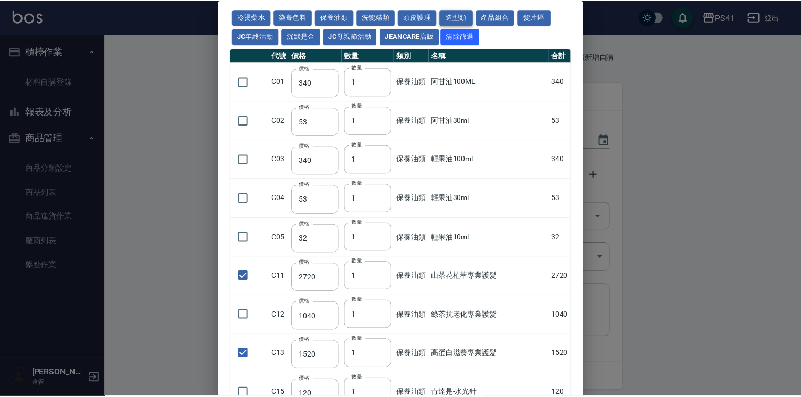
scroll to position [0, 0]
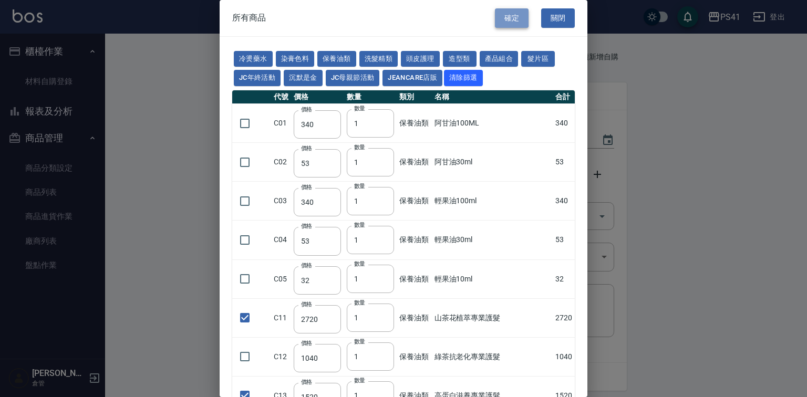
click at [504, 22] on button "確定" at bounding box center [512, 17] width 34 height 19
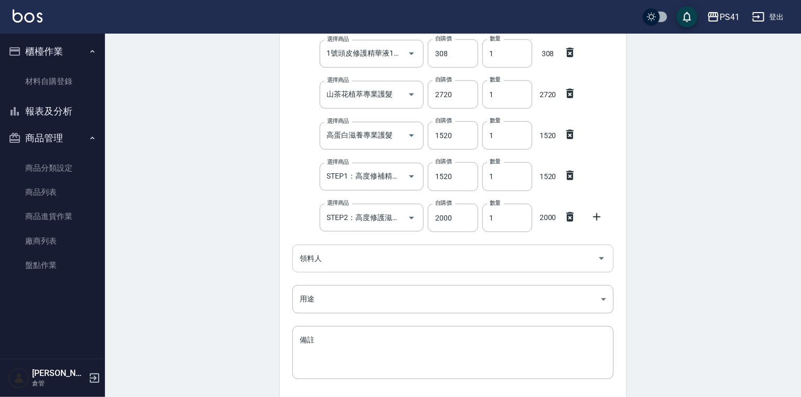
scroll to position [420, 0]
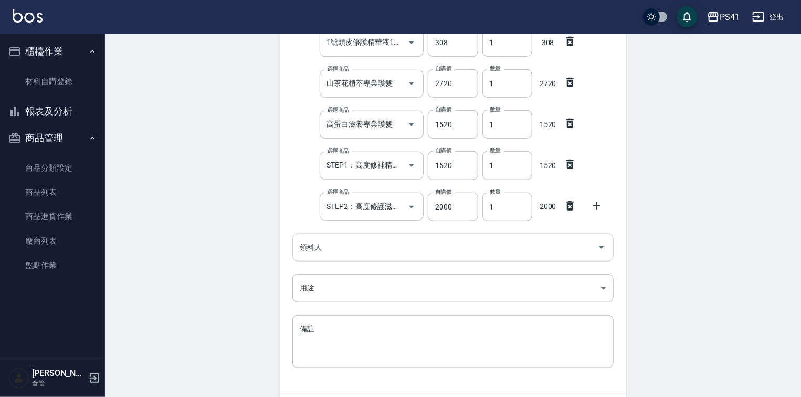
click at [354, 245] on input "領料人" at bounding box center [445, 247] width 296 height 18
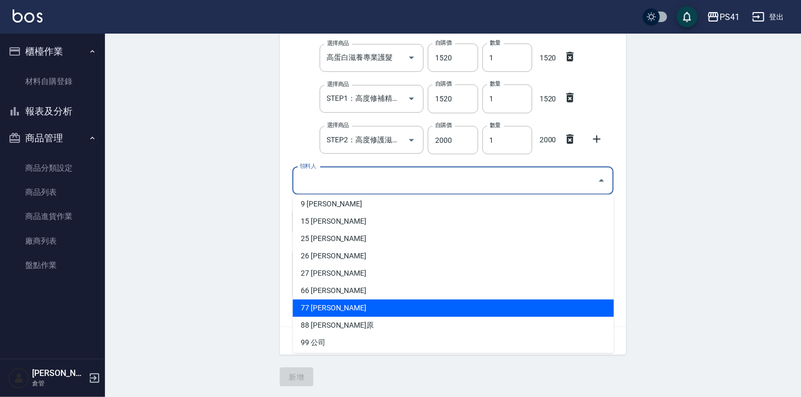
scroll to position [57, 0]
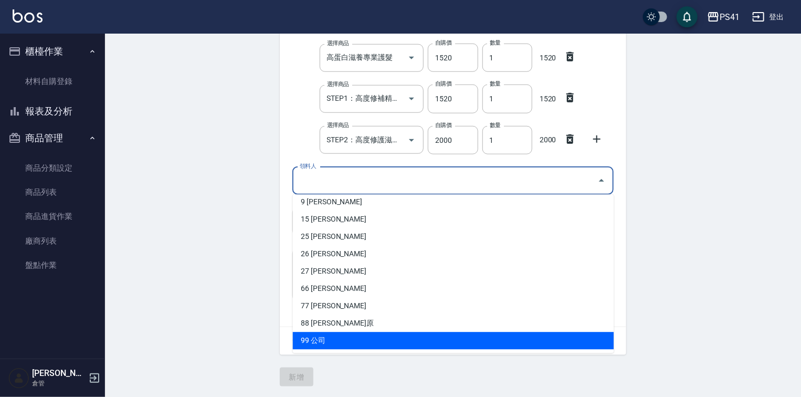
click at [328, 338] on li "99 公司" at bounding box center [453, 340] width 321 height 17
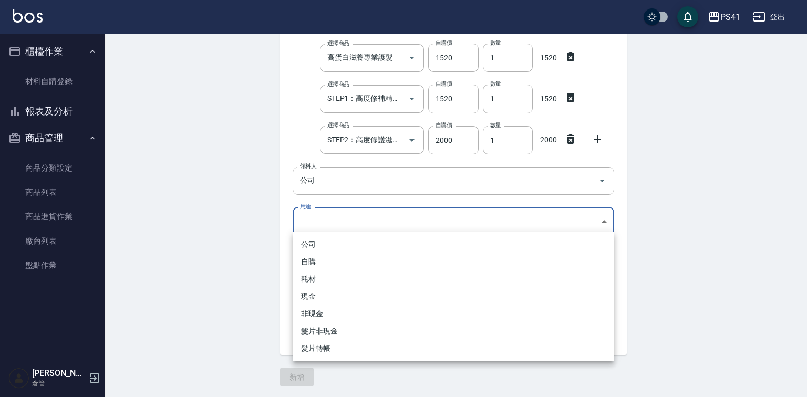
click at [342, 246] on li "公司" at bounding box center [452, 244] width 321 height 17
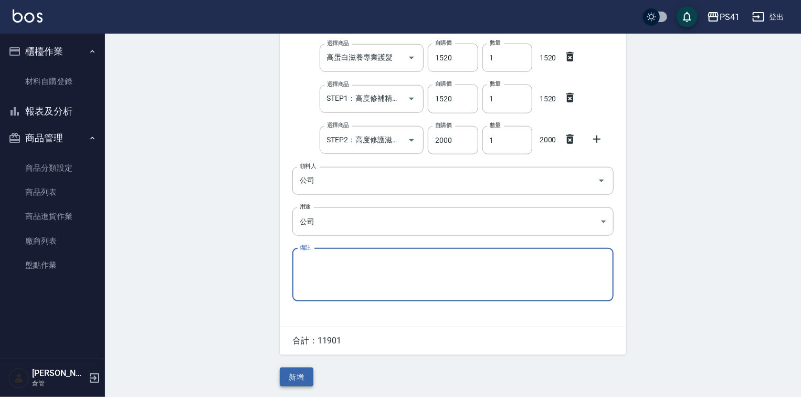
click at [296, 374] on button "新增" at bounding box center [297, 377] width 34 height 19
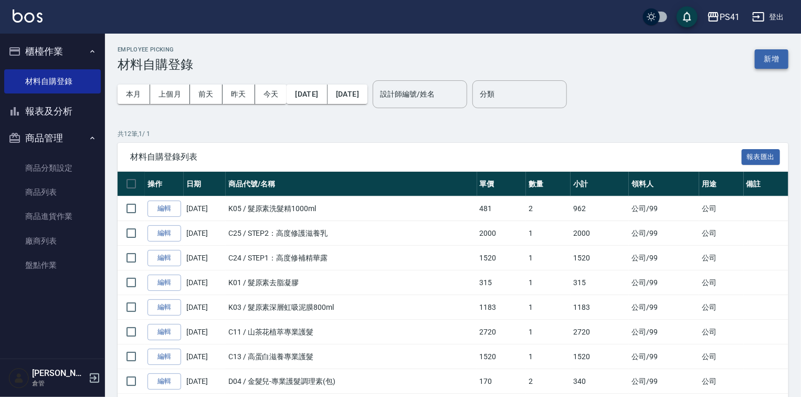
click at [771, 59] on button "新增" at bounding box center [772, 58] width 34 height 19
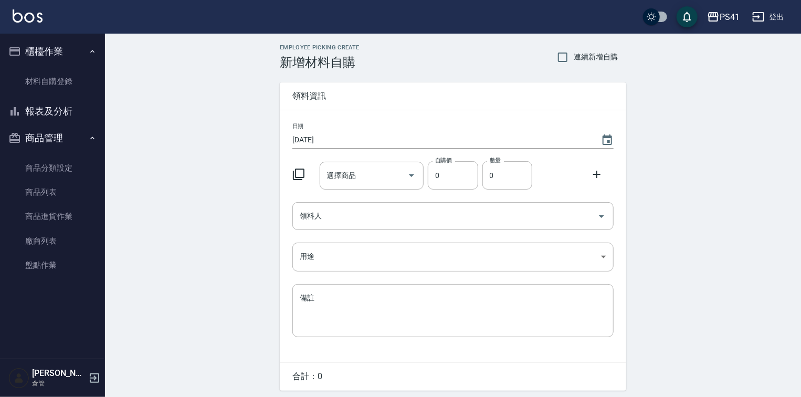
click at [297, 175] on icon at bounding box center [299, 175] width 12 height 12
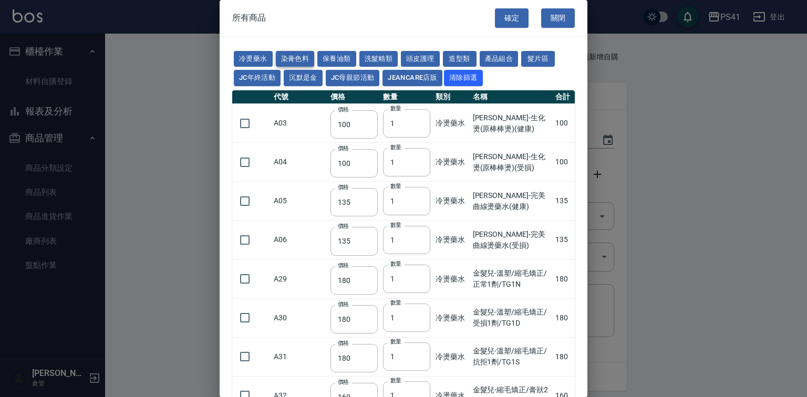
click at [307, 55] on button "染膏色料" at bounding box center [295, 59] width 39 height 16
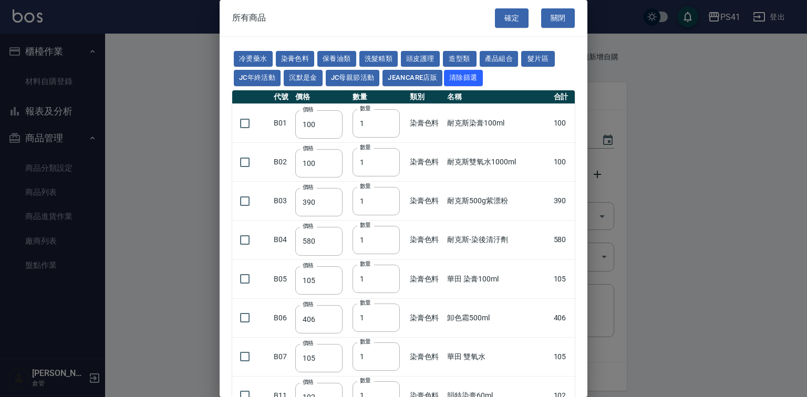
click at [257, 142] on td at bounding box center [251, 123] width 39 height 39
click at [252, 134] on input "checkbox" at bounding box center [245, 123] width 22 height 22
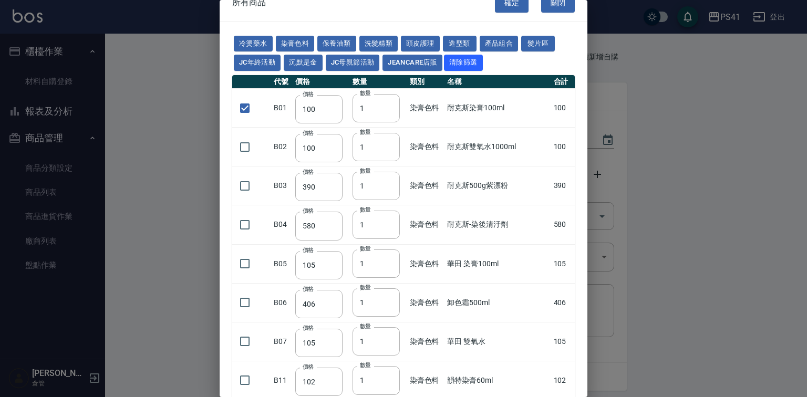
scroll to position [42, 0]
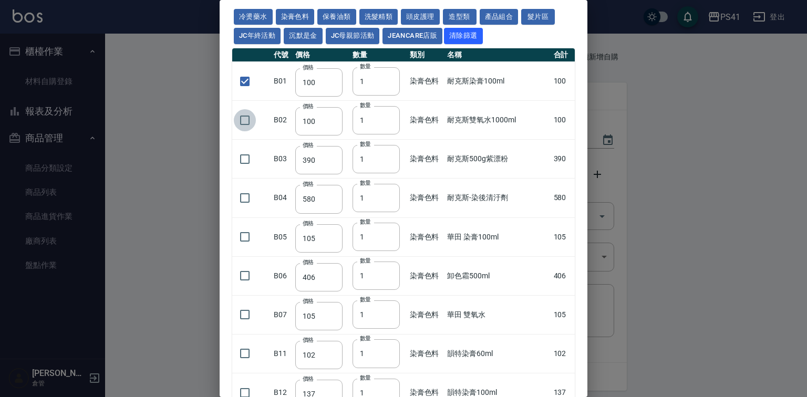
click at [252, 131] on input "checkbox" at bounding box center [245, 120] width 22 height 22
drag, startPoint x: 365, startPoint y: 148, endPoint x: 326, endPoint y: 151, distance: 39.5
click at [327, 140] on tr "B02 價格 100 價格 數量 1 數量 染膏色料 耐克斯雙氧水1000ml 100" at bounding box center [403, 120] width 342 height 39
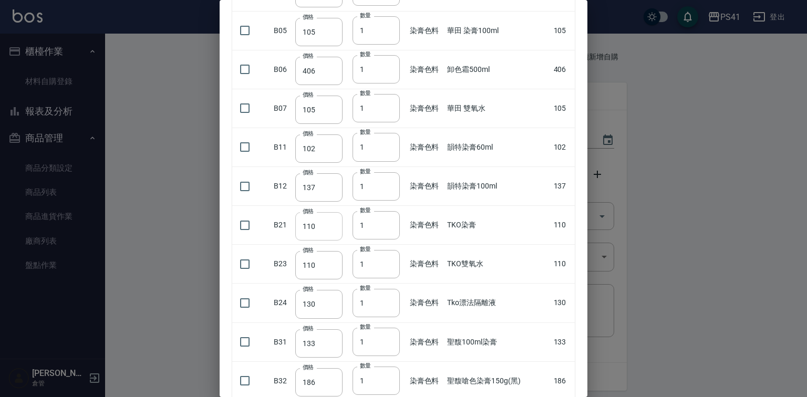
scroll to position [252, 0]
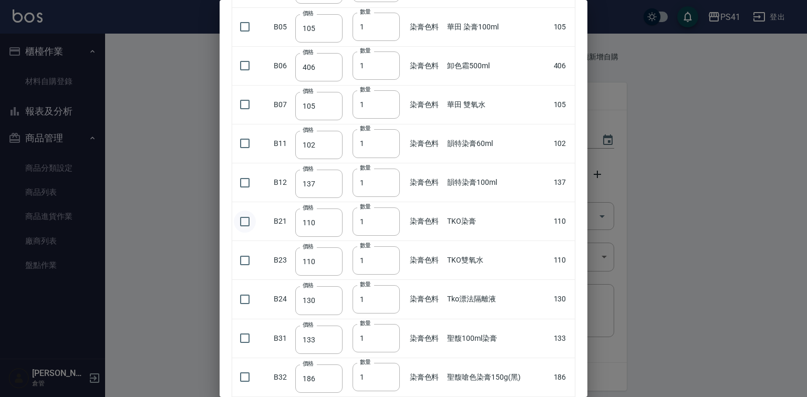
click at [247, 233] on input "checkbox" at bounding box center [245, 222] width 22 height 22
drag, startPoint x: 376, startPoint y: 251, endPoint x: 344, endPoint y: 251, distance: 31.5
click at [344, 241] on tr "B21 價格 110 價格 數量 1 數量 染膏色料 TKO染膏 110" at bounding box center [403, 221] width 342 height 39
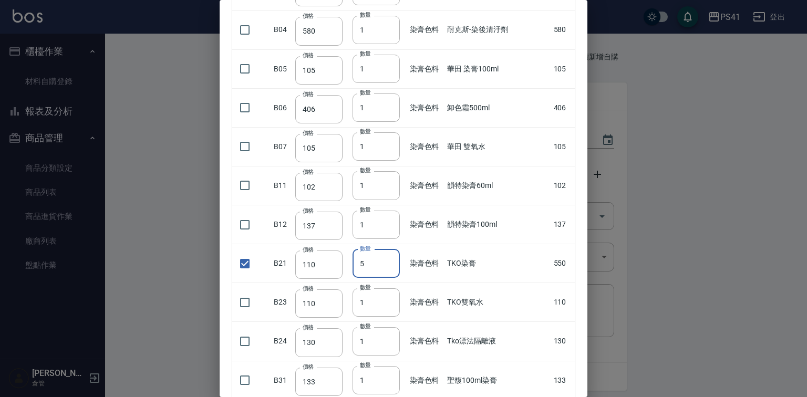
scroll to position [168, 0]
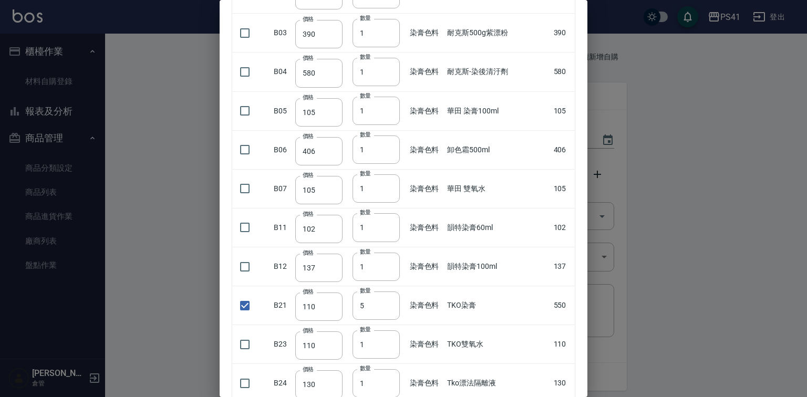
click at [231, 246] on div "冷燙藥水 染膏色料 保養油類 洗髮精類 頭皮護理 造型類 產品組合 髮片區 JC年終活動 沉默是金 JC母親節活動 JeanCare店販 清除篩選 代號 價格…" at bounding box center [403, 356] width 368 height 975
click at [241, 238] on input "checkbox" at bounding box center [245, 227] width 22 height 22
drag, startPoint x: 376, startPoint y: 256, endPoint x: 299, endPoint y: 248, distance: 77.6
click at [311, 247] on tr "B11 價格 102 價格 數量 1 數量 染膏色料 韻特染膏60ml 102" at bounding box center [403, 227] width 342 height 39
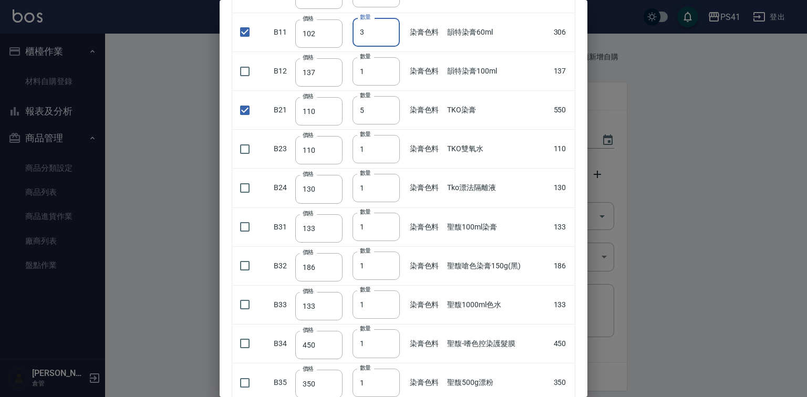
scroll to position [378, 0]
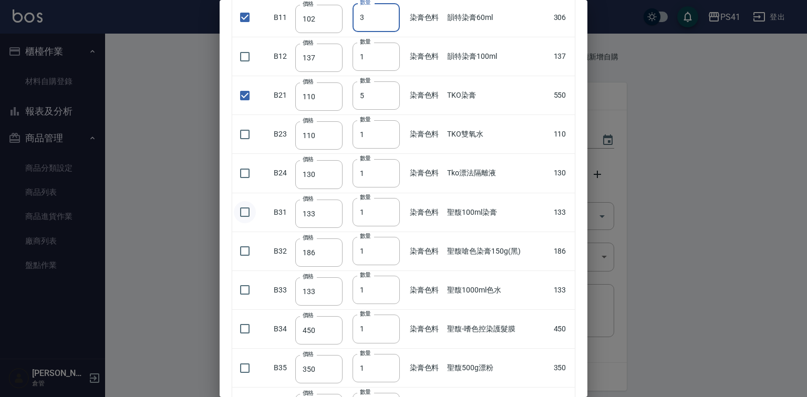
click at [245, 223] on input "checkbox" at bounding box center [245, 212] width 22 height 22
click at [386, 226] on input "1" at bounding box center [375, 212] width 47 height 28
click at [386, 226] on input "2" at bounding box center [375, 212] width 47 height 28
click at [386, 226] on input "3" at bounding box center [375, 212] width 47 height 28
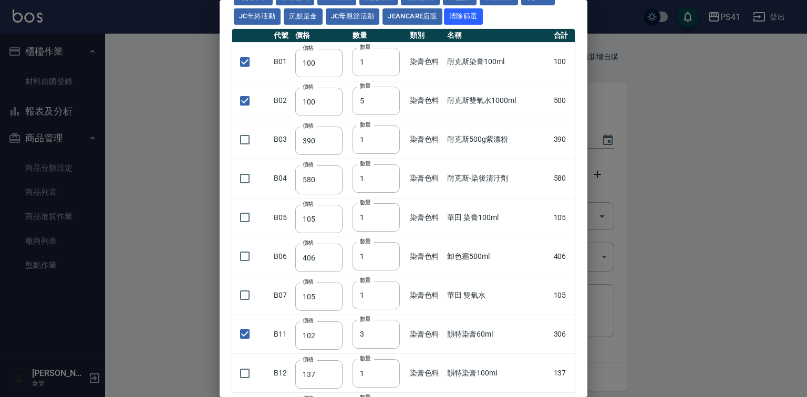
scroll to position [0, 0]
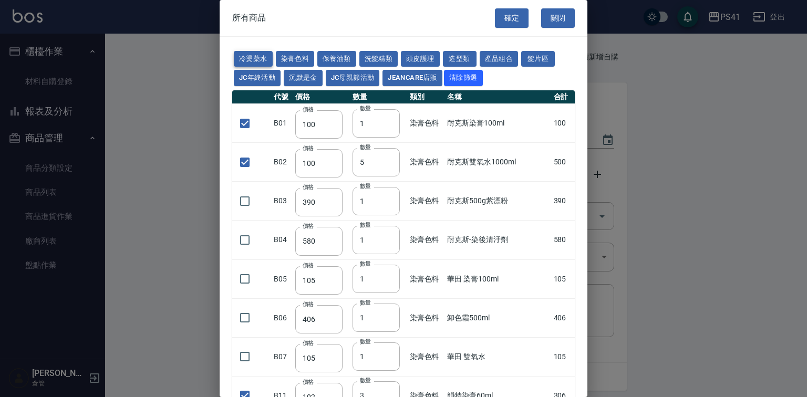
click at [253, 54] on button "冷燙藥水" at bounding box center [253, 59] width 39 height 16
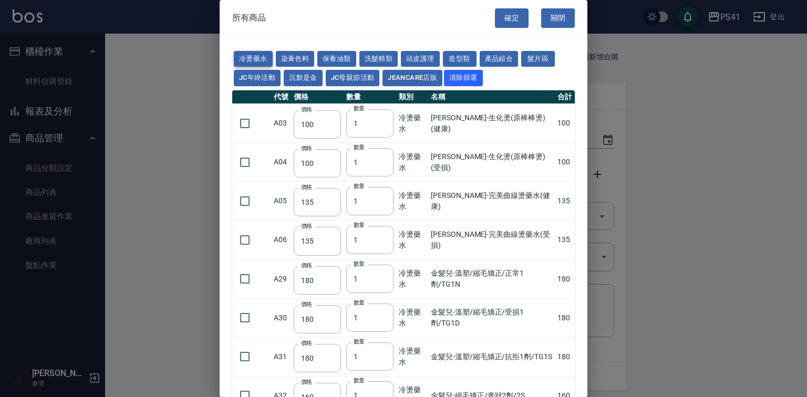
click at [238, 53] on button "冷燙藥水" at bounding box center [253, 59] width 39 height 16
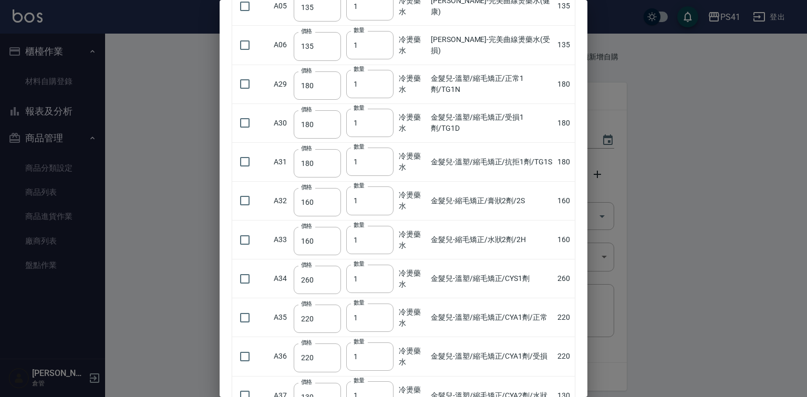
scroll to position [210, 0]
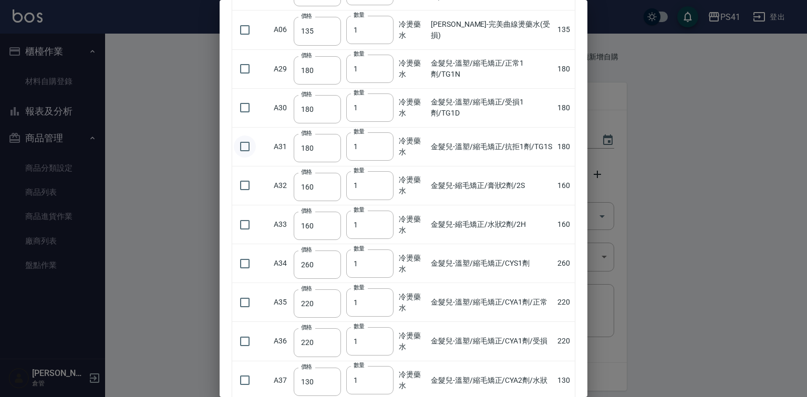
click at [248, 158] on input "checkbox" at bounding box center [245, 146] width 22 height 22
click at [242, 196] on input "checkbox" at bounding box center [245, 185] width 22 height 22
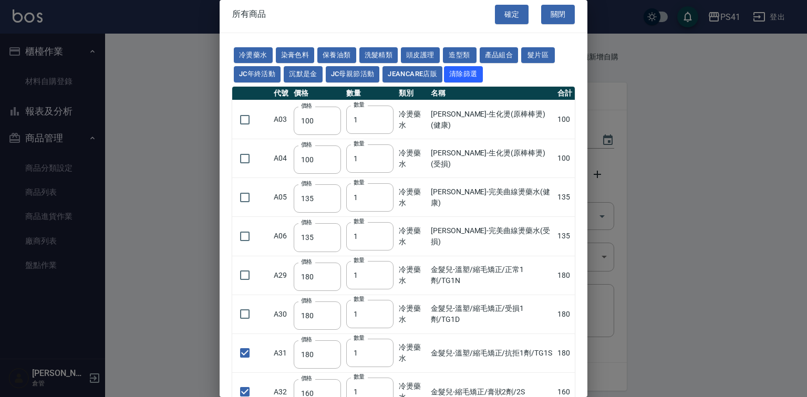
scroll to position [0, 0]
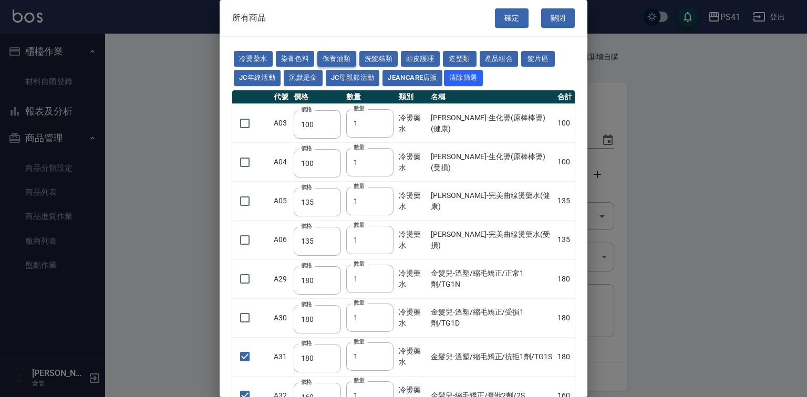
click at [352, 53] on button "保養油類" at bounding box center [336, 59] width 39 height 16
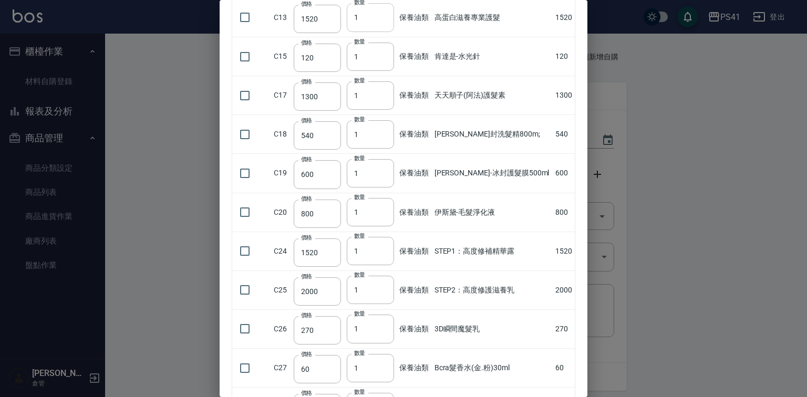
scroll to position [462, 0]
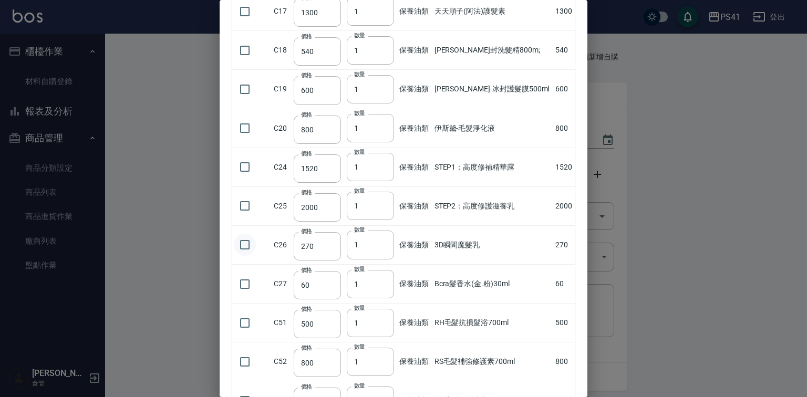
click at [244, 256] on input "checkbox" at bounding box center [245, 245] width 22 height 22
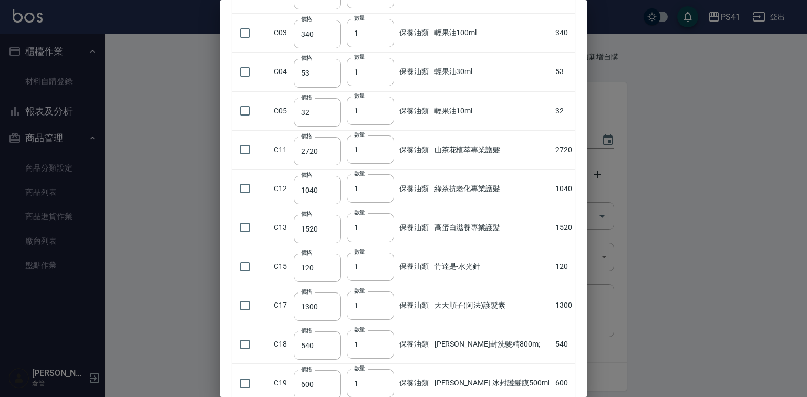
scroll to position [0, 0]
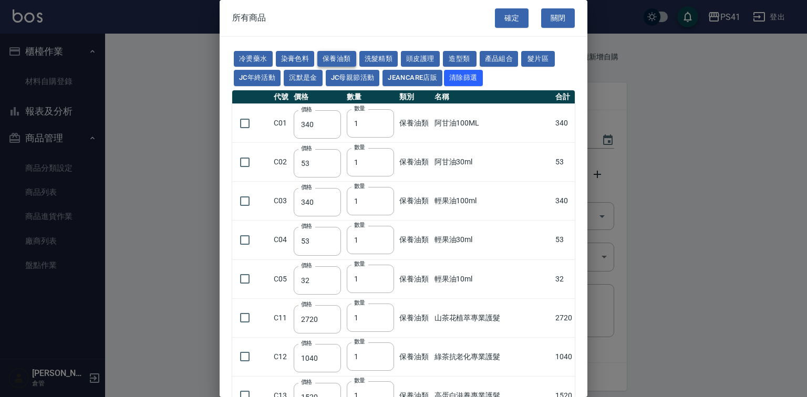
click at [355, 53] on button "保養油類" at bounding box center [336, 59] width 39 height 16
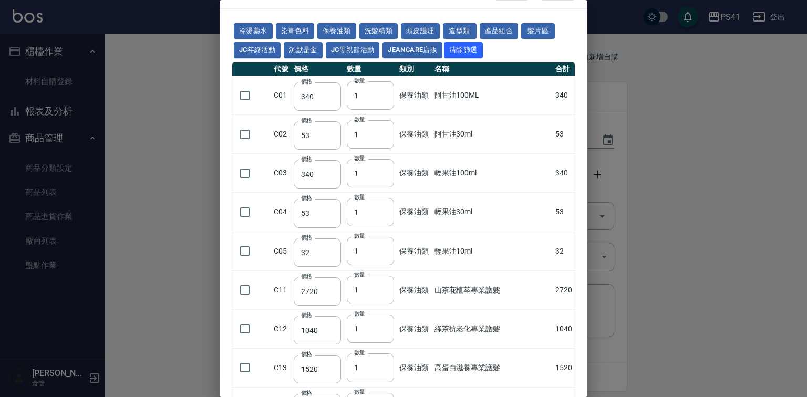
scroll to position [42, 0]
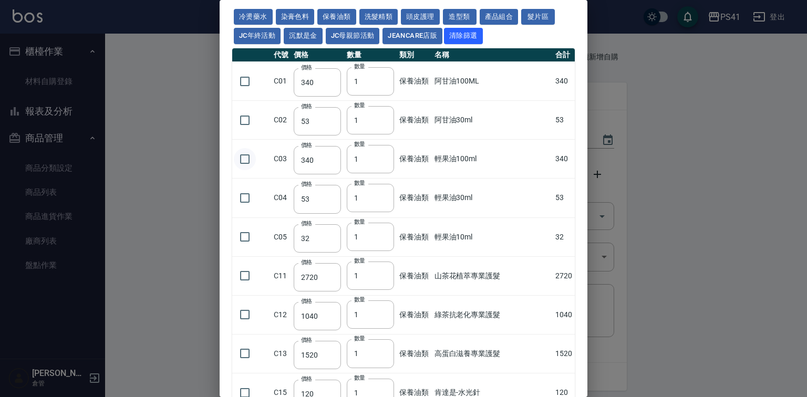
click at [256, 170] on input "checkbox" at bounding box center [245, 159] width 22 height 22
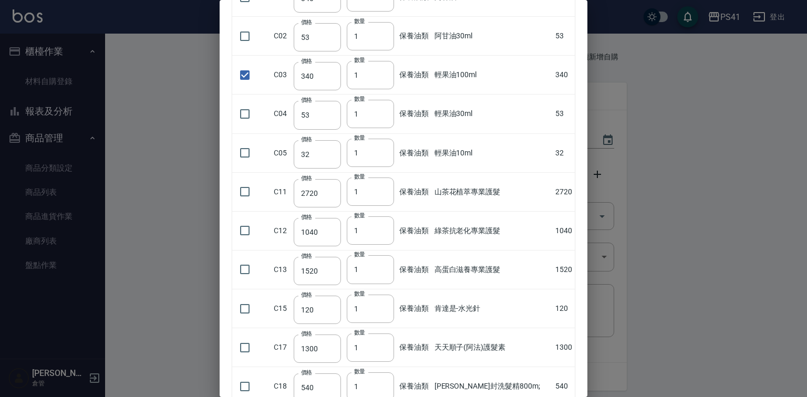
scroll to position [0, 0]
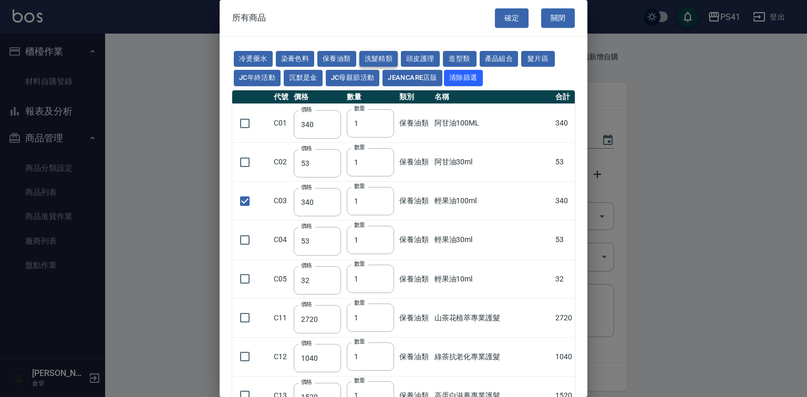
click at [398, 56] on button "洗髮精類" at bounding box center [378, 59] width 39 height 16
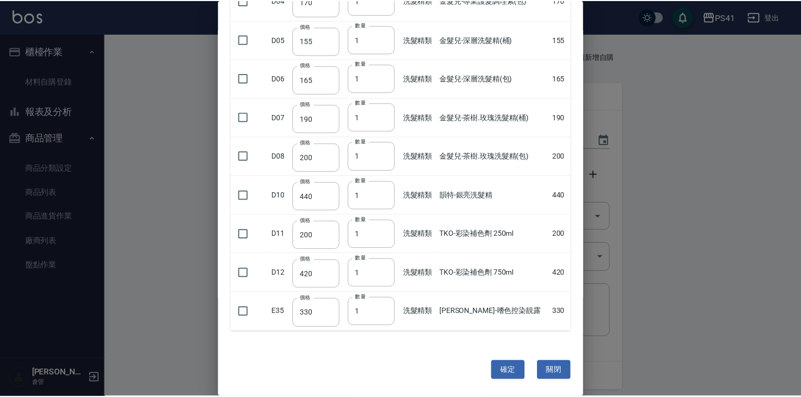
scroll to position [263, 0]
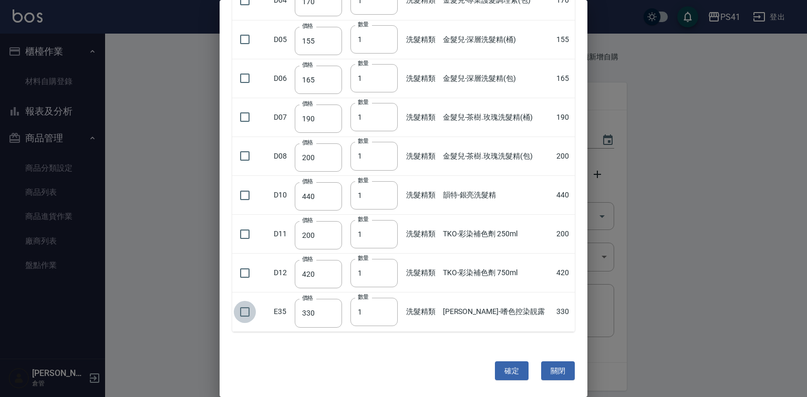
click at [239, 321] on input "checkbox" at bounding box center [245, 312] width 22 height 22
click at [511, 377] on button "確定" at bounding box center [512, 370] width 34 height 19
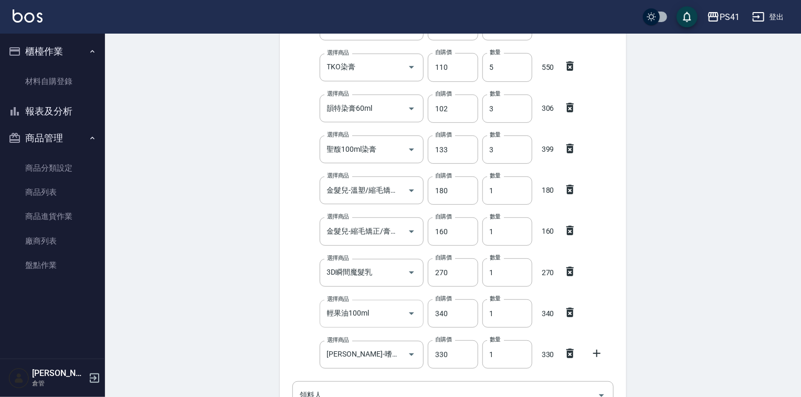
scroll to position [252, 0]
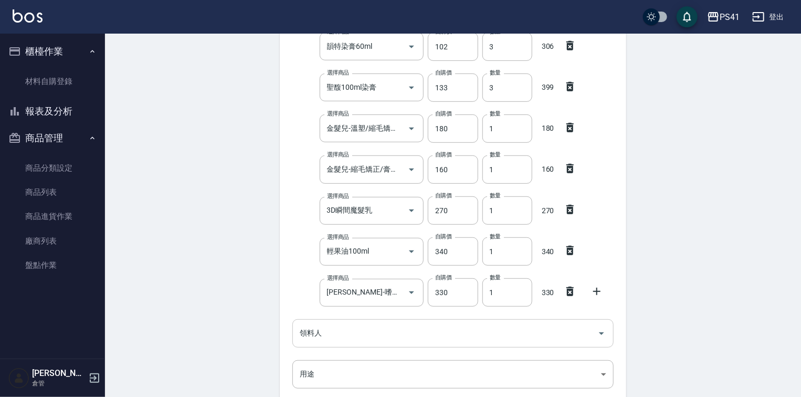
click at [334, 332] on input "領料人" at bounding box center [445, 333] width 296 height 18
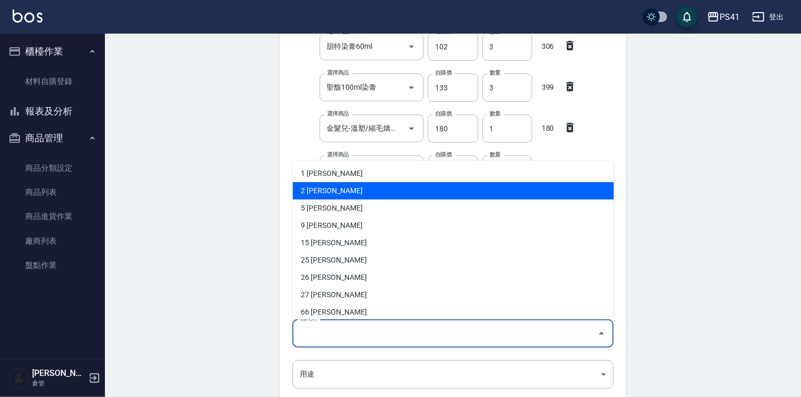
click at [334, 187] on li "2 [PERSON_NAME]" at bounding box center [453, 190] width 321 height 17
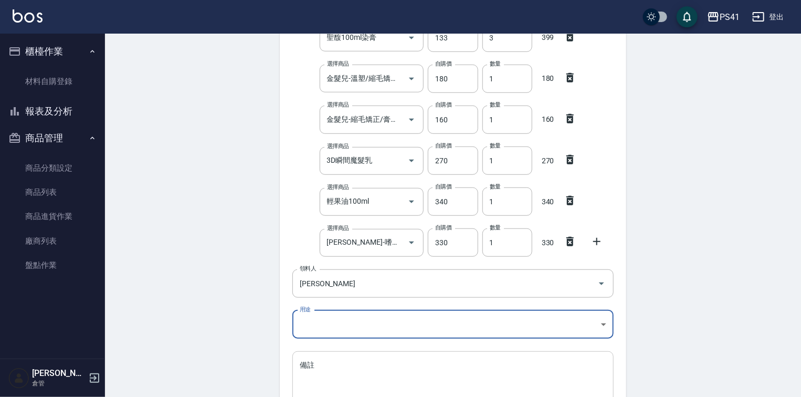
scroll to position [378, 0]
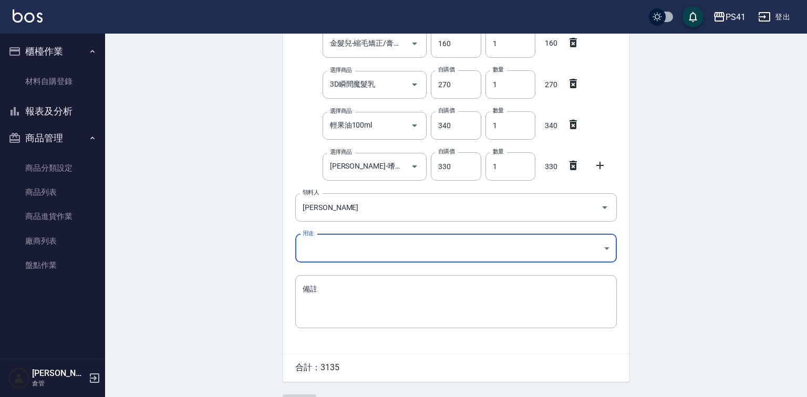
click at [349, 239] on body "PS41 登出 櫃檯作業 材料自購登錄 報表及分析 報表目錄 商品銷售排行榜 商品消耗明細 商品進銷貨報表 商品庫存表 商品管理 商品分類設定 商品列表 商品…" at bounding box center [403, 23] width 807 height 802
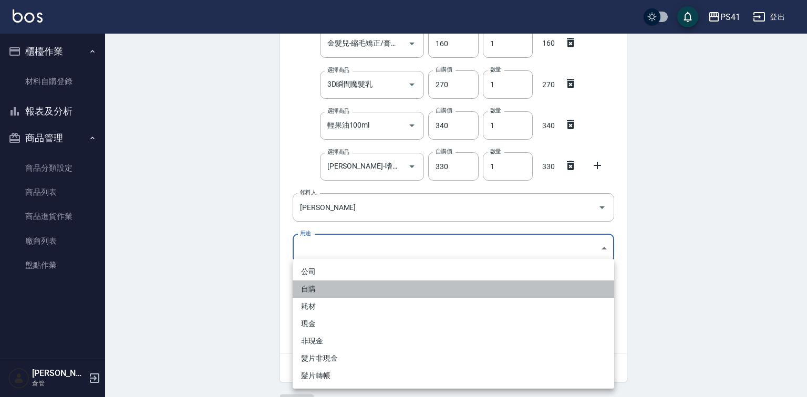
click at [329, 284] on li "自購" at bounding box center [452, 288] width 321 height 17
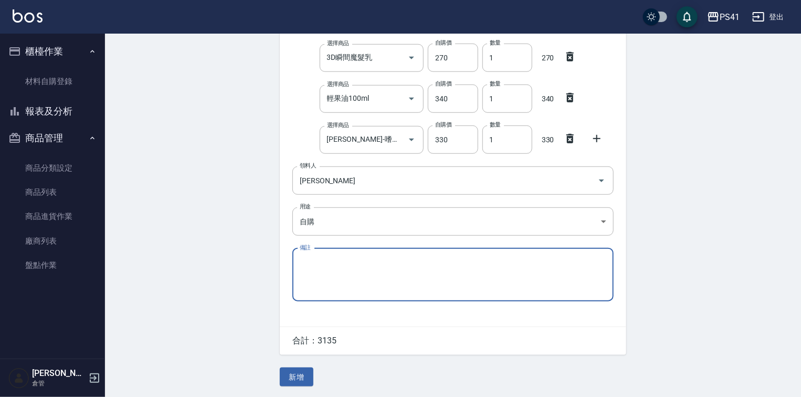
scroll to position [409, 0]
click at [312, 376] on button "新增" at bounding box center [297, 377] width 34 height 19
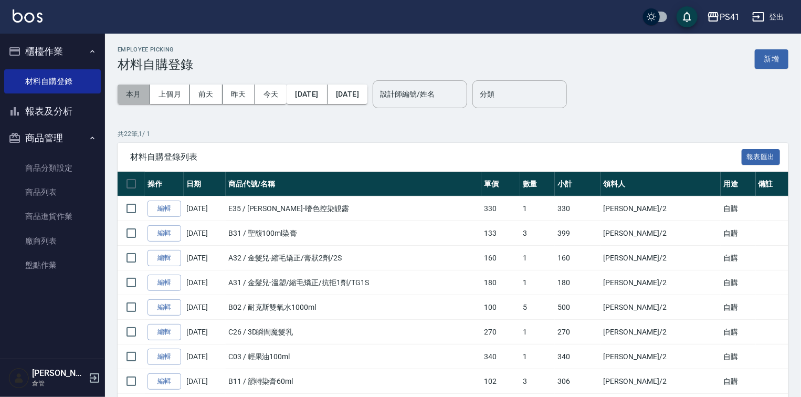
click at [129, 94] on button "本月" at bounding box center [134, 94] width 33 height 19
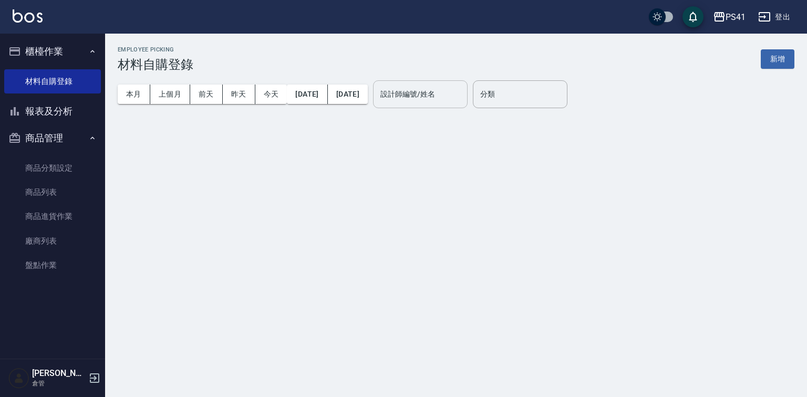
click at [447, 96] on div "設計師編號/姓名 設計師編號/姓名" at bounding box center [420, 94] width 95 height 28
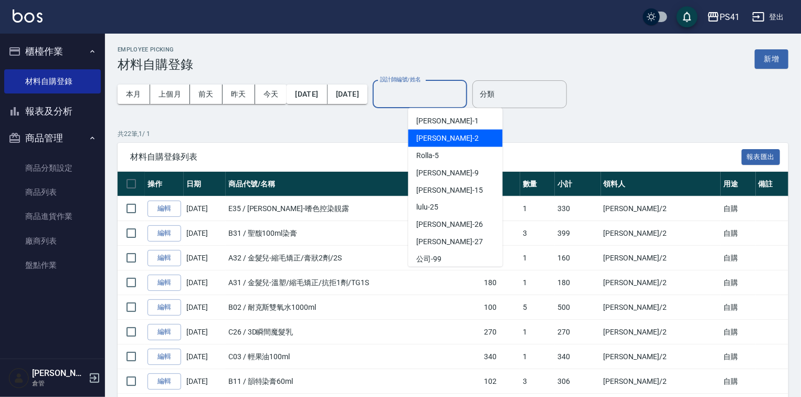
click at [443, 131] on div "[PERSON_NAME]-2" at bounding box center [456, 138] width 95 height 17
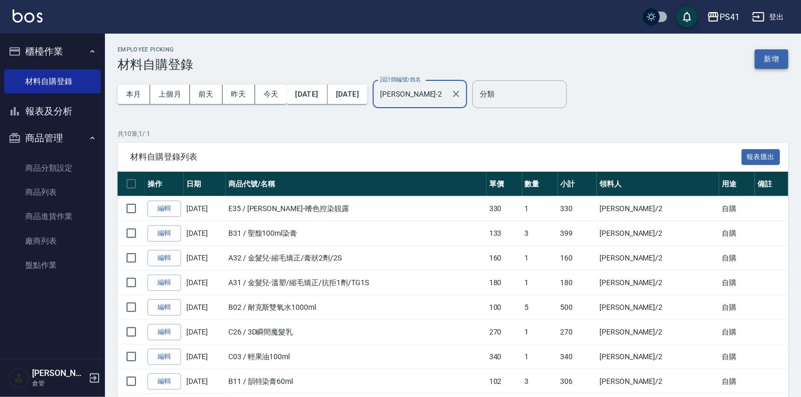
click at [766, 59] on button "新增" at bounding box center [772, 58] width 34 height 19
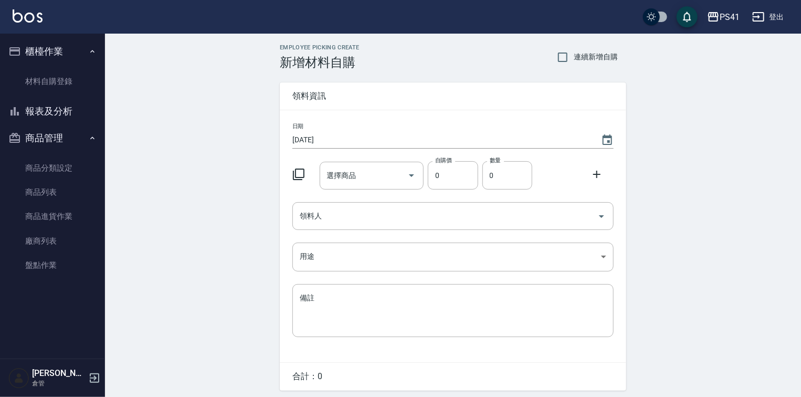
click at [340, 140] on input "[DATE]" at bounding box center [441, 139] width 298 height 17
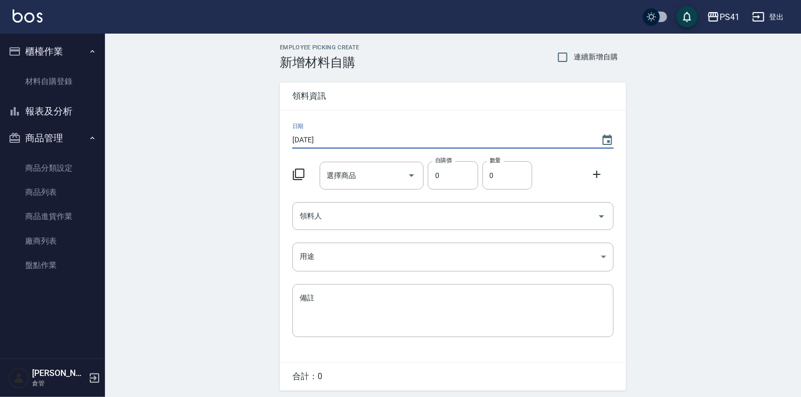
click at [295, 176] on icon at bounding box center [298, 174] width 13 height 13
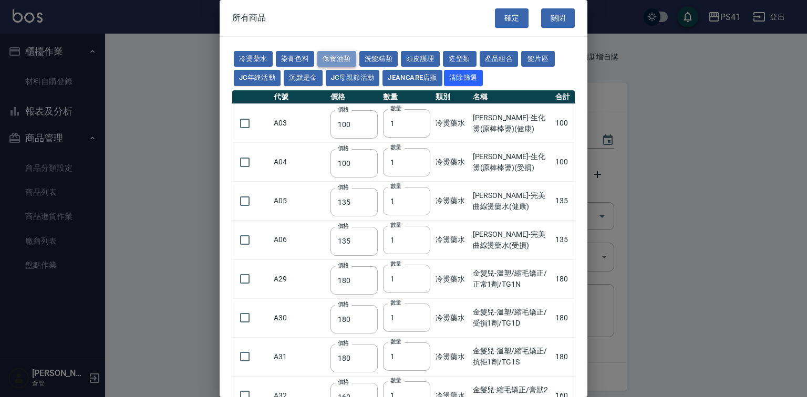
click at [351, 58] on button "保養油類" at bounding box center [336, 59] width 39 height 16
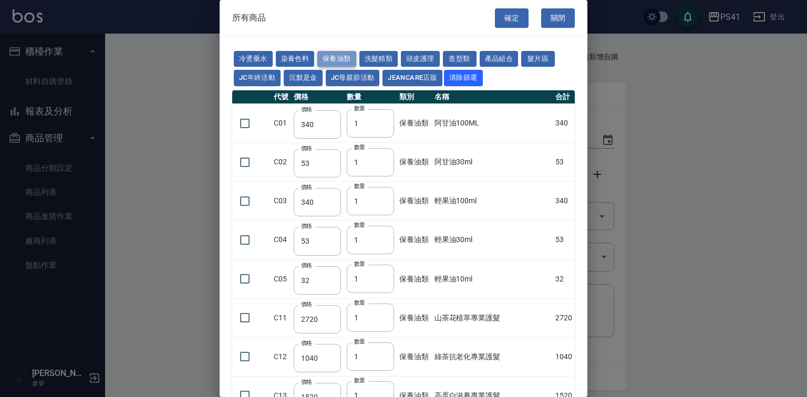
click at [356, 54] on button "保養油類" at bounding box center [336, 59] width 39 height 16
click at [439, 55] on button "頭皮護理" at bounding box center [420, 59] width 39 height 16
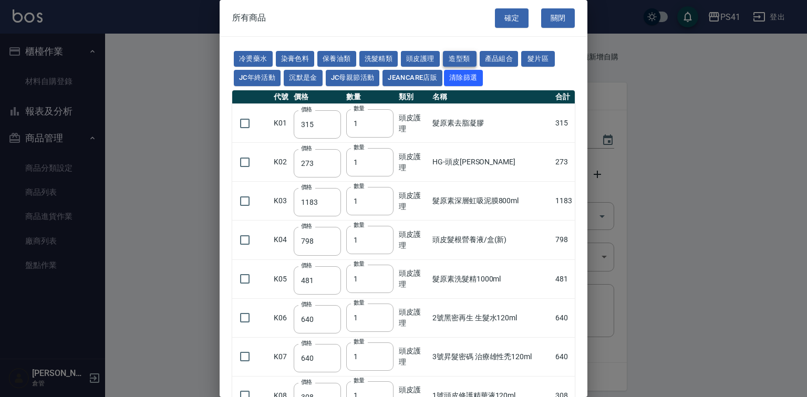
click at [476, 60] on button "造型類" at bounding box center [460, 59] width 34 height 16
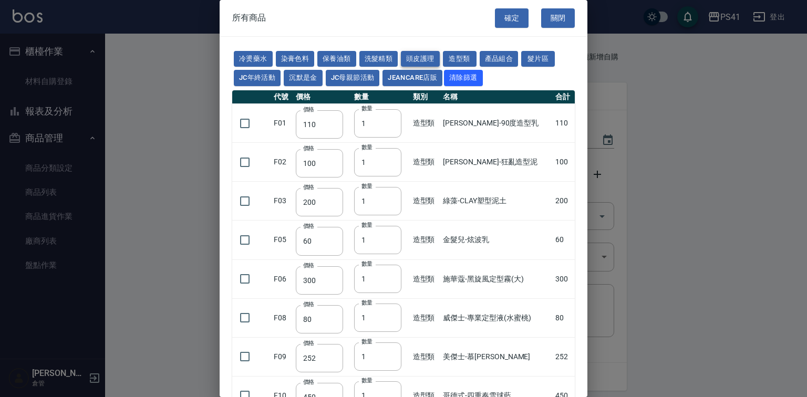
click at [439, 60] on button "頭皮護理" at bounding box center [420, 59] width 39 height 16
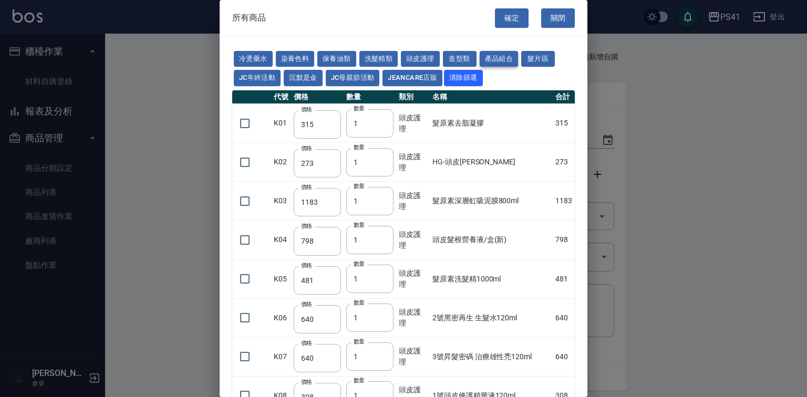
click at [518, 57] on button "產品組合" at bounding box center [498, 59] width 39 height 16
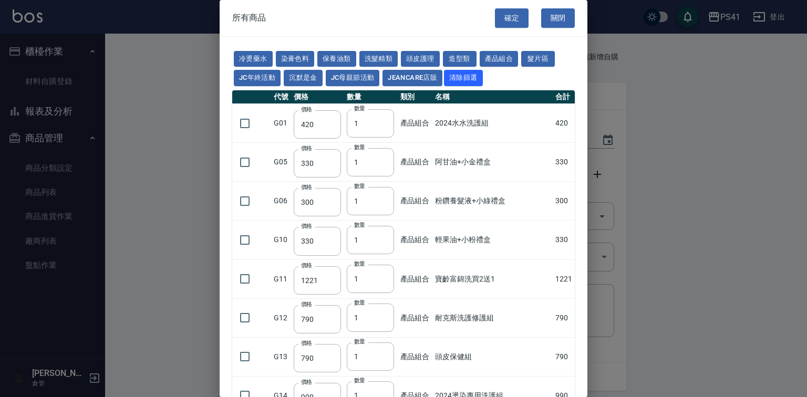
click at [516, 51] on div "冷燙藥水 染膏色料 保養油類 洗髮精類 頭皮護理 造型類 產品組合 髮片區 JC年終活動 沉默是金 JC母親節活動 JeanCare店販 清除篩選" at bounding box center [403, 68] width 342 height 39
click at [476, 57] on button "造型類" at bounding box center [460, 59] width 34 height 16
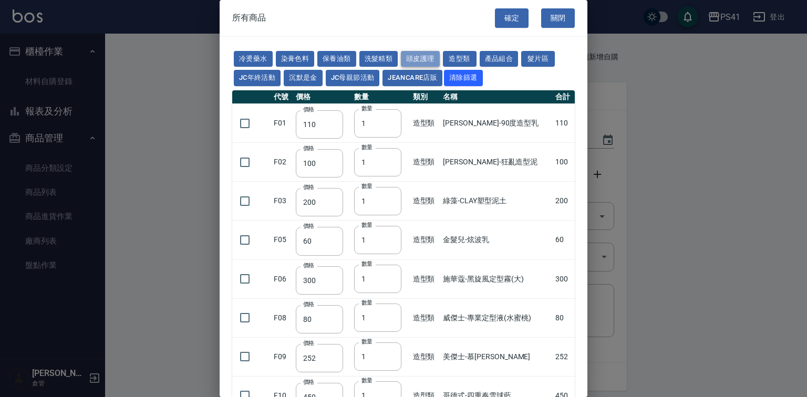
click at [439, 60] on button "頭皮護理" at bounding box center [420, 59] width 39 height 16
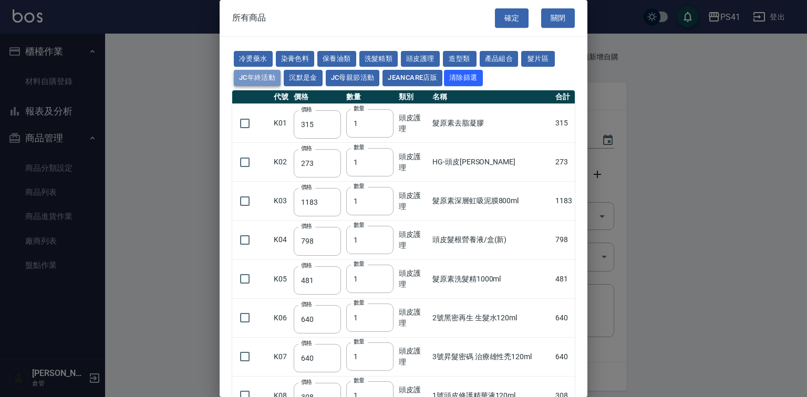
click at [280, 84] on button "JC年終活動" at bounding box center [257, 78] width 47 height 16
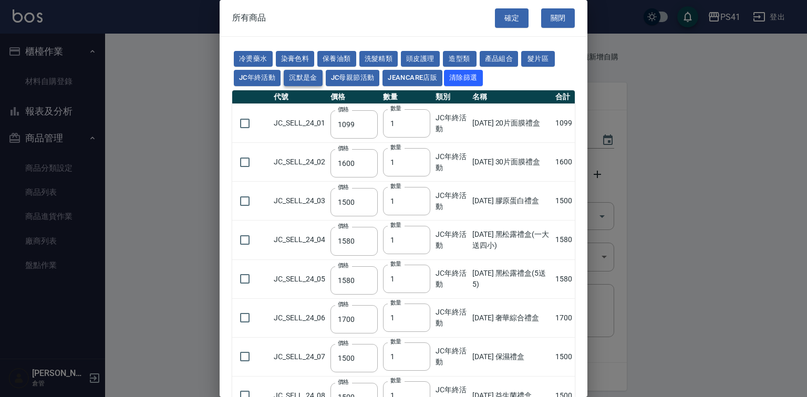
click at [322, 84] on button "沉默是金" at bounding box center [303, 78] width 39 height 16
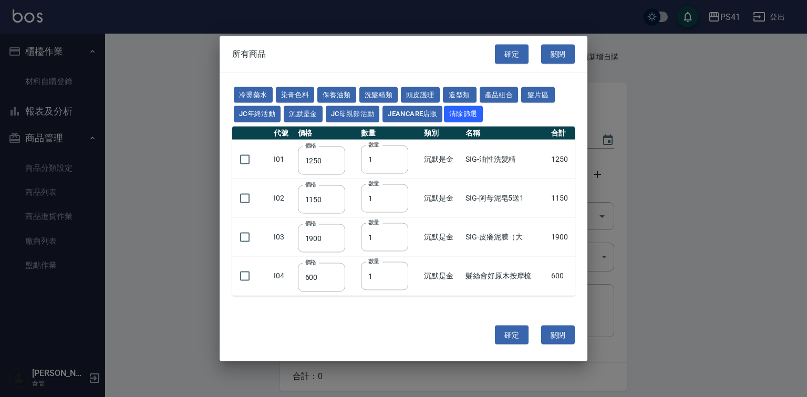
click at [280, 111] on button "JC年終活動" at bounding box center [257, 114] width 47 height 16
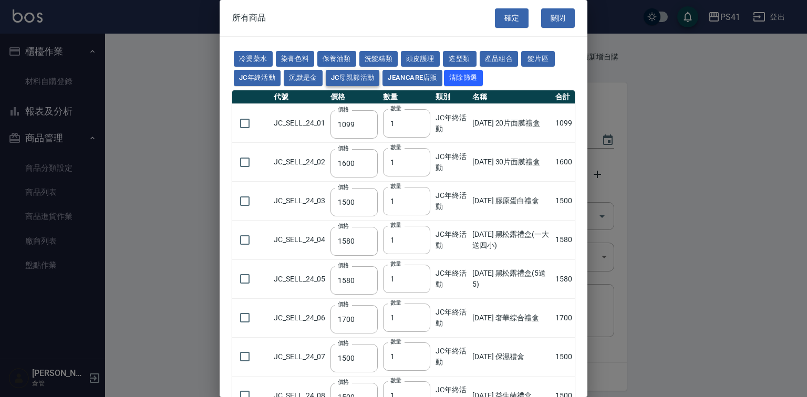
click at [380, 78] on button "JC母親節活動" at bounding box center [353, 78] width 54 height 16
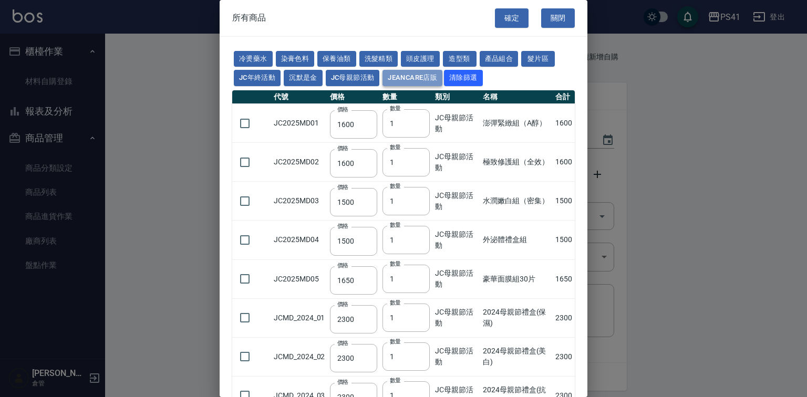
click at [442, 81] on button "JeanCare店販" at bounding box center [412, 78] width 60 height 16
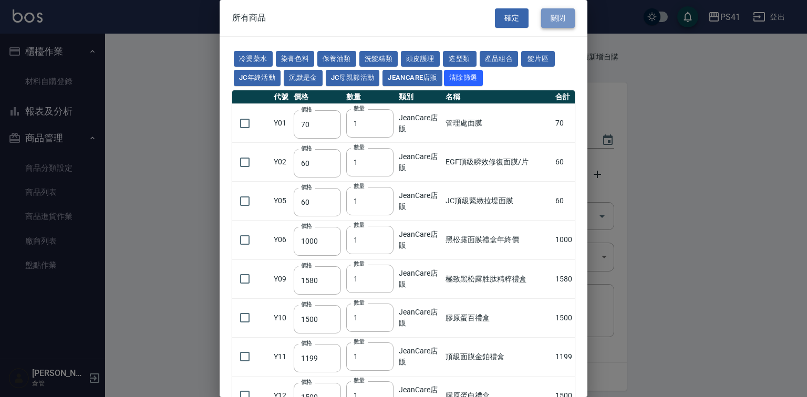
click at [556, 15] on button "關閉" at bounding box center [558, 17] width 34 height 19
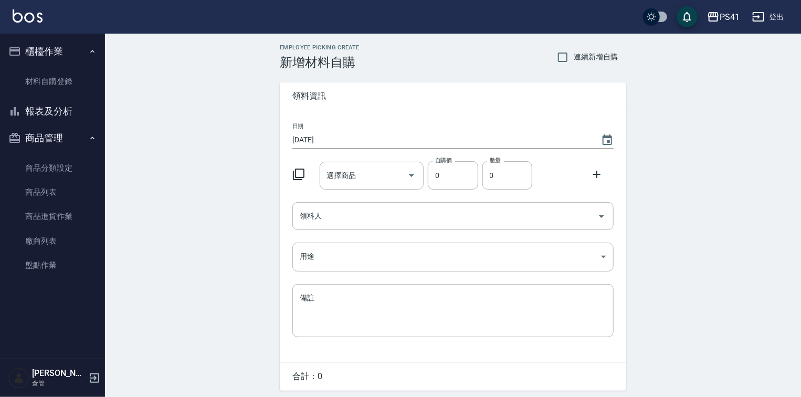
click at [294, 169] on icon at bounding box center [298, 174] width 13 height 13
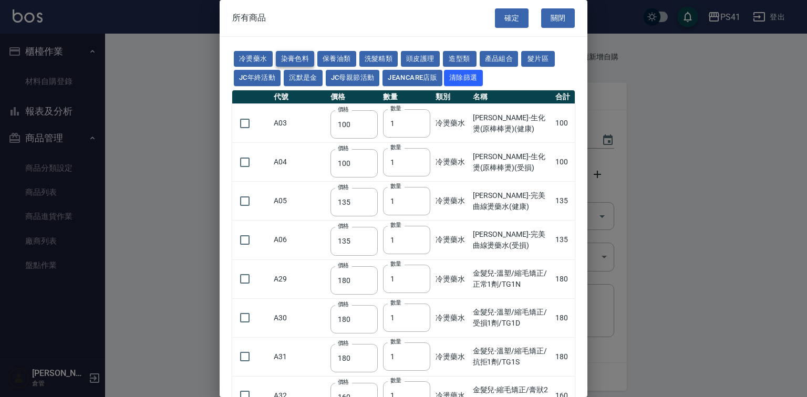
click at [288, 51] on button "染膏色料" at bounding box center [295, 59] width 39 height 16
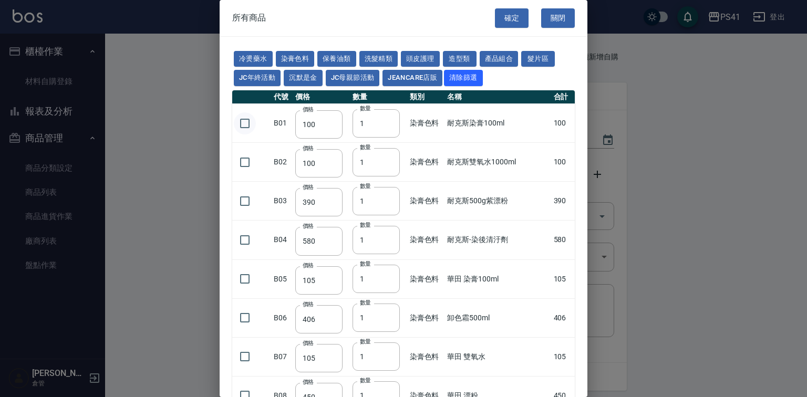
drag, startPoint x: 246, startPoint y: 146, endPoint x: 251, endPoint y: 152, distance: 7.8
click at [248, 134] on input "checkbox" at bounding box center [245, 123] width 22 height 22
drag, startPoint x: 364, startPoint y: 144, endPoint x: 353, endPoint y: 149, distance: 12.0
click at [353, 138] on input "1" at bounding box center [375, 123] width 47 height 28
click at [242, 173] on input "checkbox" at bounding box center [245, 162] width 22 height 22
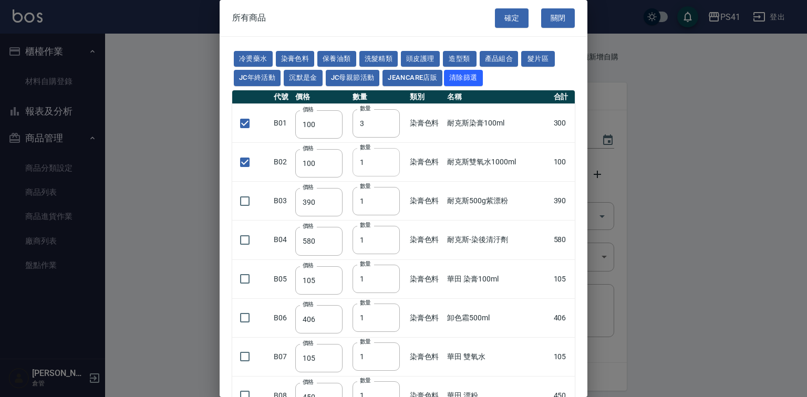
click at [391, 176] on input "1" at bounding box center [375, 162] width 47 height 28
click at [390, 176] on input "2" at bounding box center [375, 162] width 47 height 28
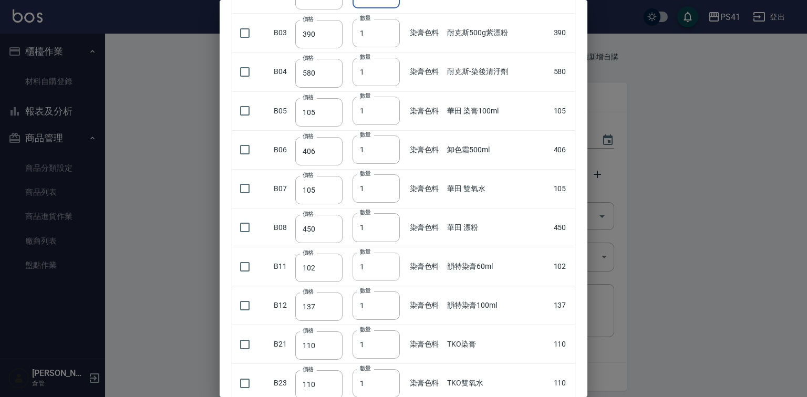
scroll to position [252, 0]
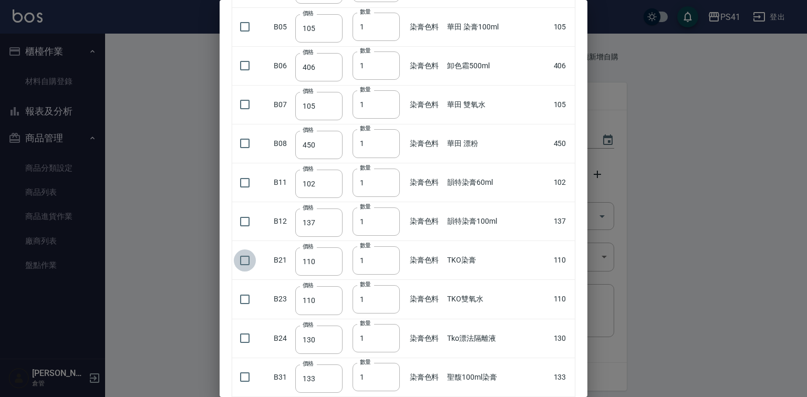
click at [249, 271] on input "checkbox" at bounding box center [245, 260] width 22 height 22
drag, startPoint x: 368, startPoint y: 286, endPoint x: 354, endPoint y: 291, distance: 14.1
click at [357, 275] on input "1" at bounding box center [375, 260] width 47 height 28
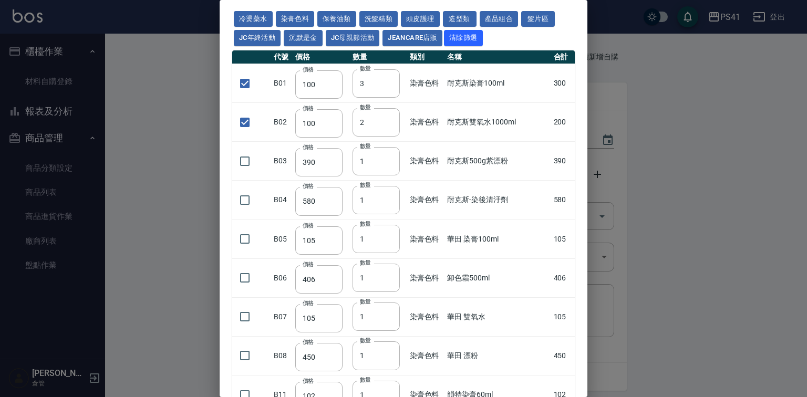
scroll to position [0, 0]
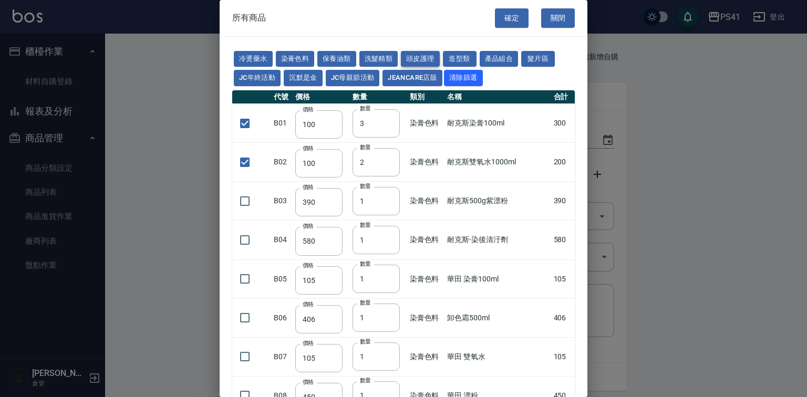
click at [439, 55] on button "頭皮護理" at bounding box center [420, 59] width 39 height 16
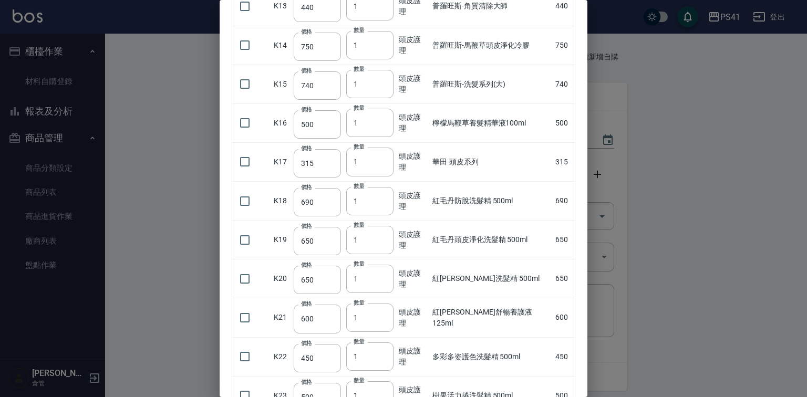
scroll to position [546, 0]
click at [244, 289] on input "checkbox" at bounding box center [245, 278] width 22 height 22
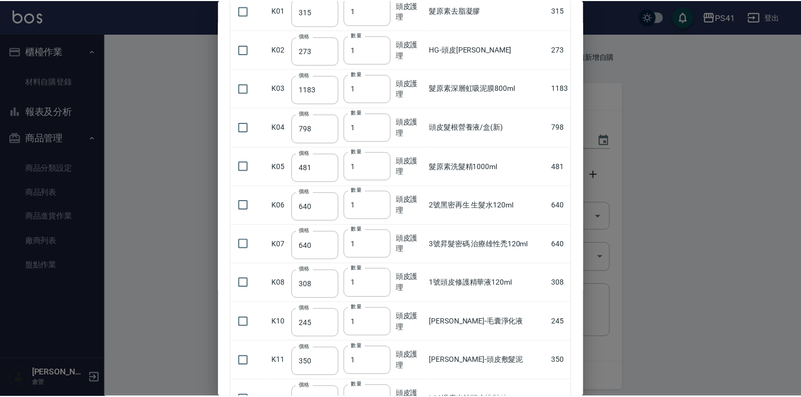
scroll to position [0, 0]
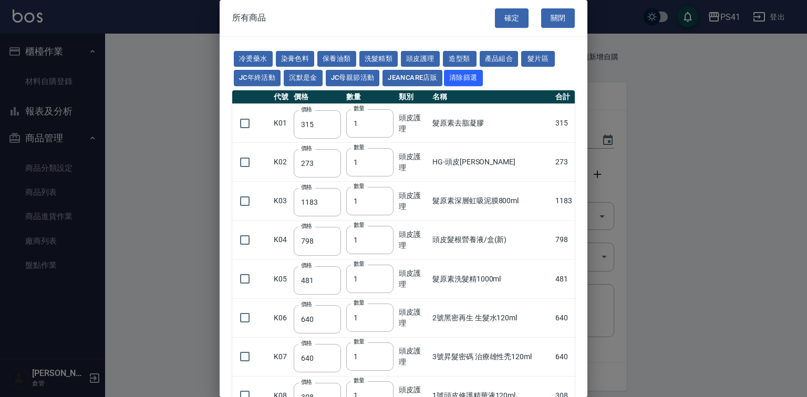
click at [516, 19] on button "確定" at bounding box center [512, 17] width 34 height 19
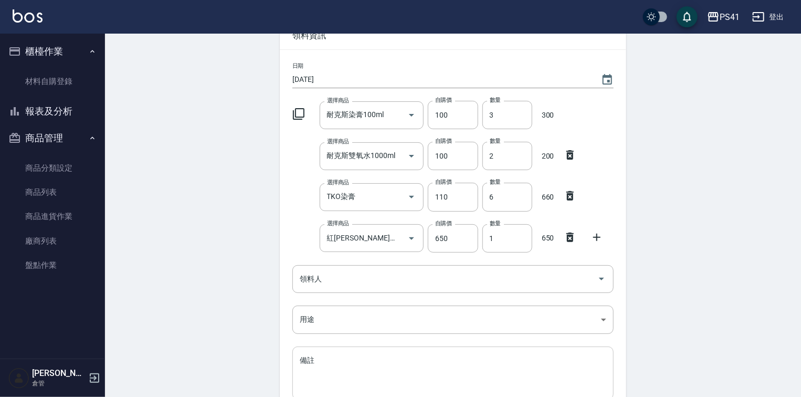
scroll to position [162, 0]
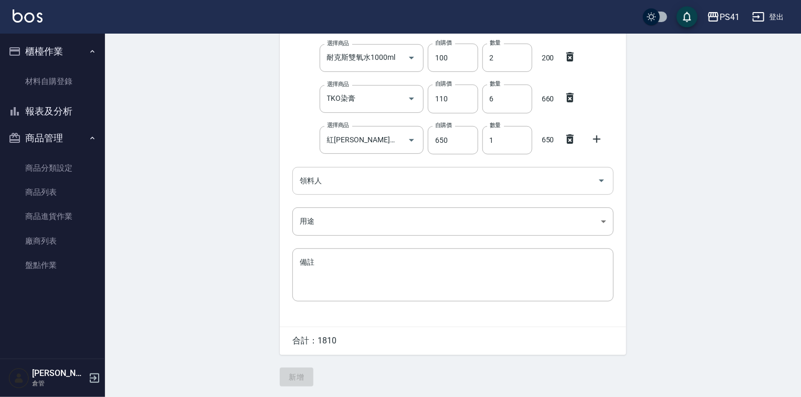
click at [416, 179] on input "領料人" at bounding box center [445, 181] width 296 height 18
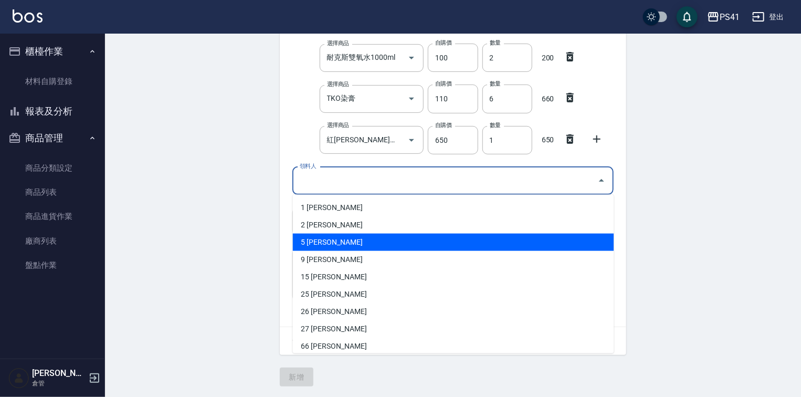
click at [372, 234] on li "5 [PERSON_NAME]" at bounding box center [453, 242] width 321 height 17
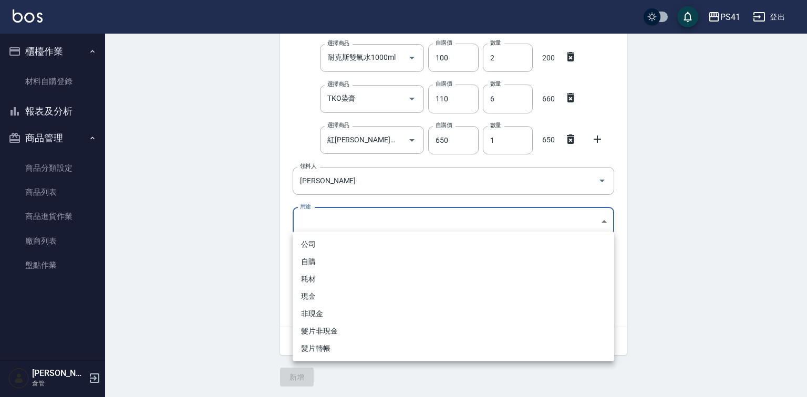
click at [359, 227] on body "PS41 登出 櫃檯作業 材料自購登錄 報表及分析 報表目錄 商品銷售排行榜 商品消耗明細 商品進銷貨報表 商品庫存表 商品管理 商品分類設定 商品列表 商品…" at bounding box center [403, 119] width 807 height 556
click at [323, 258] on li "自購" at bounding box center [452, 261] width 321 height 17
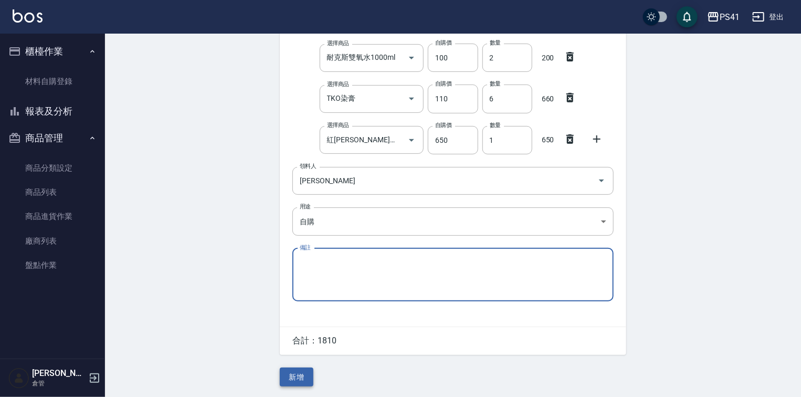
click at [300, 372] on button "新增" at bounding box center [297, 377] width 34 height 19
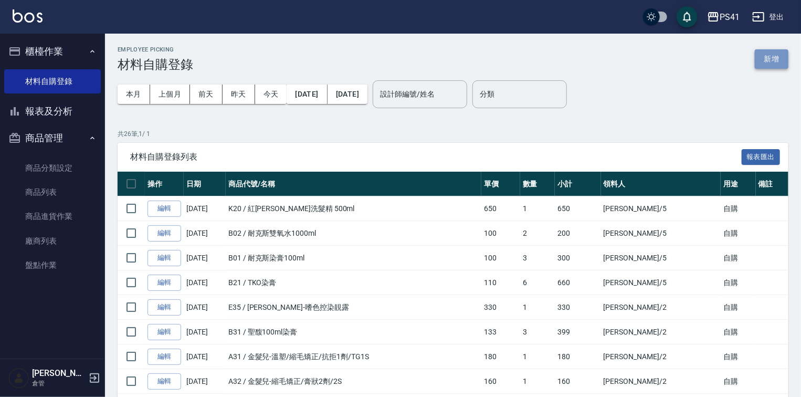
click at [779, 60] on button "新增" at bounding box center [772, 58] width 34 height 19
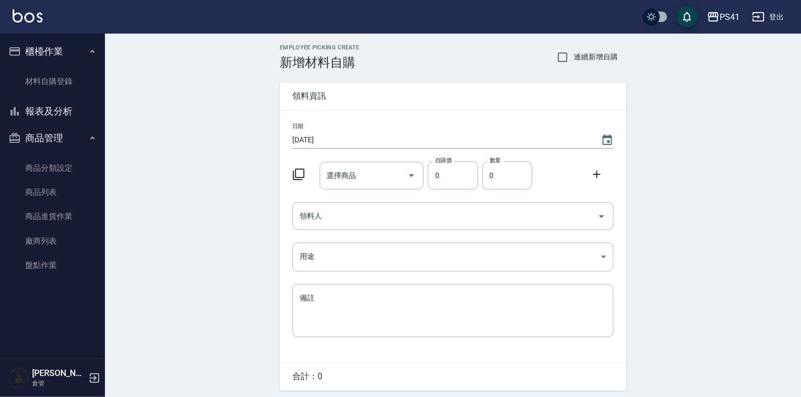
click at [298, 177] on icon at bounding box center [298, 174] width 13 height 13
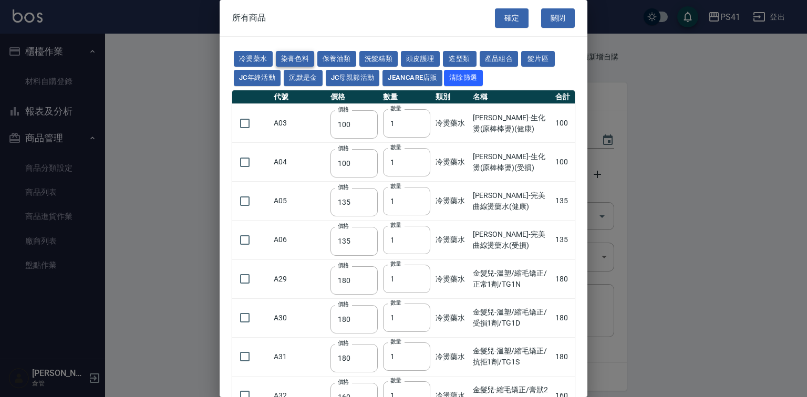
click at [299, 57] on button "染膏色料" at bounding box center [295, 59] width 39 height 16
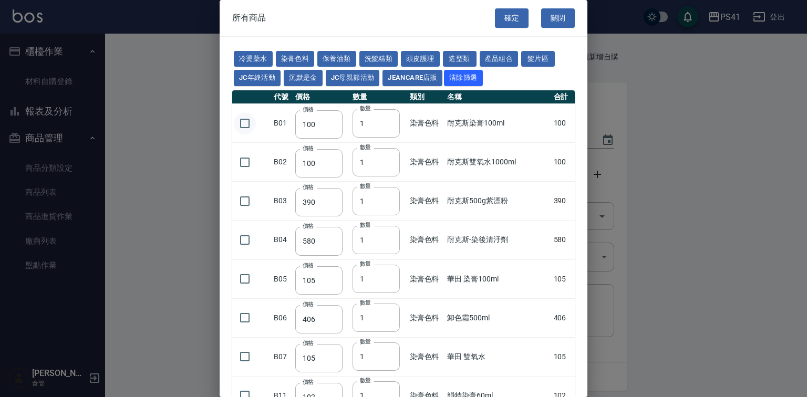
click at [239, 134] on input "checkbox" at bounding box center [245, 123] width 22 height 22
drag, startPoint x: 368, startPoint y: 145, endPoint x: 324, endPoint y: 158, distance: 45.0
click at [325, 143] on tr "B01 價格 100 價格 數量 1 數量 染膏色料 耐克斯染膏100ml 100" at bounding box center [403, 123] width 342 height 39
click at [246, 173] on input "checkbox" at bounding box center [245, 162] width 22 height 22
drag, startPoint x: 373, startPoint y: 189, endPoint x: 355, endPoint y: 195, distance: 19.4
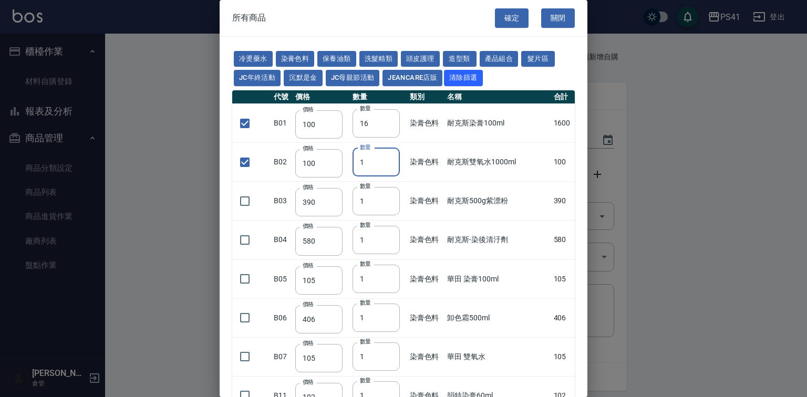
click at [355, 176] on input "1" at bounding box center [375, 162] width 47 height 28
click at [384, 176] on input "122" at bounding box center [374, 162] width 47 height 28
drag, startPoint x: 374, startPoint y: 190, endPoint x: 349, endPoint y: 197, distance: 25.9
click at [349, 182] on td "數量 122 數量" at bounding box center [377, 162] width 56 height 39
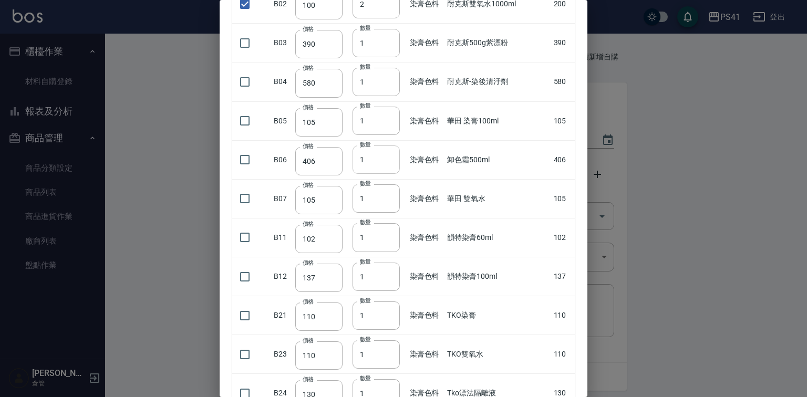
scroll to position [210, 0]
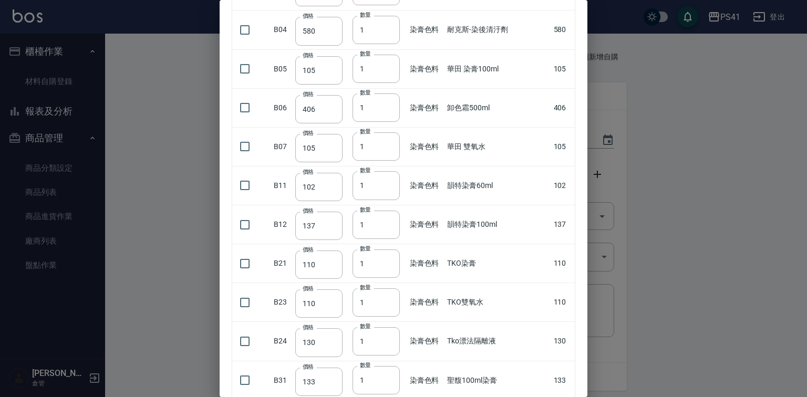
click at [231, 292] on div "冷燙藥水 染膏色料 保養油類 洗髮精類 頭皮護理 造型類 產品組合 髮片區 JC年終活動 沉默是金 JC母親節活動 JeanCare店販 清除篩選 代號 價格…" at bounding box center [403, 314] width 368 height 975
click at [239, 275] on input "checkbox" at bounding box center [245, 264] width 22 height 22
drag, startPoint x: 371, startPoint y: 287, endPoint x: 334, endPoint y: 293, distance: 37.2
click at [334, 283] on tr "B21 價格 110 價格 數量 1 數量 染膏色料 TKO染膏 110" at bounding box center [403, 263] width 342 height 39
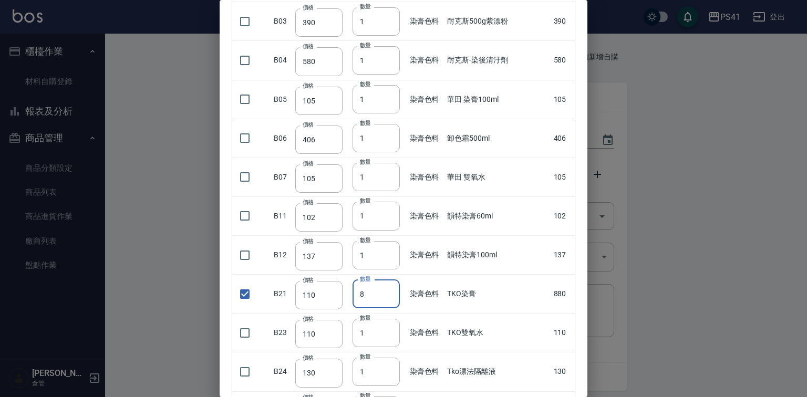
scroll to position [168, 0]
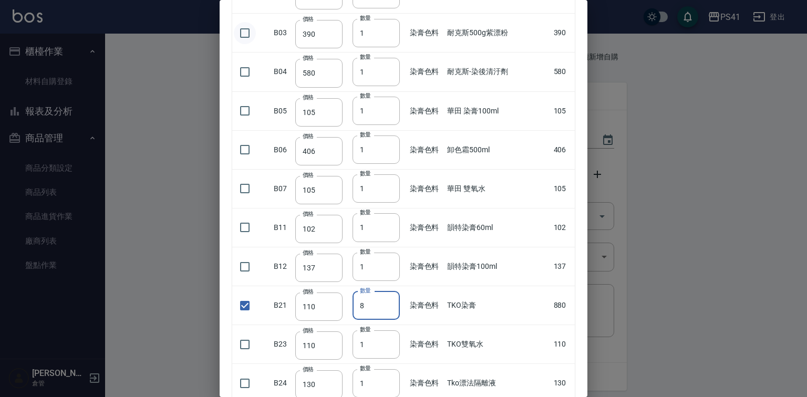
click at [251, 44] on input "checkbox" at bounding box center [245, 33] width 22 height 22
click at [388, 47] on input "2" at bounding box center [375, 33] width 47 height 28
click at [257, 247] on td at bounding box center [251, 227] width 39 height 39
drag, startPoint x: 253, startPoint y: 251, endPoint x: 278, endPoint y: 253, distance: 25.3
click at [253, 238] on input "checkbox" at bounding box center [245, 227] width 22 height 22
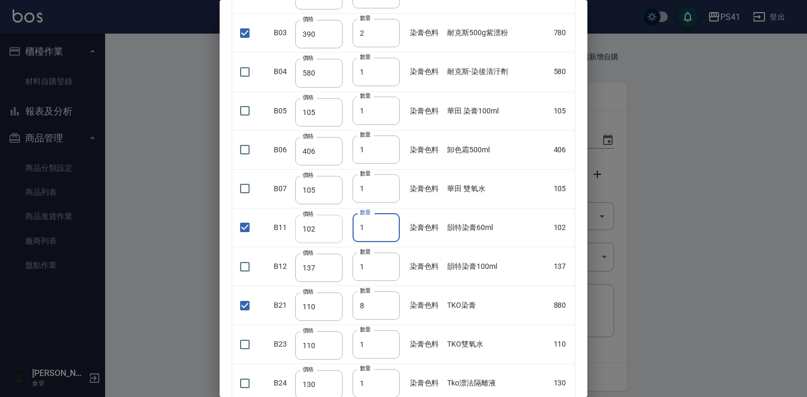
drag, startPoint x: 352, startPoint y: 251, endPoint x: 336, endPoint y: 256, distance: 16.4
click at [336, 247] on tr "B11 價格 102 價格 數量 1 數量 染膏色料 韻特染膏60ml 102" at bounding box center [403, 227] width 342 height 39
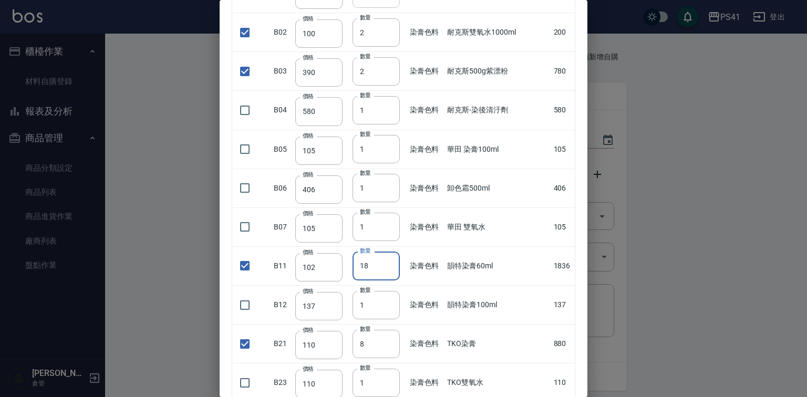
scroll to position [0, 0]
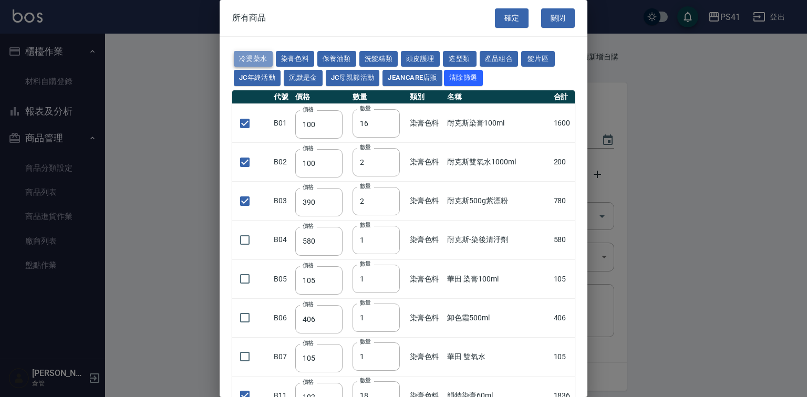
click at [264, 56] on button "冷燙藥水" at bounding box center [253, 59] width 39 height 16
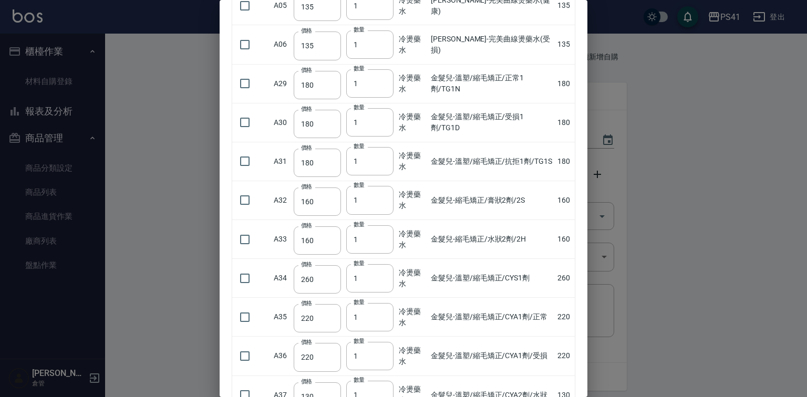
scroll to position [210, 0]
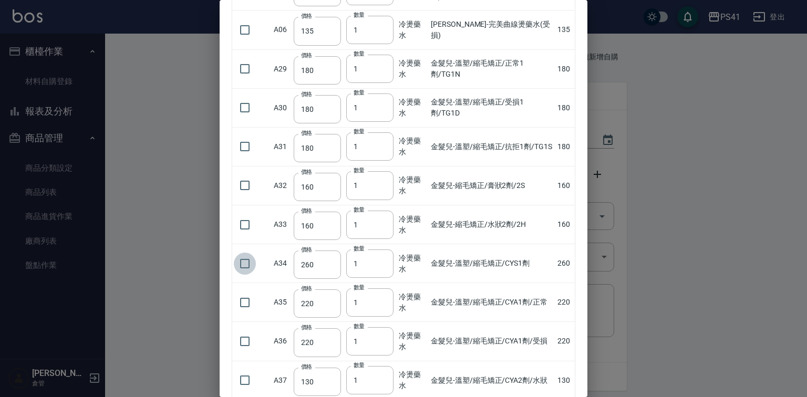
click at [244, 275] on input "checkbox" at bounding box center [245, 264] width 22 height 22
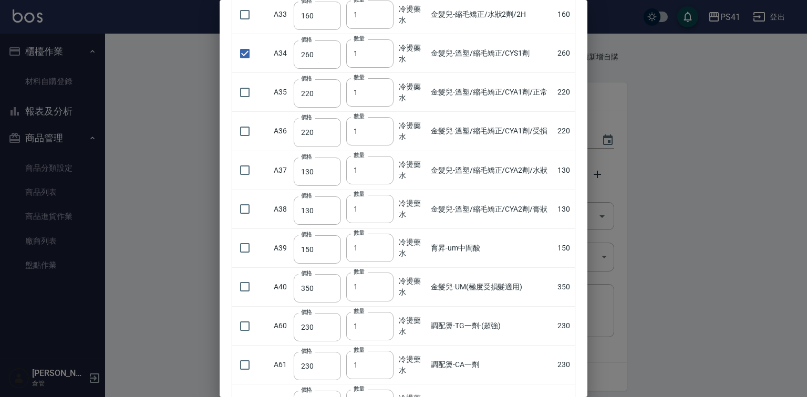
scroll to position [378, 0]
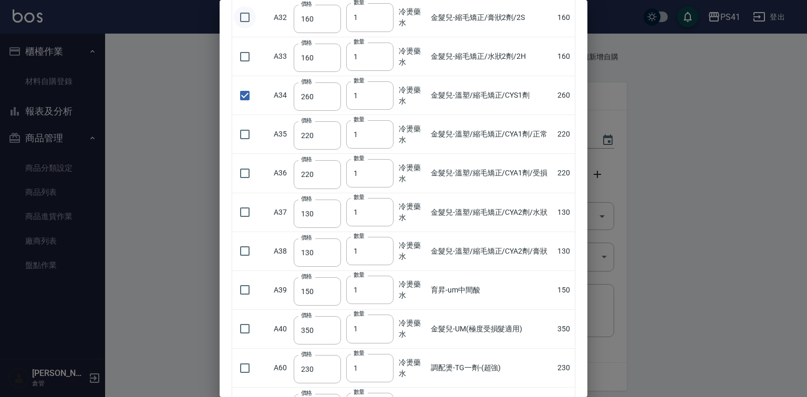
click at [247, 28] on input "checkbox" at bounding box center [245, 17] width 22 height 22
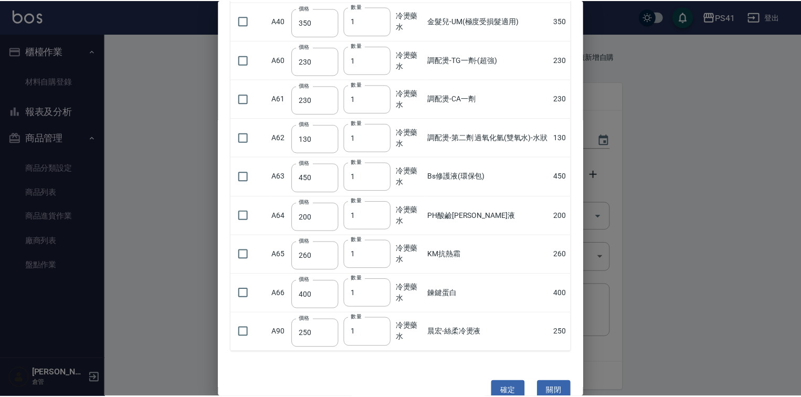
scroll to position [729, 0]
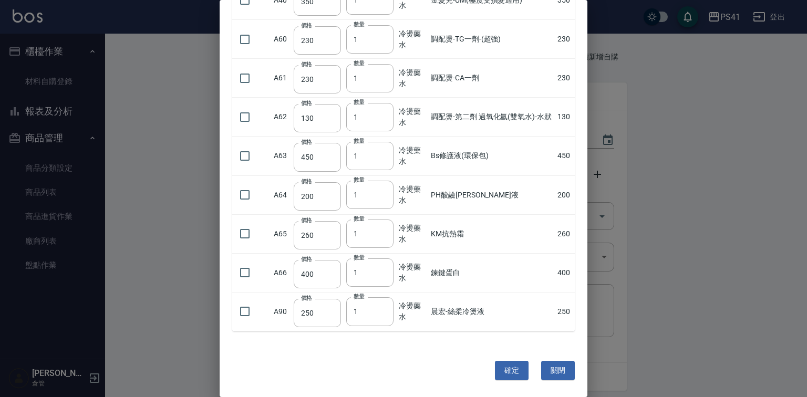
click at [257, 311] on td at bounding box center [251, 311] width 39 height 39
click at [260, 315] on td at bounding box center [251, 311] width 39 height 39
drag, startPoint x: 259, startPoint y: 315, endPoint x: 254, endPoint y: 317, distance: 5.5
click at [255, 317] on td at bounding box center [251, 311] width 39 height 39
click at [254, 317] on input "checkbox" at bounding box center [245, 311] width 22 height 22
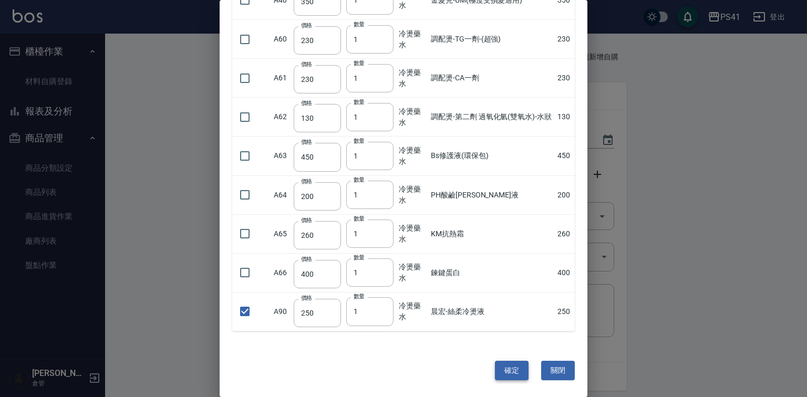
click at [516, 374] on button "確定" at bounding box center [512, 370] width 34 height 19
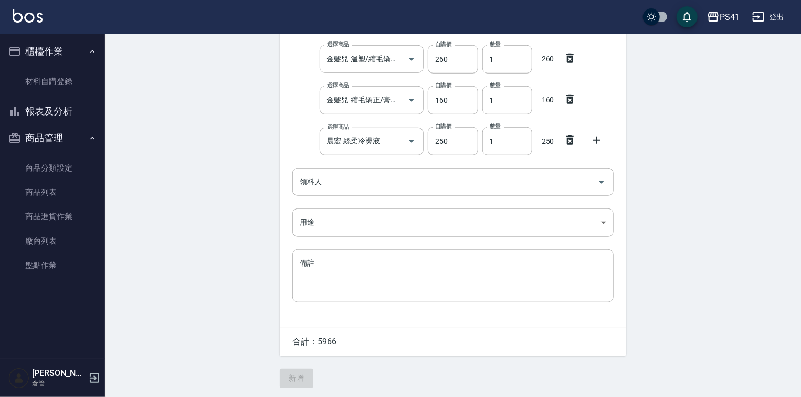
scroll to position [327, 0]
click at [382, 166] on div "領料人" at bounding box center [452, 180] width 321 height 28
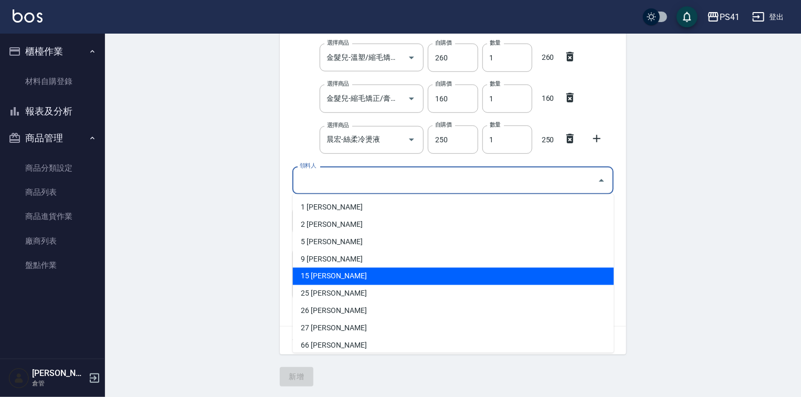
click at [332, 268] on li "15 [PERSON_NAME]" at bounding box center [453, 276] width 321 height 17
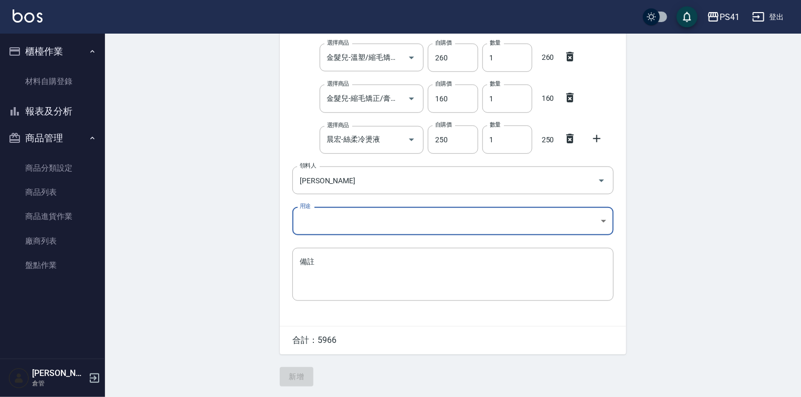
click at [332, 221] on body "PS41 登出 櫃檯作業 材料自購登錄 報表及分析 報表目錄 商品銷售排行榜 商品消耗明細 商品進銷貨報表 商品庫存表 商品管理 商品分類設定 商品列表 商品…" at bounding box center [400, 37] width 801 height 720
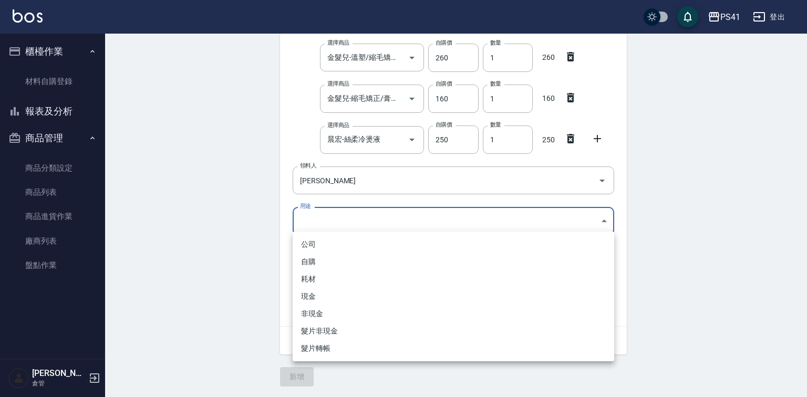
click at [322, 260] on li "自購" at bounding box center [452, 261] width 321 height 17
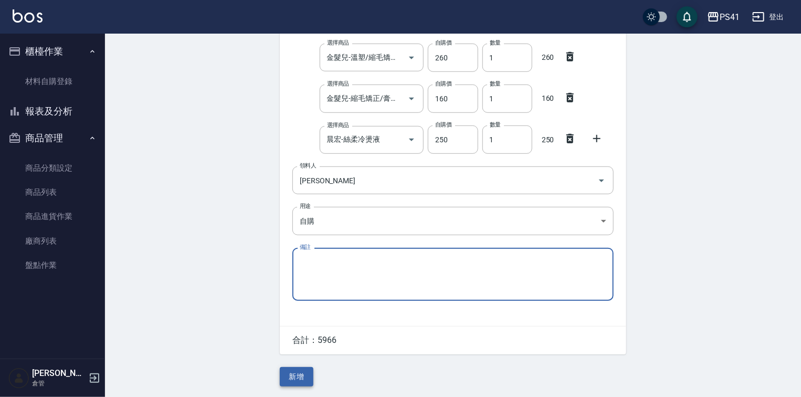
click at [299, 371] on button "新增" at bounding box center [297, 376] width 34 height 19
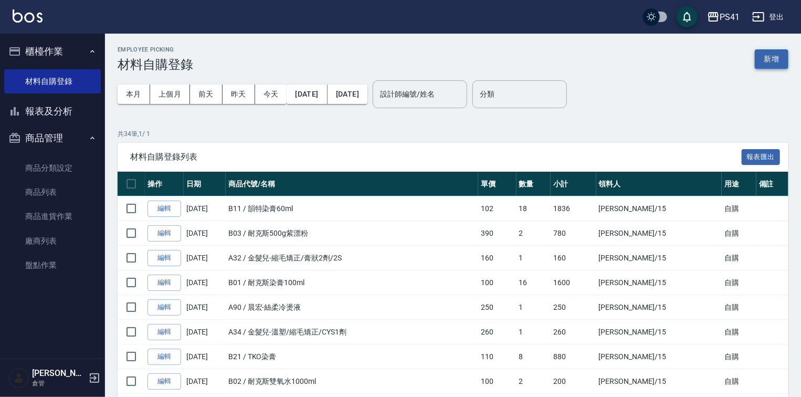
click at [769, 51] on button "新增" at bounding box center [772, 58] width 34 height 19
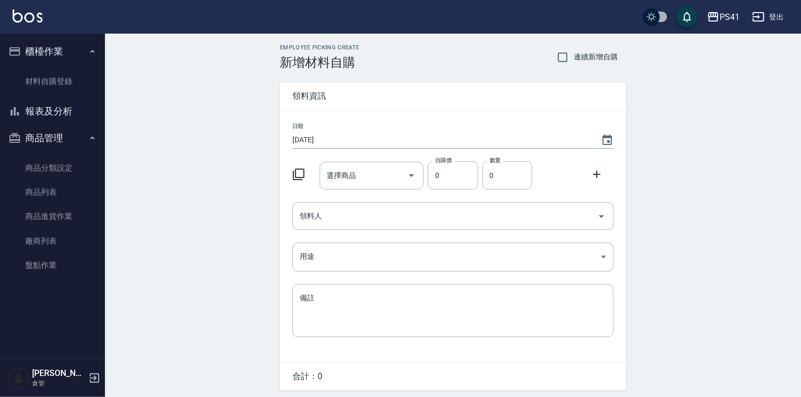
click at [297, 172] on icon at bounding box center [299, 175] width 12 height 12
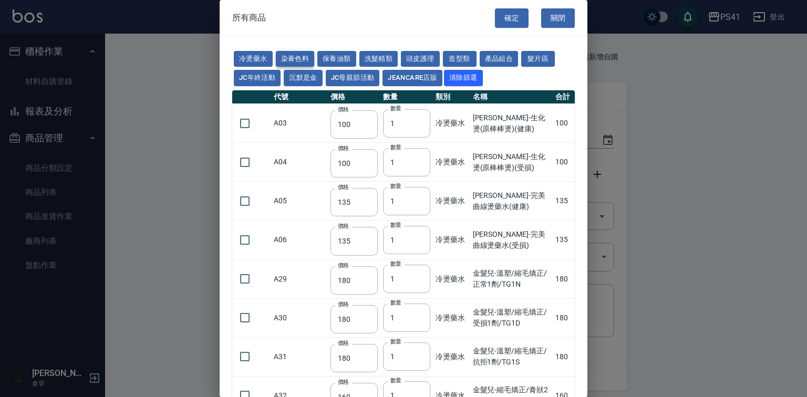
click at [305, 51] on button "染膏色料" at bounding box center [295, 59] width 39 height 16
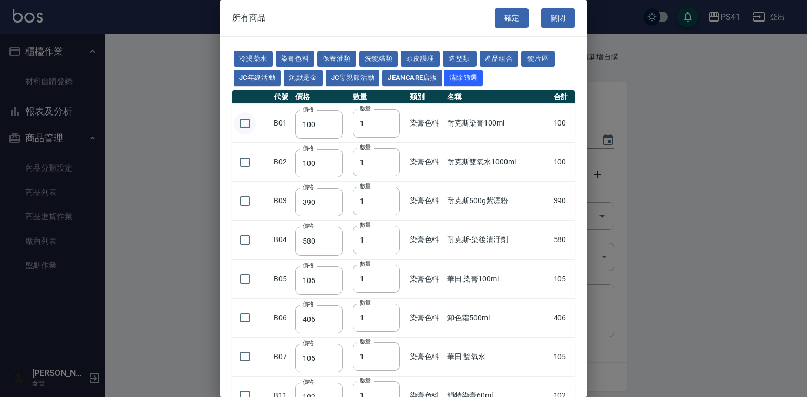
click at [244, 134] on input "checkbox" at bounding box center [245, 123] width 22 height 22
drag, startPoint x: 369, startPoint y: 146, endPoint x: 317, endPoint y: 153, distance: 52.4
click at [315, 143] on tr "B01 價格 100 價格 數量 1 數量 染膏色料 耐克斯染膏100ml 100" at bounding box center [403, 123] width 342 height 39
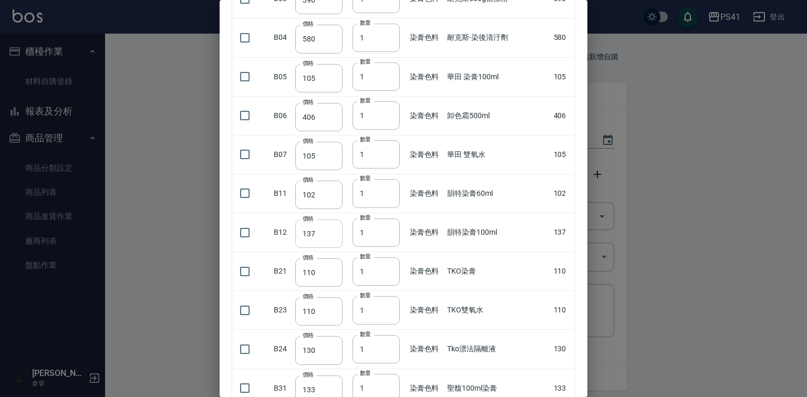
scroll to position [210, 0]
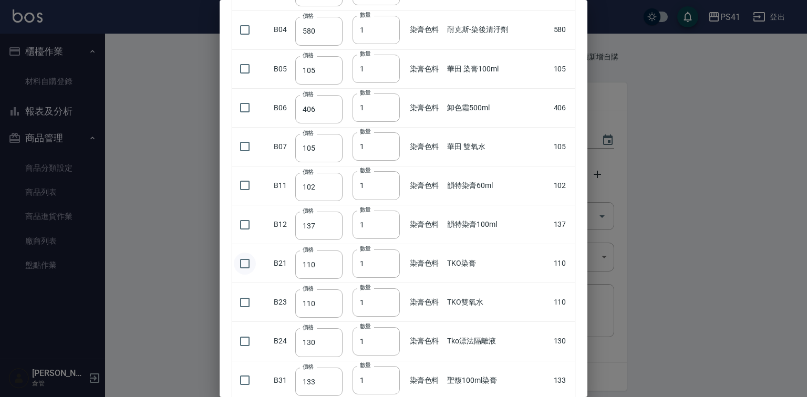
click at [252, 275] on input "checkbox" at bounding box center [245, 264] width 22 height 22
drag, startPoint x: 372, startPoint y: 281, endPoint x: 328, endPoint y: 294, distance: 46.4
click at [328, 283] on tr "B21 價格 110 價格 數量 1 數量 染膏色料 TKO染膏 110" at bounding box center [403, 263] width 342 height 39
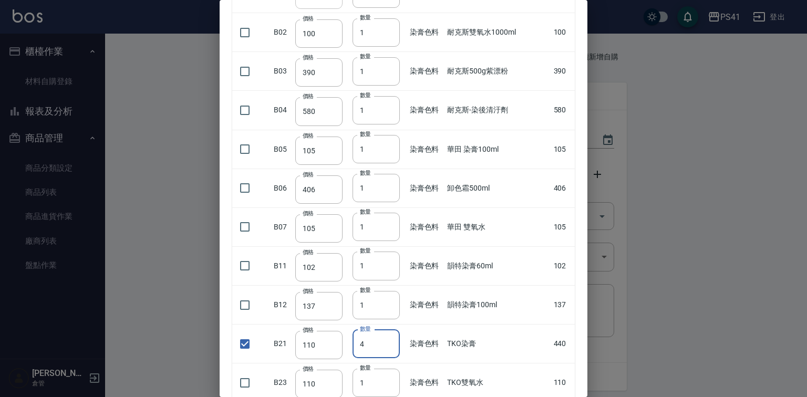
scroll to position [42, 0]
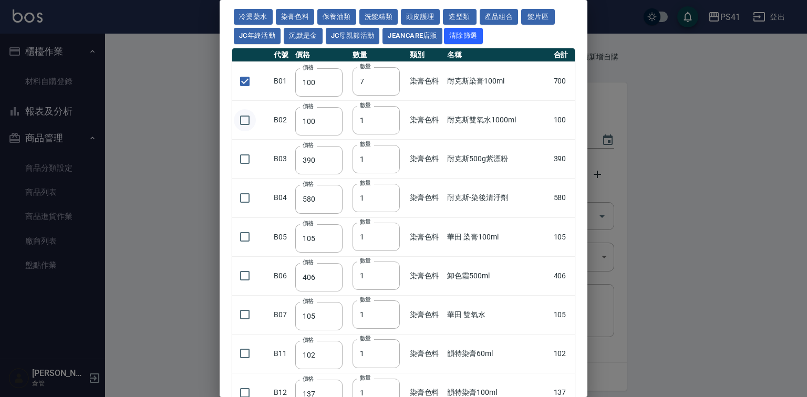
drag, startPoint x: 239, startPoint y: 146, endPoint x: 248, endPoint y: 147, distance: 8.9
click at [239, 131] on input "checkbox" at bounding box center [245, 120] width 22 height 22
click at [386, 134] on input "2" at bounding box center [375, 120] width 47 height 28
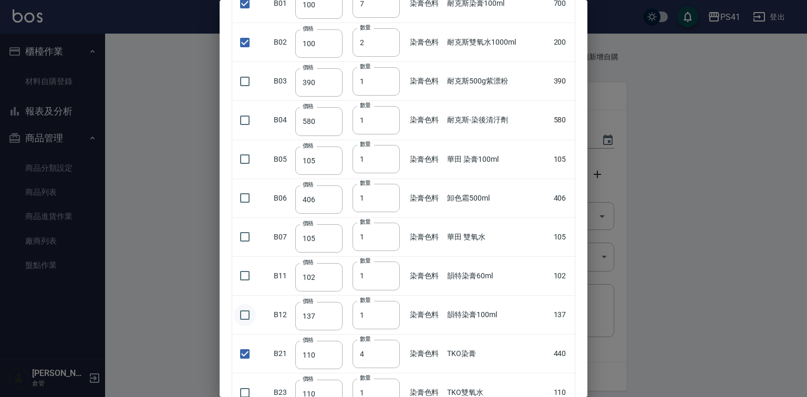
scroll to position [168, 0]
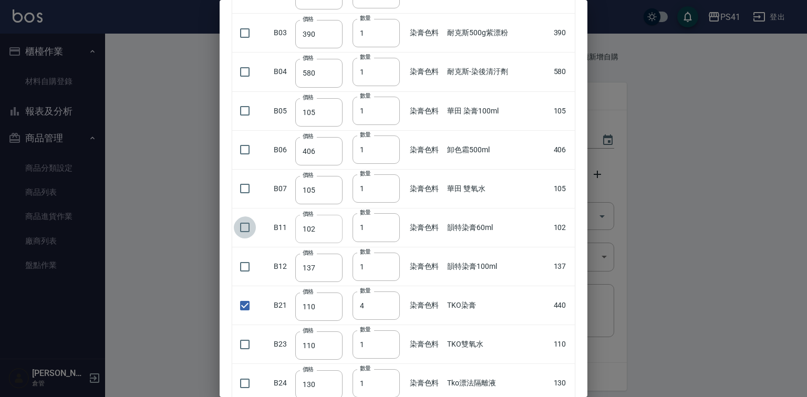
drag, startPoint x: 244, startPoint y: 258, endPoint x: 341, endPoint y: 242, distance: 98.5
click at [245, 238] on input "checkbox" at bounding box center [245, 227] width 22 height 22
drag, startPoint x: 370, startPoint y: 244, endPoint x: 316, endPoint y: 279, distance: 64.5
click at [327, 247] on tr "B11 價格 102 價格 數量 1 數量 染膏色料 韻特染膏60ml 102" at bounding box center [403, 227] width 342 height 39
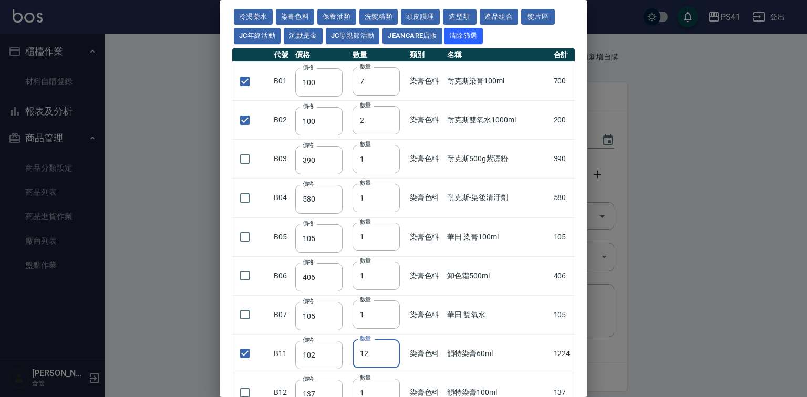
scroll to position [0, 0]
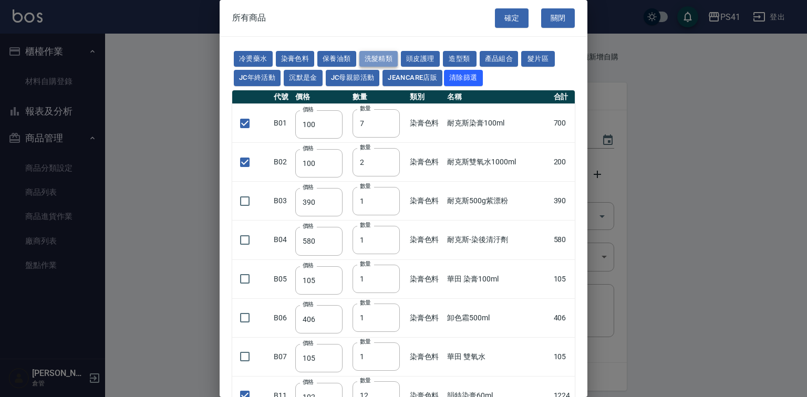
click at [397, 62] on button "洗髮精類" at bounding box center [378, 59] width 39 height 16
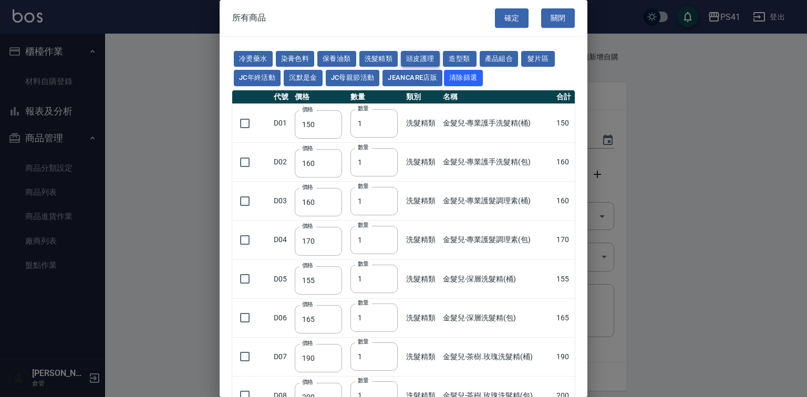
click at [439, 56] on button "頭皮護理" at bounding box center [420, 59] width 39 height 16
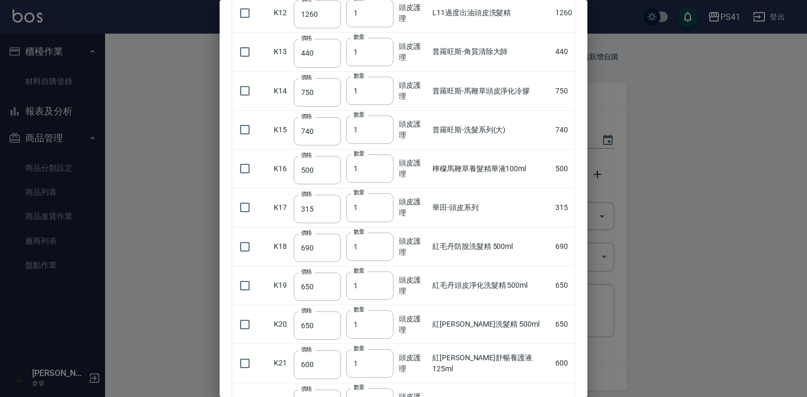
scroll to position [546, 0]
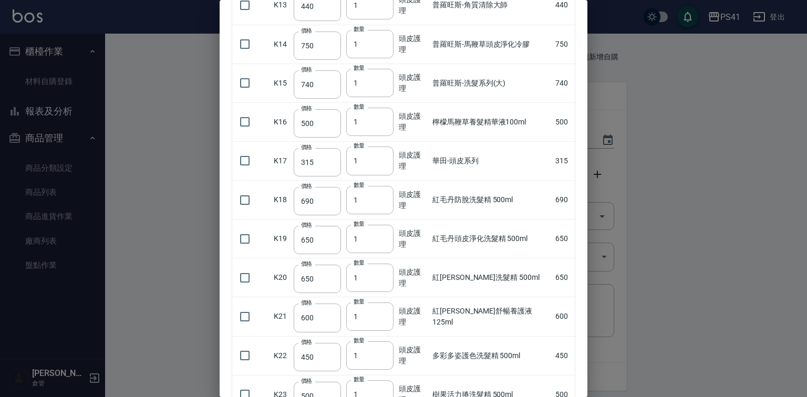
click at [257, 219] on td at bounding box center [251, 200] width 39 height 39
click at [248, 211] on input "checkbox" at bounding box center [245, 200] width 22 height 22
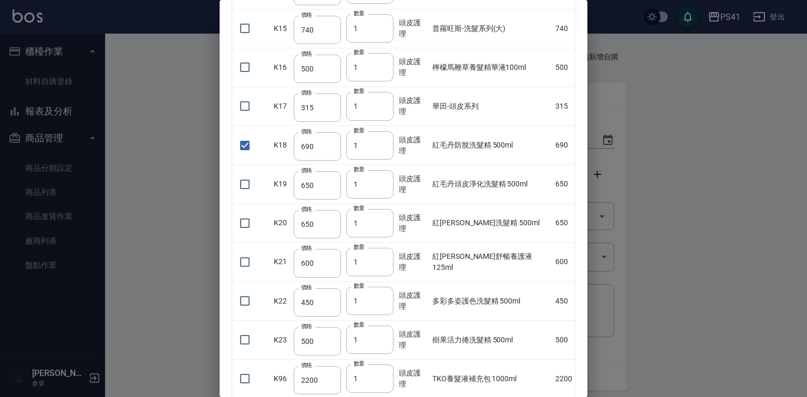
scroll to position [630, 0]
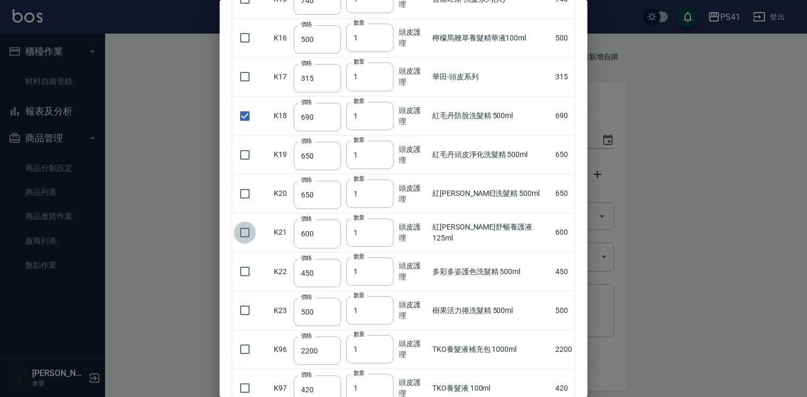
click at [250, 244] on input "checkbox" at bounding box center [245, 233] width 22 height 22
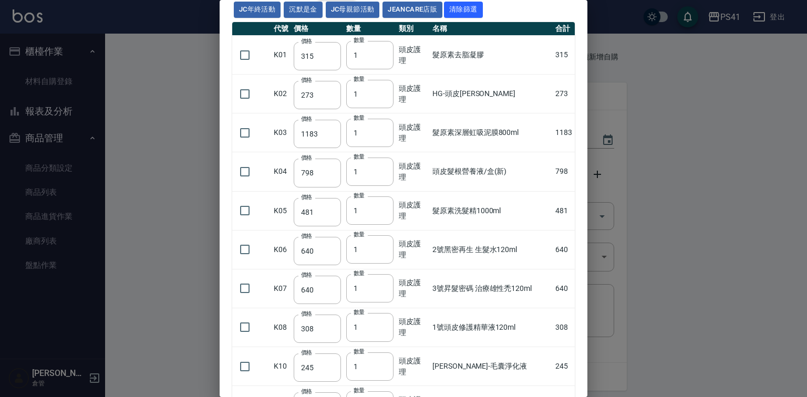
scroll to position [0, 0]
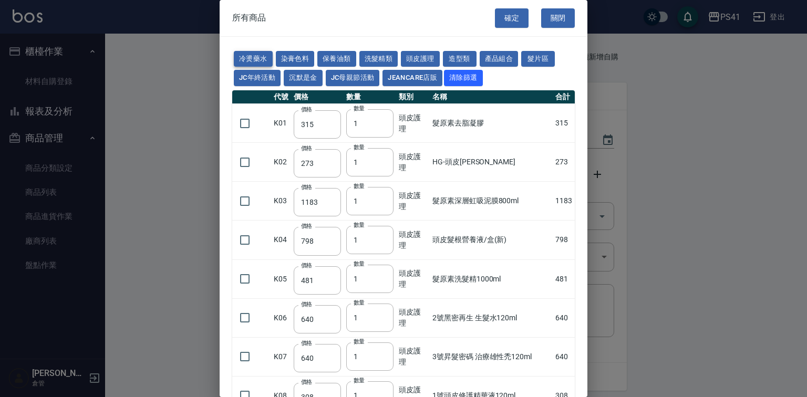
click at [252, 57] on button "冷燙藥水" at bounding box center [253, 59] width 39 height 16
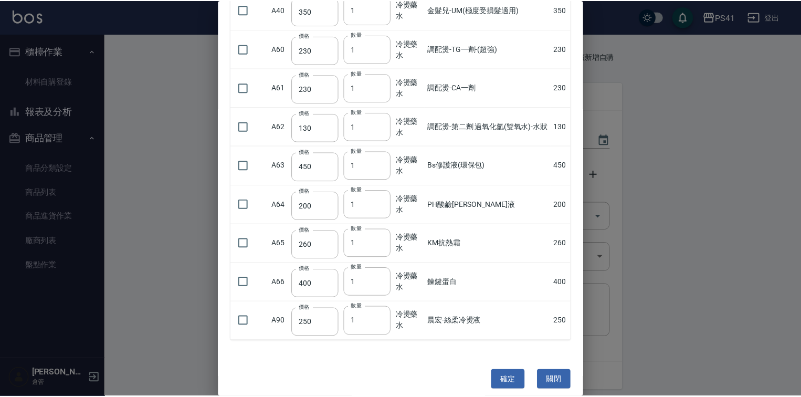
scroll to position [729, 0]
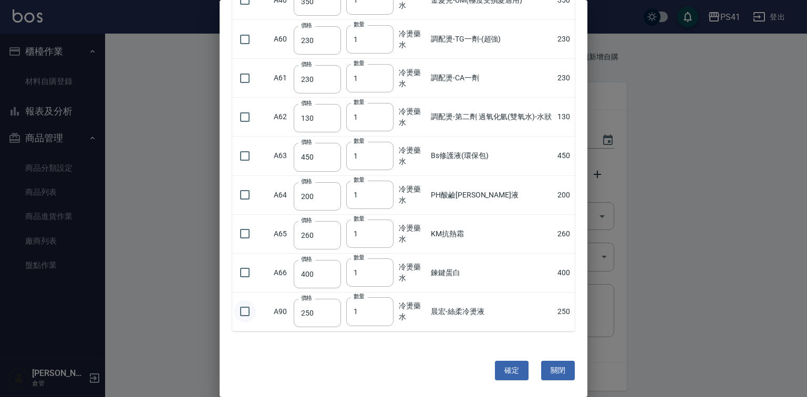
click at [245, 309] on input "checkbox" at bounding box center [245, 311] width 22 height 22
drag, startPoint x: 504, startPoint y: 365, endPoint x: 479, endPoint y: 356, distance: 26.4
click at [503, 365] on button "確定" at bounding box center [512, 370] width 34 height 19
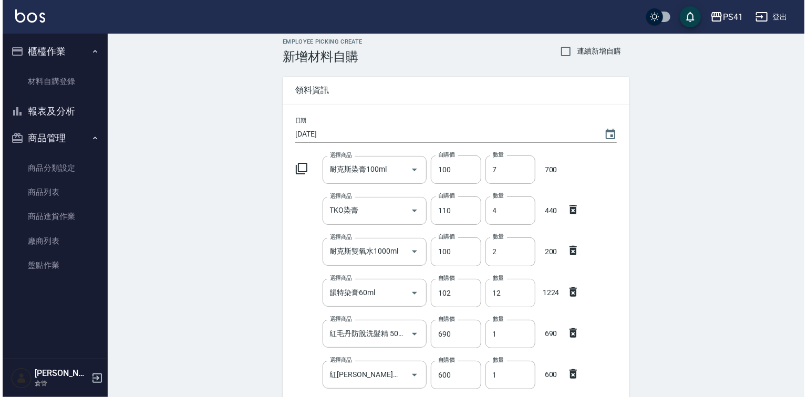
scroll to position [126, 0]
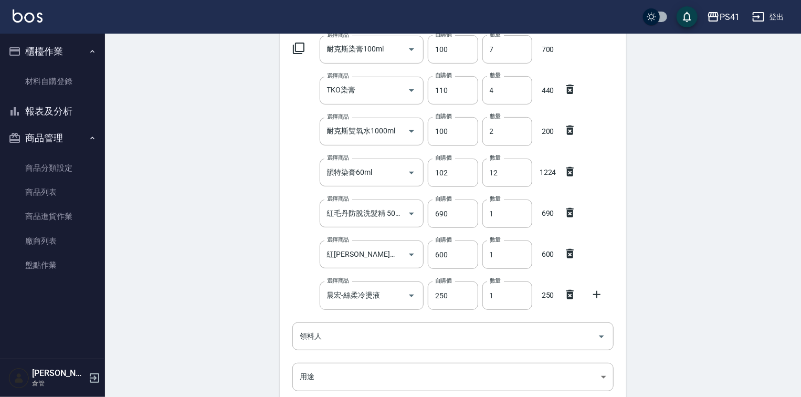
drag, startPoint x: 594, startPoint y: 293, endPoint x: 540, endPoint y: 282, distance: 55.2
click at [594, 294] on icon at bounding box center [597, 294] width 13 height 13
drag, startPoint x: 311, startPoint y: 51, endPoint x: 299, endPoint y: 52, distance: 12.6
click at [308, 51] on div at bounding box center [301, 47] width 27 height 19
click at [298, 51] on icon at bounding box center [299, 49] width 12 height 12
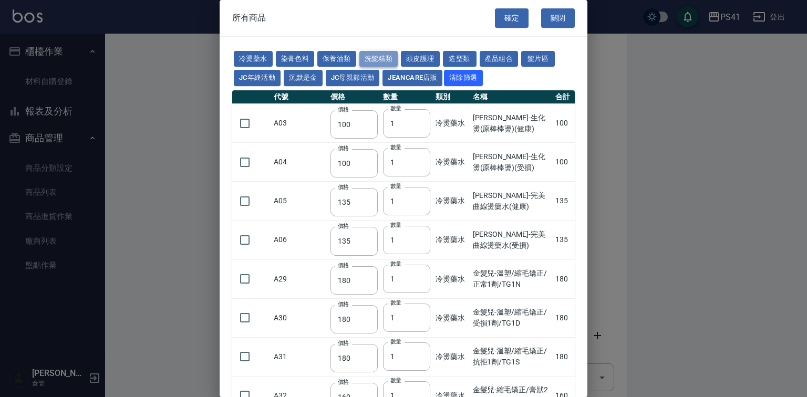
click at [389, 57] on button "洗髮精類" at bounding box center [378, 59] width 39 height 16
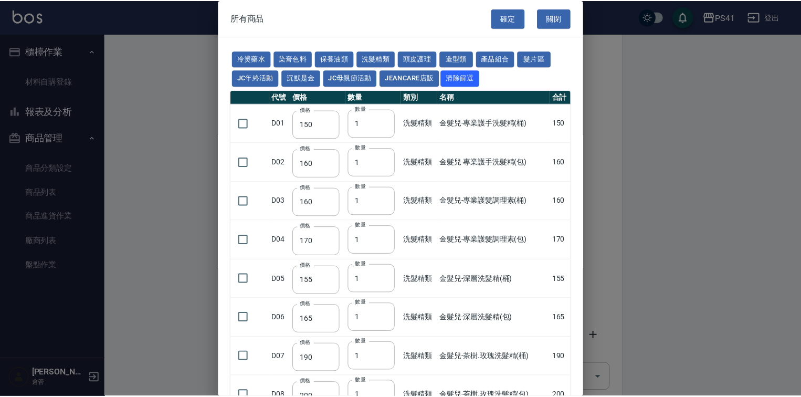
scroll to position [252, 0]
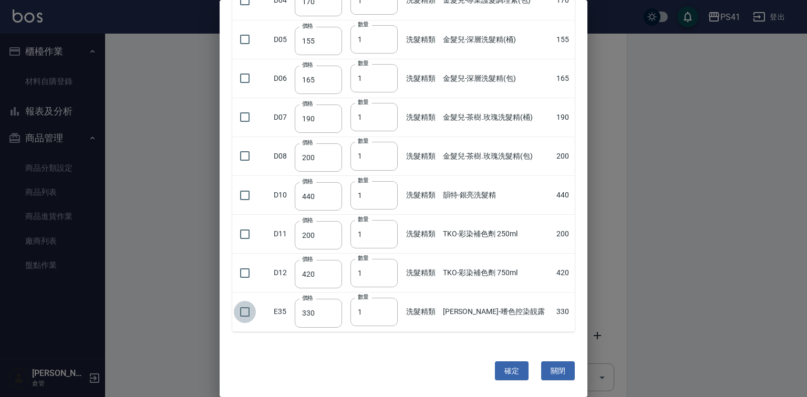
click at [242, 323] on input "checkbox" at bounding box center [245, 312] width 22 height 22
click at [248, 244] on input "checkbox" at bounding box center [245, 234] width 22 height 22
click at [500, 381] on button "確定" at bounding box center [512, 370] width 34 height 19
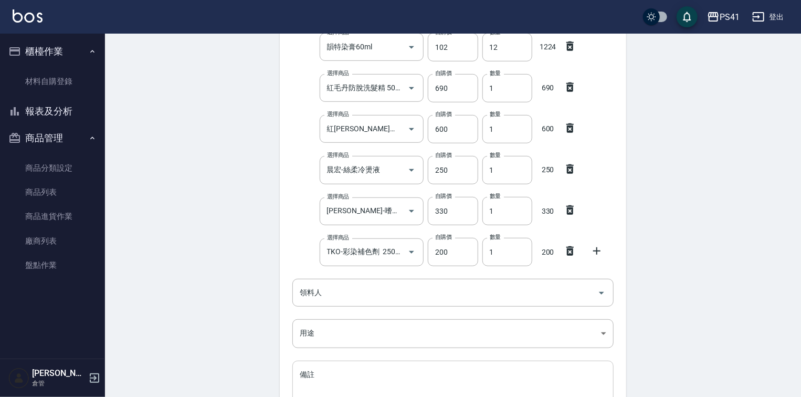
scroll to position [336, 0]
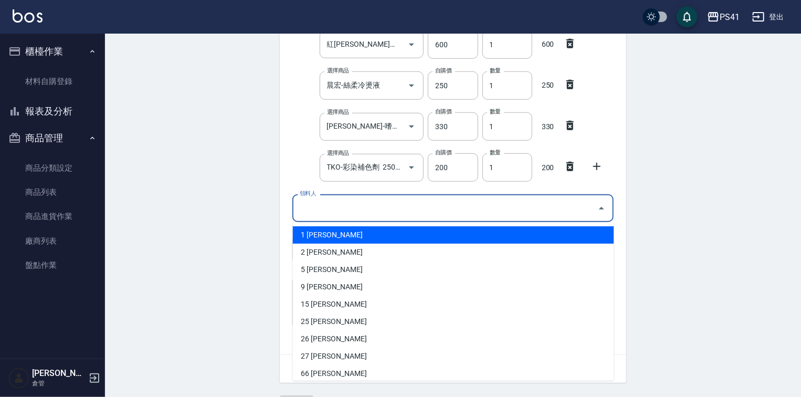
click at [363, 212] on input "領料人" at bounding box center [445, 208] width 296 height 18
click at [346, 229] on li "1 [PERSON_NAME]" at bounding box center [453, 234] width 321 height 17
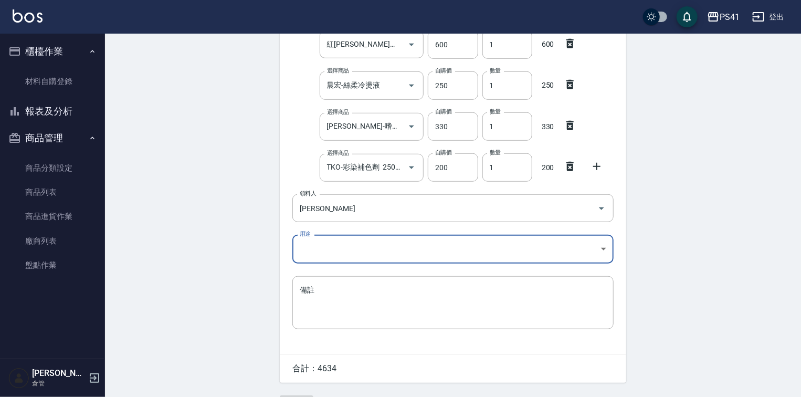
click at [335, 246] on body "PS41 登出 櫃檯作業 材料自購登錄 報表及分析 報表目錄 商品銷售排行榜 商品消耗明細 商品進銷貨報表 商品庫存表 商品管理 商品分類設定 商品列表 商品…" at bounding box center [400, 44] width 801 height 761
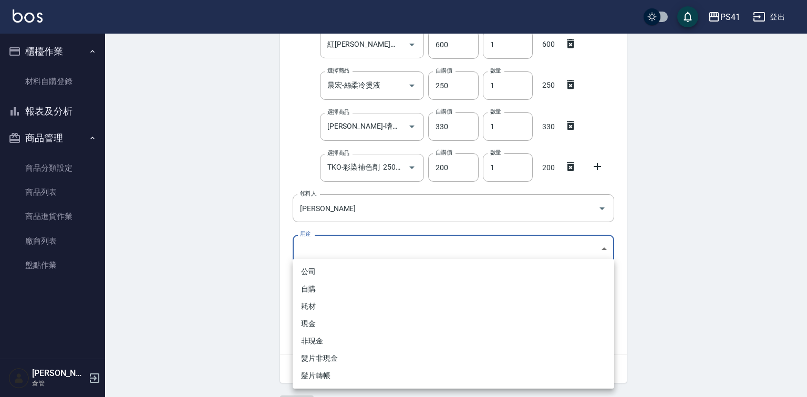
click at [321, 284] on li "自購" at bounding box center [452, 288] width 321 height 17
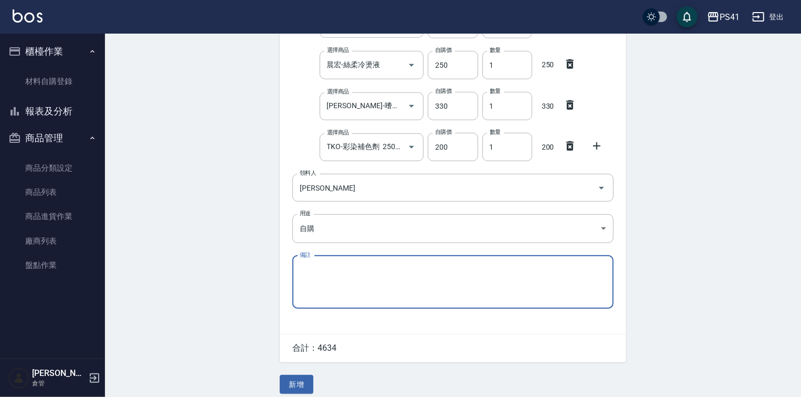
scroll to position [368, 0]
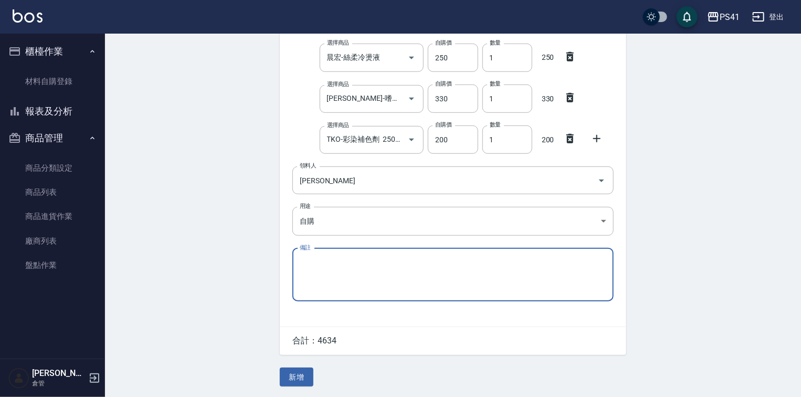
click at [301, 376] on button "新增" at bounding box center [297, 377] width 34 height 19
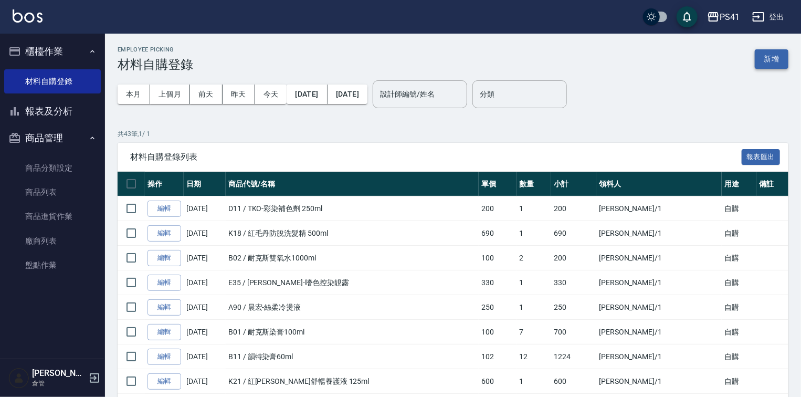
click at [767, 54] on button "新增" at bounding box center [772, 58] width 34 height 19
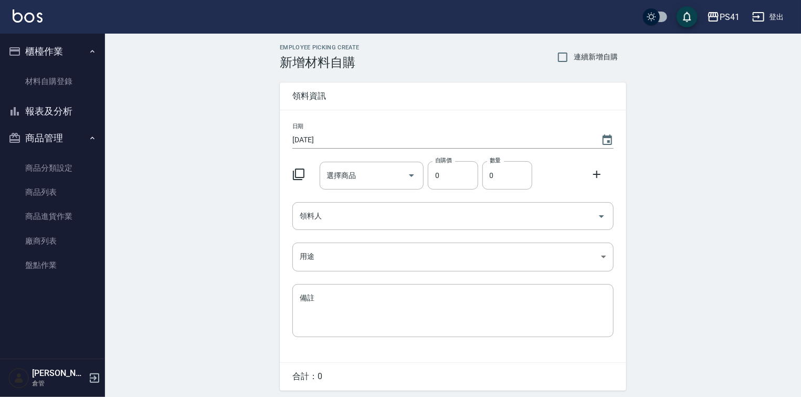
click at [301, 174] on icon at bounding box center [298, 174] width 13 height 13
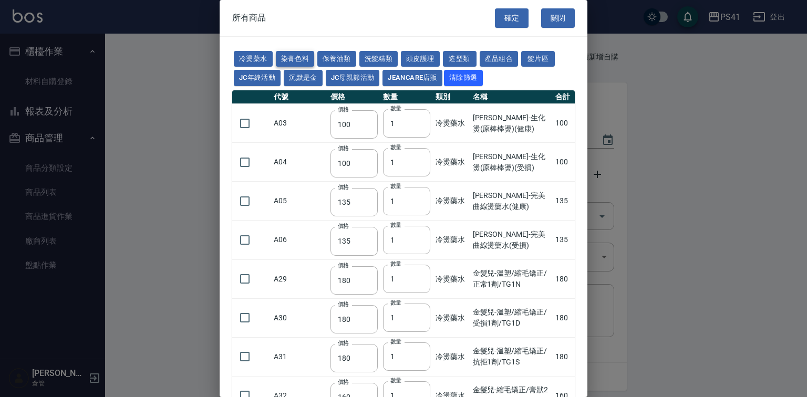
click at [309, 61] on button "染膏色料" at bounding box center [295, 59] width 39 height 16
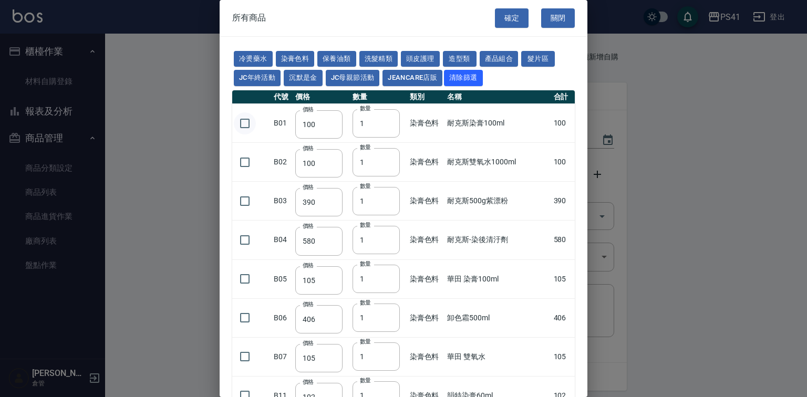
click at [235, 134] on input "checkbox" at bounding box center [245, 123] width 22 height 22
drag, startPoint x: 363, startPoint y: 145, endPoint x: 339, endPoint y: 151, distance: 25.5
click at [339, 143] on tr "B01 價格 100 價格 數量 1 數量 染膏色料 耐克斯染膏100ml 100" at bounding box center [403, 123] width 342 height 39
click at [260, 182] on td at bounding box center [251, 162] width 39 height 39
click at [246, 173] on input "checkbox" at bounding box center [245, 162] width 22 height 22
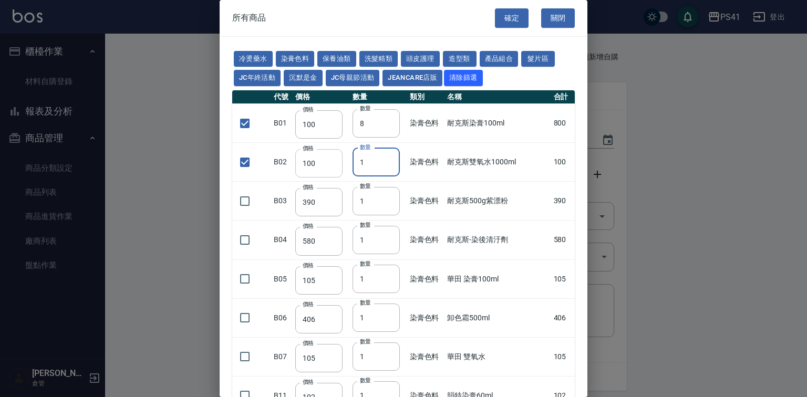
drag, startPoint x: 372, startPoint y: 189, endPoint x: 322, endPoint y: 191, distance: 50.0
click at [322, 182] on tr "B02 價格 100 價格 數量 1 數量 染膏色料 耐克斯雙氧水1000ml 100" at bounding box center [403, 162] width 342 height 39
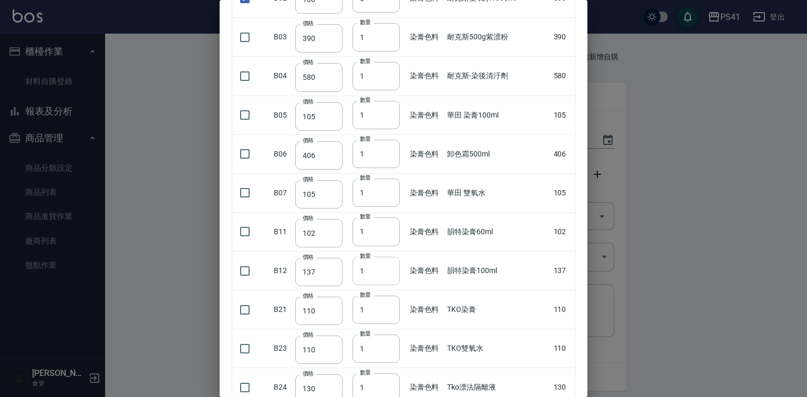
scroll to position [168, 0]
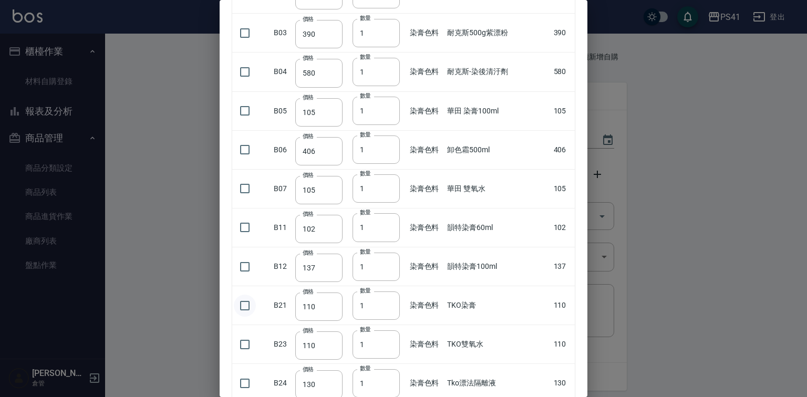
click at [252, 317] on input "checkbox" at bounding box center [245, 306] width 22 height 22
drag, startPoint x: 363, startPoint y: 332, endPoint x: 359, endPoint y: 334, distance: 5.4
click at [359, 320] on input "1" at bounding box center [375, 305] width 47 height 28
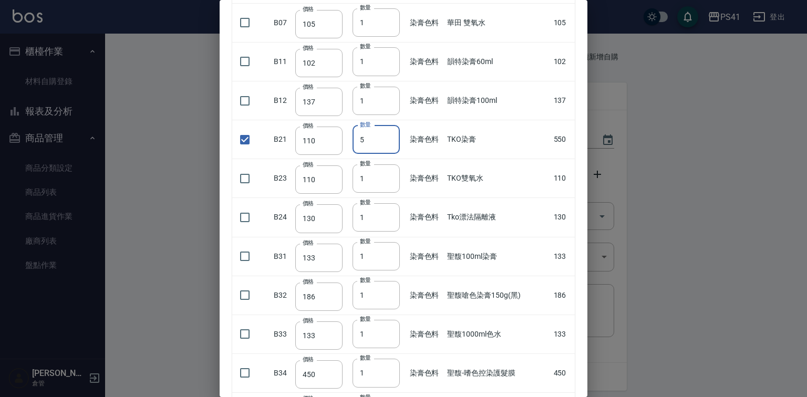
scroll to position [336, 0]
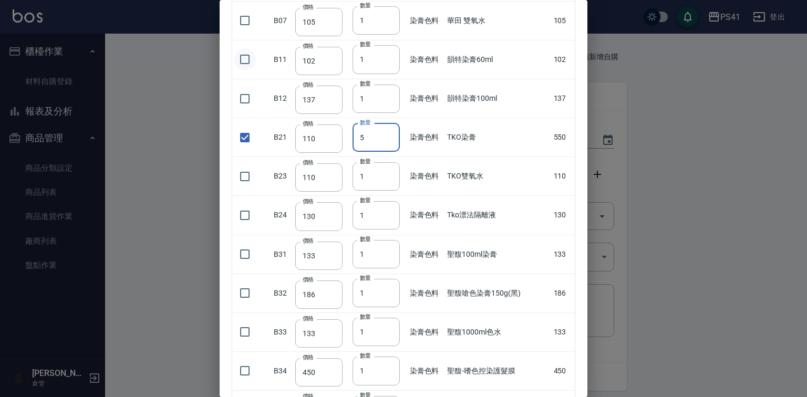
click at [253, 70] on input "checkbox" at bounding box center [245, 59] width 22 height 22
drag, startPoint x: 365, startPoint y: 88, endPoint x: 348, endPoint y: 86, distance: 18.0
click at [348, 79] on tr "B11 價格 102 價格 數量 1 數量 染膏色料 韻特染膏60ml 102" at bounding box center [403, 59] width 342 height 39
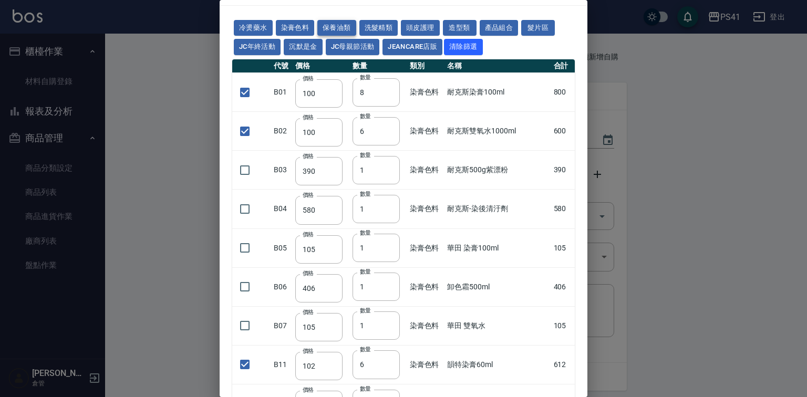
scroll to position [0, 0]
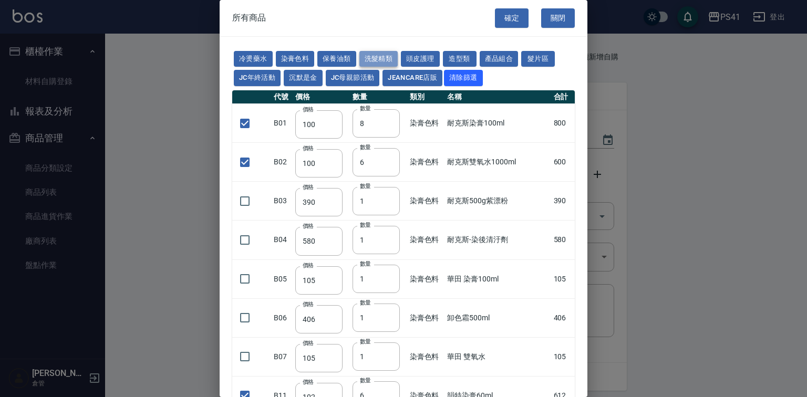
click at [398, 60] on button "洗髮精類" at bounding box center [378, 59] width 39 height 16
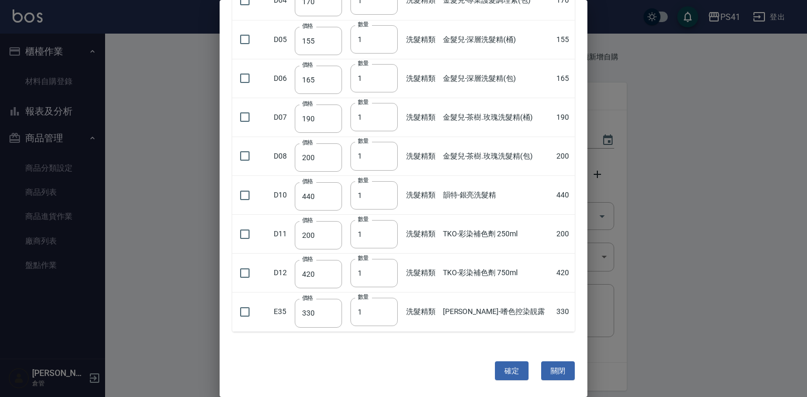
scroll to position [263, 0]
click at [250, 237] on input "checkbox" at bounding box center [245, 234] width 22 height 22
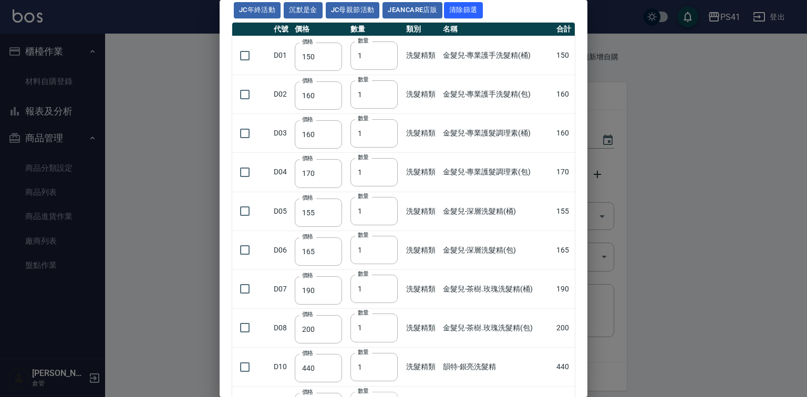
scroll to position [53, 0]
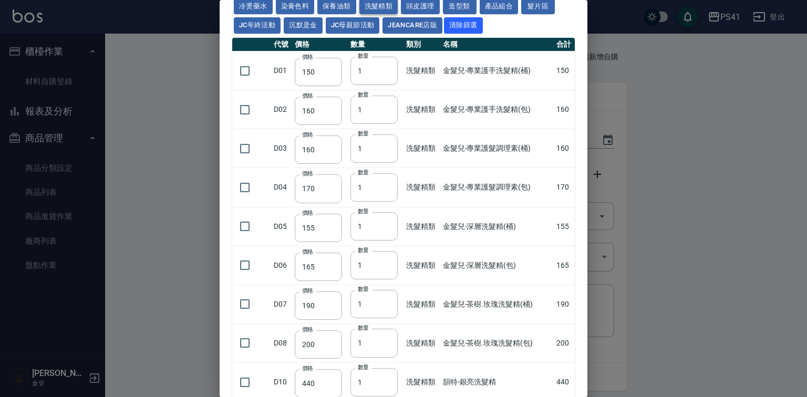
click at [395, 7] on button "洗髮精類" at bounding box center [378, 6] width 39 height 16
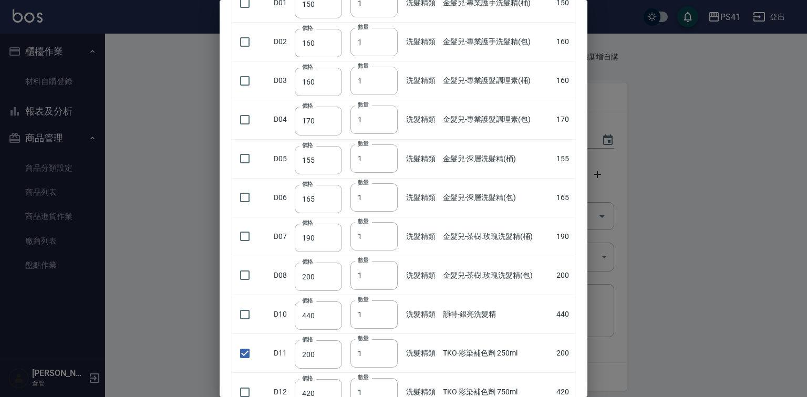
scroll to position [11, 0]
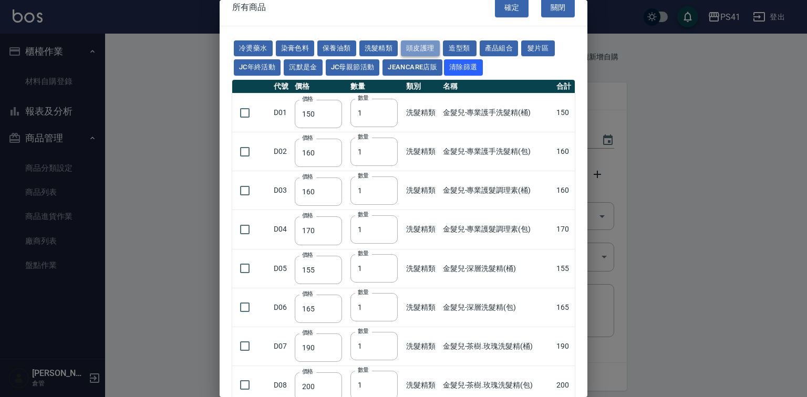
click at [439, 48] on button "頭皮護理" at bounding box center [420, 48] width 39 height 16
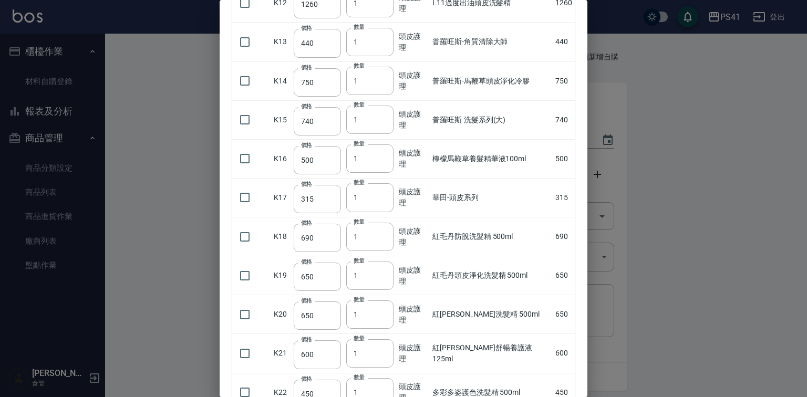
scroll to position [599, 0]
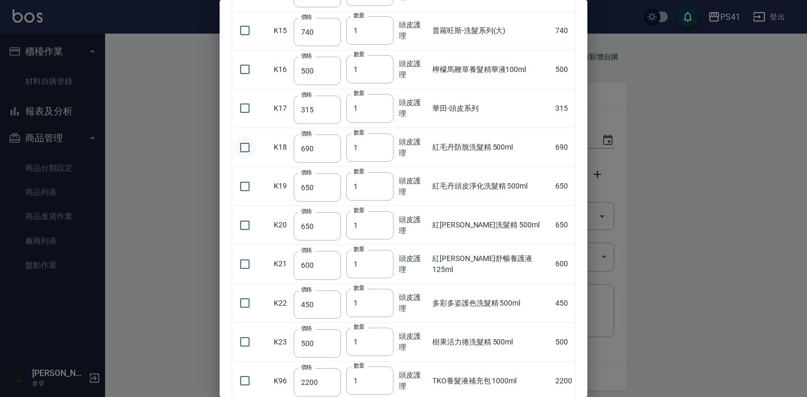
click at [234, 159] on input "checkbox" at bounding box center [245, 148] width 22 height 22
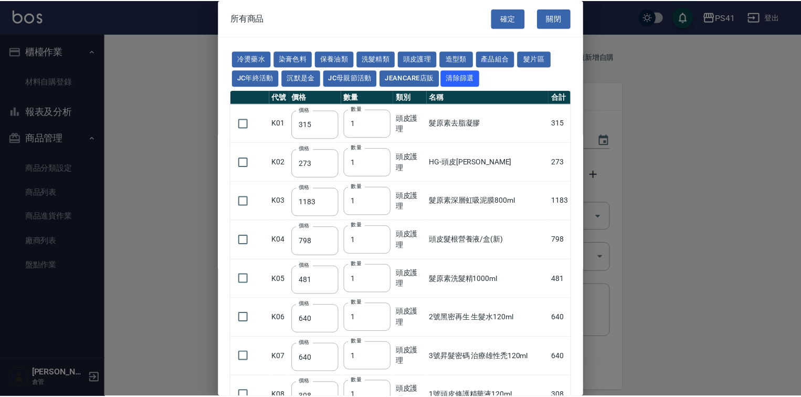
scroll to position [0, 0]
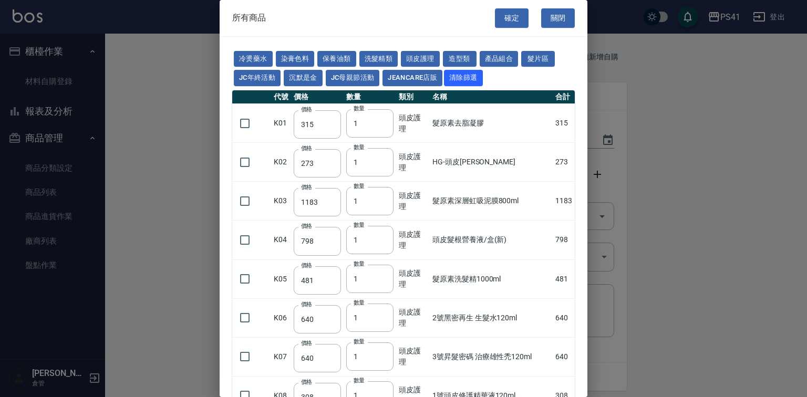
click at [509, 16] on button "確定" at bounding box center [512, 17] width 34 height 19
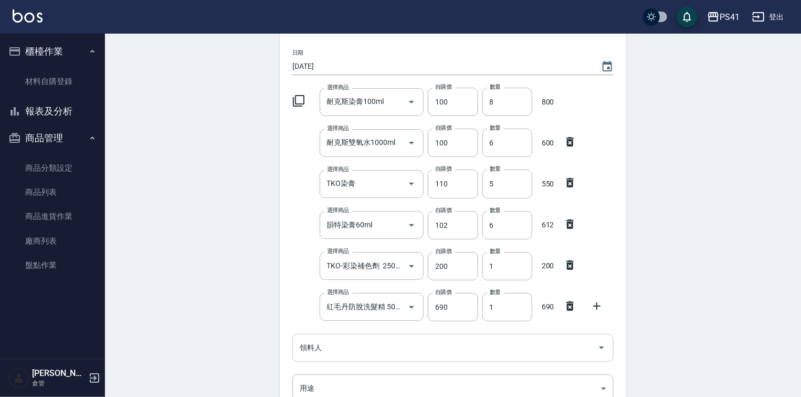
scroll to position [168, 0]
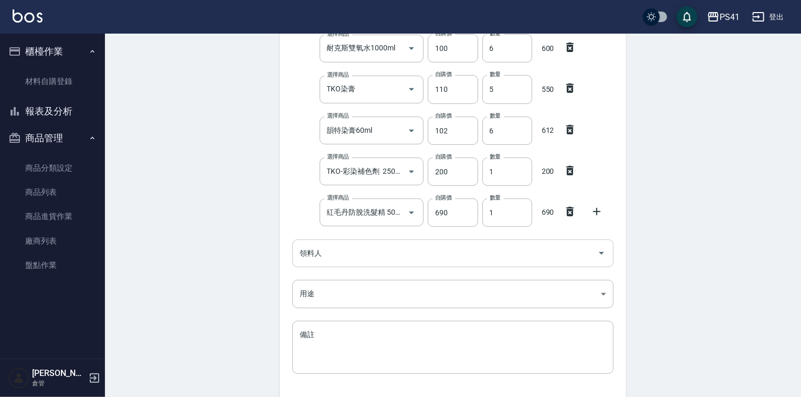
click at [417, 251] on input "領料人" at bounding box center [445, 253] width 296 height 18
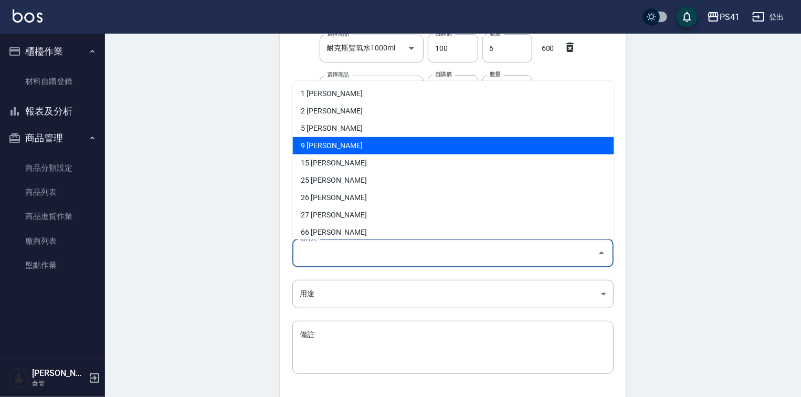
click at [368, 153] on li "9 [PERSON_NAME]" at bounding box center [453, 145] width 321 height 17
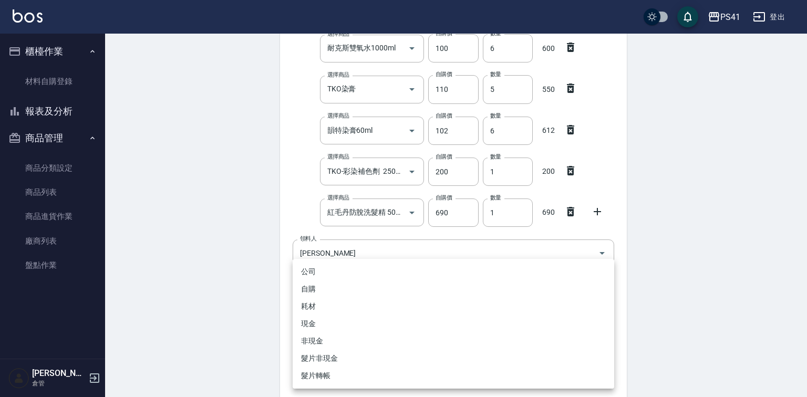
click at [313, 292] on body "PS41 登出 櫃檯作業 材料自購登錄 報表及分析 報表目錄 商品銷售排行榜 商品消耗明細 商品進銷貨報表 商品庫存表 商品管理 商品分類設定 商品列表 商品…" at bounding box center [403, 151] width 807 height 638
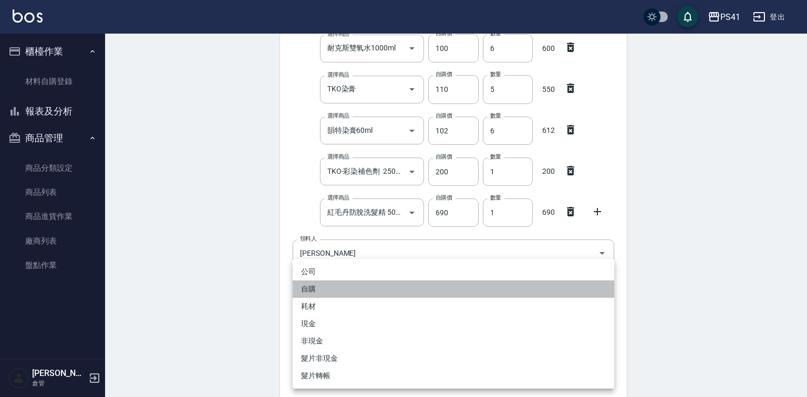
click at [311, 284] on li "自購" at bounding box center [452, 288] width 321 height 17
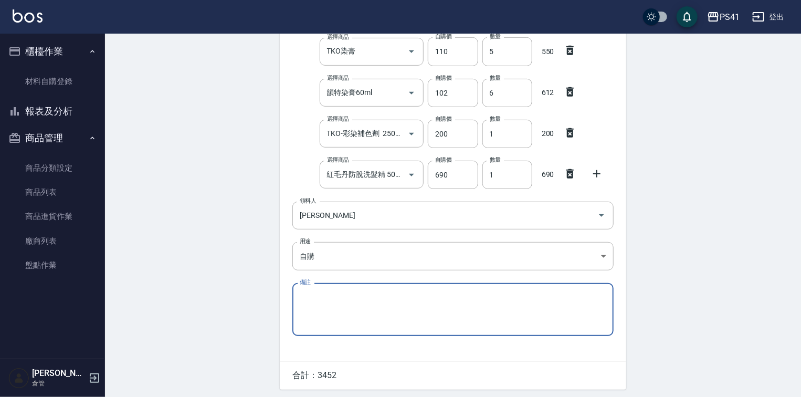
scroll to position [245, 0]
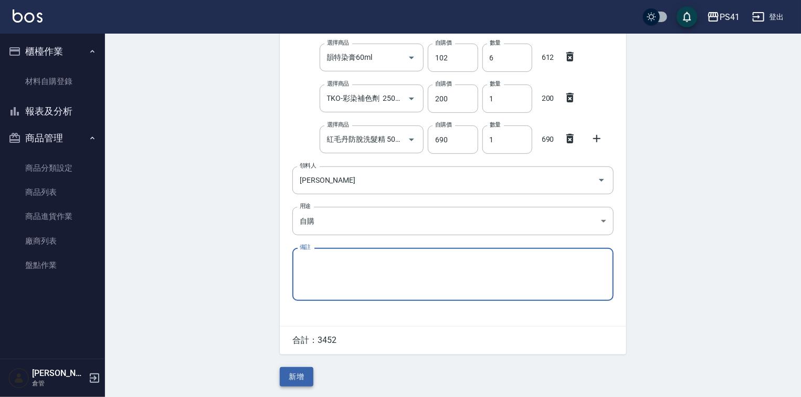
click at [299, 380] on button "新增" at bounding box center [297, 376] width 34 height 19
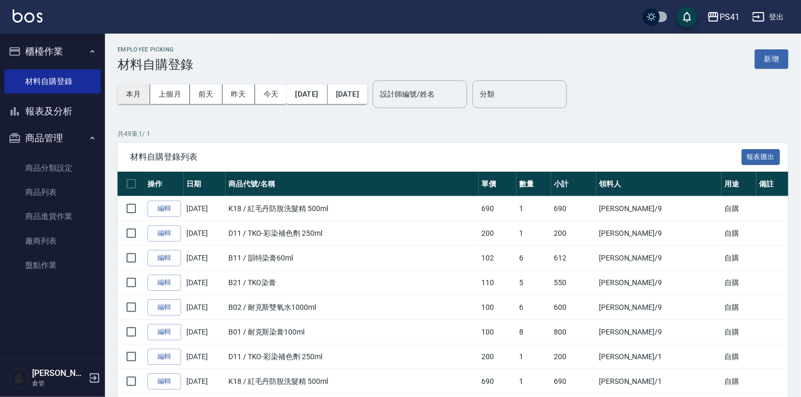
click at [133, 90] on button "本月" at bounding box center [134, 94] width 33 height 19
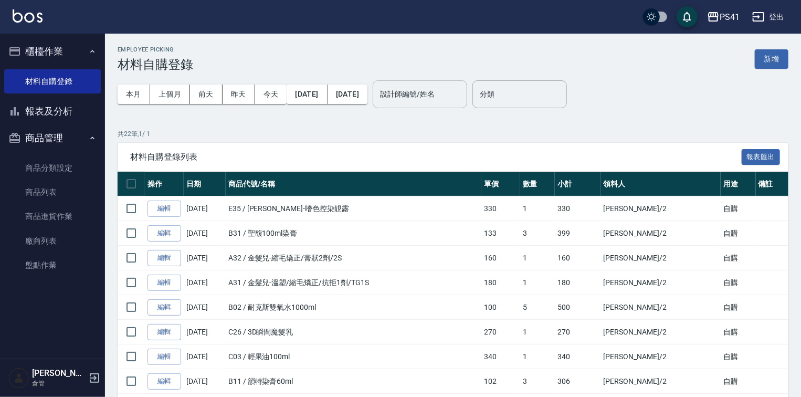
click at [463, 97] on input "設計師編號/姓名" at bounding box center [420, 94] width 85 height 18
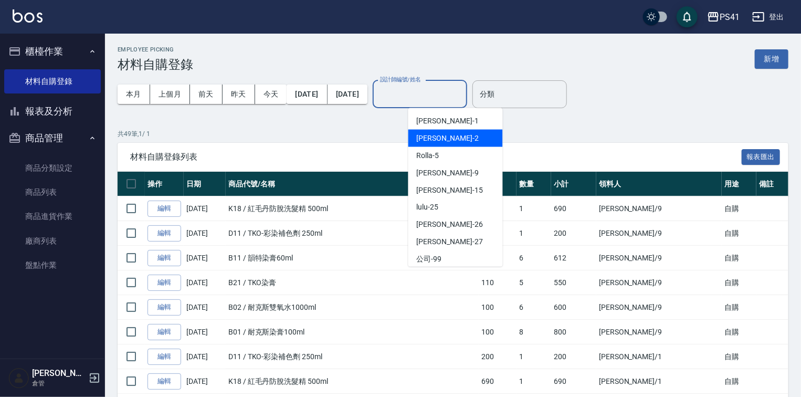
click at [452, 144] on div "[PERSON_NAME]-2" at bounding box center [456, 138] width 95 height 17
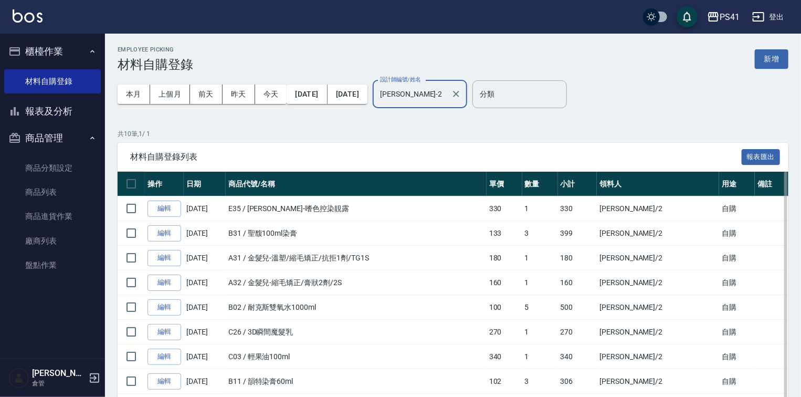
scroll to position [140, 0]
